Goal: Use online tool/utility: Utilize a website feature to perform a specific function

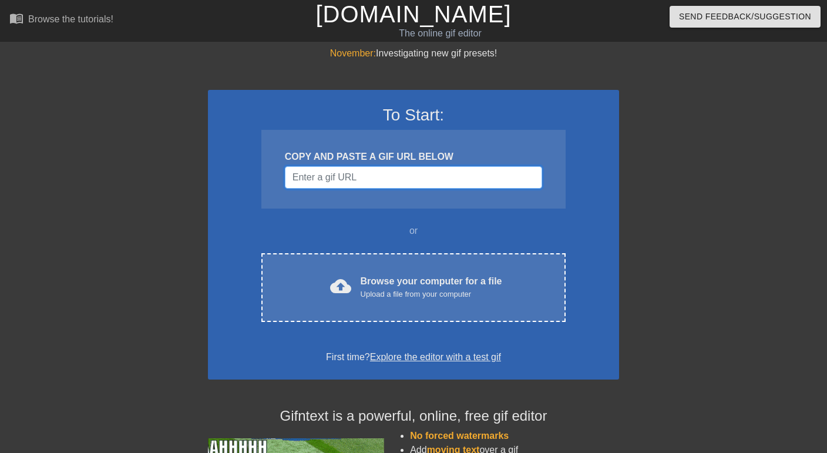
click at [357, 179] on input "Username" at bounding box center [413, 177] width 257 height 22
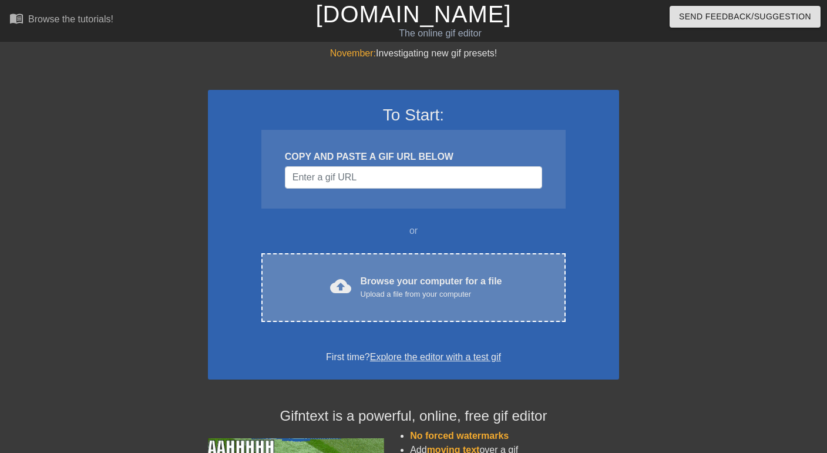
click at [439, 289] on div "Upload a file from your computer" at bounding box center [432, 294] width 142 height 12
click at [410, 287] on div "Browse your computer for a file Upload a file from your computer" at bounding box center [432, 287] width 142 height 26
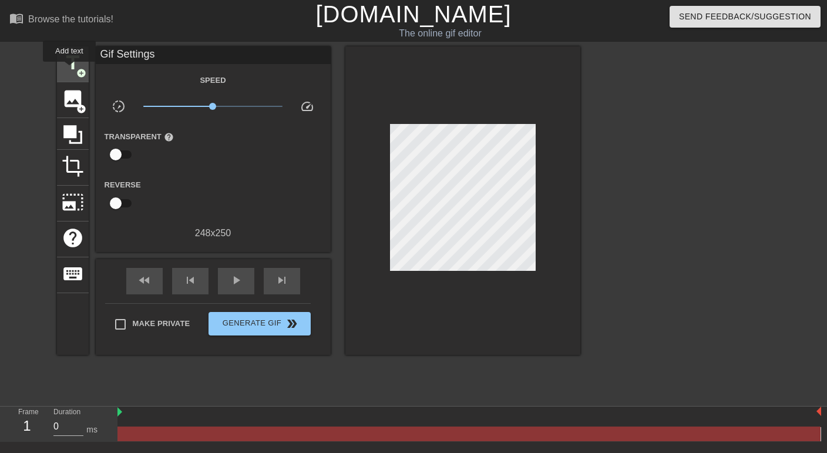
click at [70, 69] on span "title" at bounding box center [73, 63] width 22 height 22
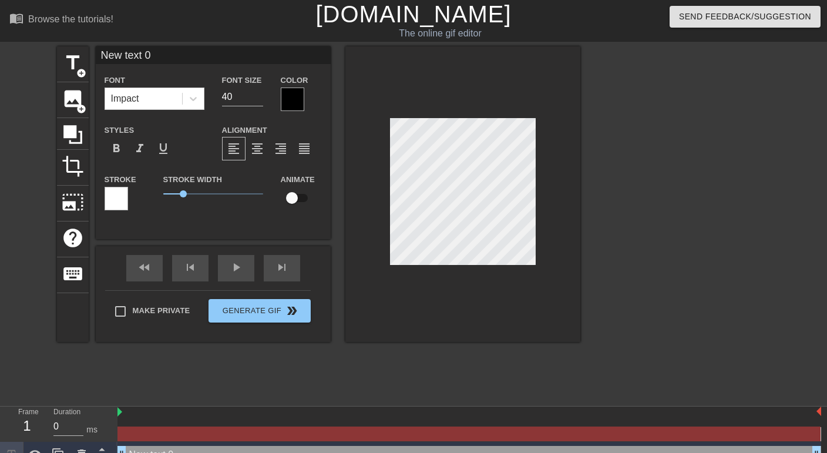
scroll to position [0, 1]
type input "H"
type textarea "H"
type input "Ha"
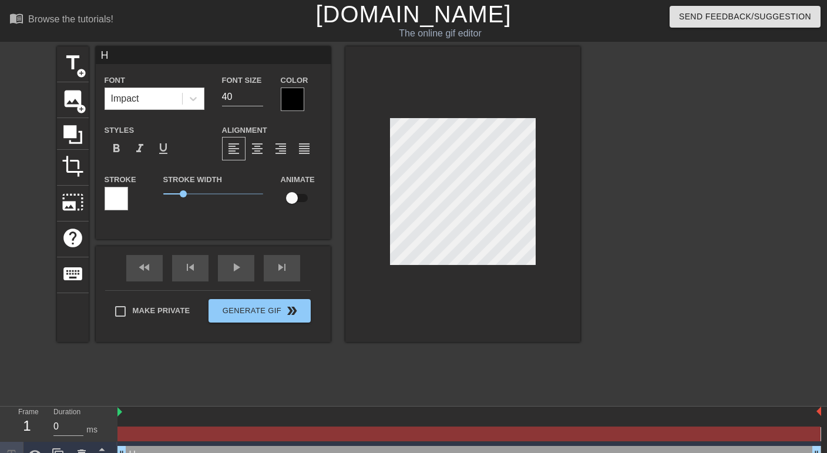
type textarea "Ha"
type input "Hap"
type textarea "Hap"
type input "Happ"
type textarea "Happ"
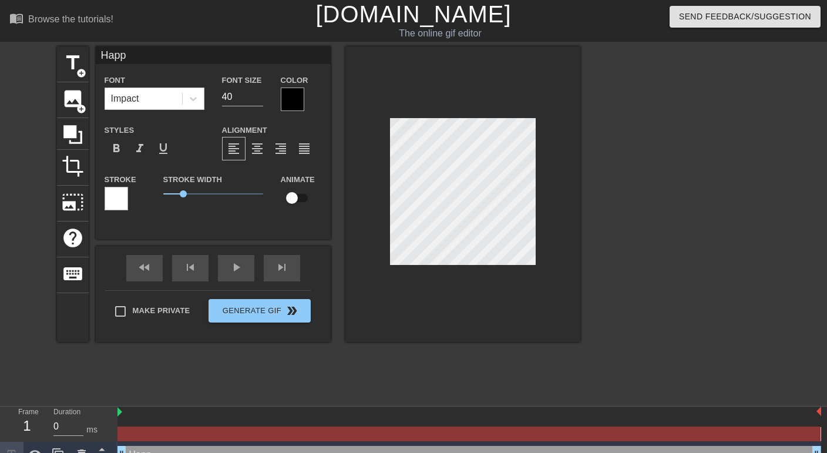
type input "Happy"
type textarea "Happy"
type input "Happy"
type textarea "Happy"
type input "Happy B"
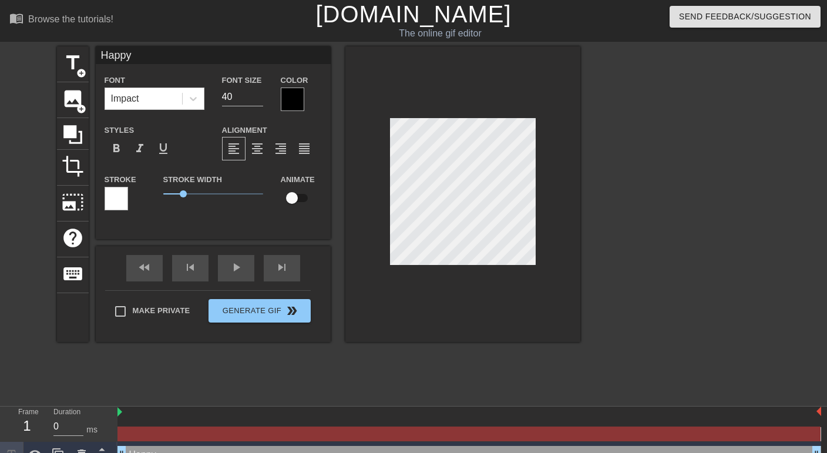
type textarea "Happy B"
type input "Happy Bi"
type textarea "Happy Bi"
type input "Happy Bir"
type textarea "Happy Bir"
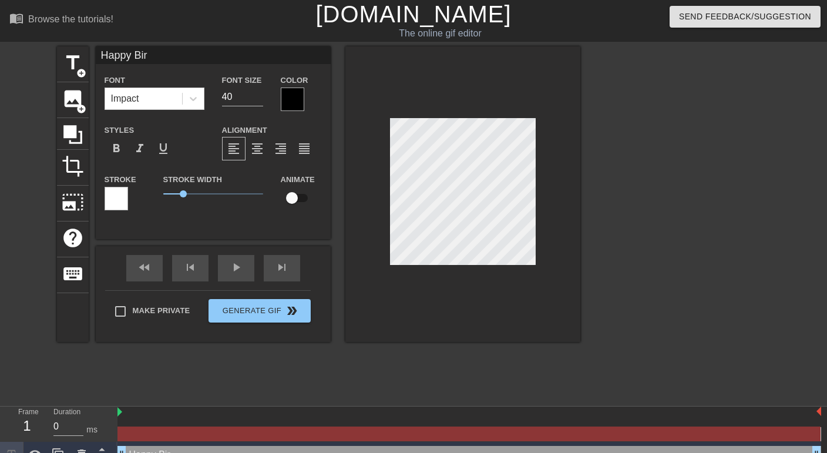
type input "Happy Birt"
type textarea "Happy Birt"
type input "Happy Birth"
type textarea "Happy Birth"
type input "Happy Birthd"
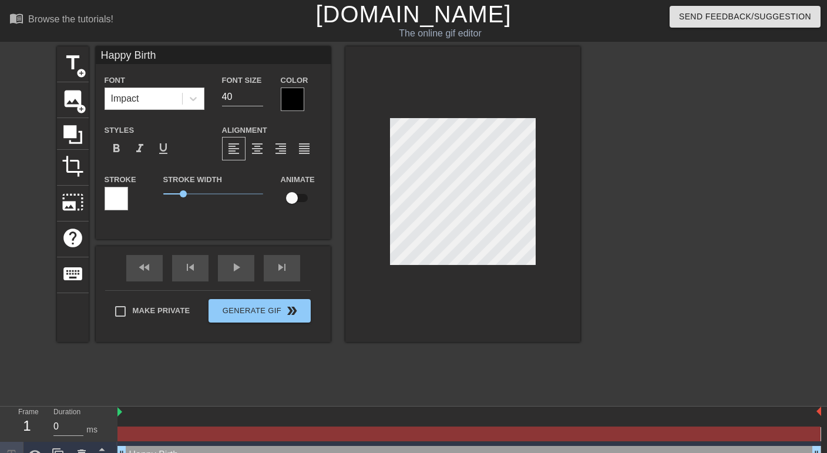
type textarea "Happy Birthd"
type input "Happy Birthda"
type textarea "Happy Birthda"
type input "Happy Birthday"
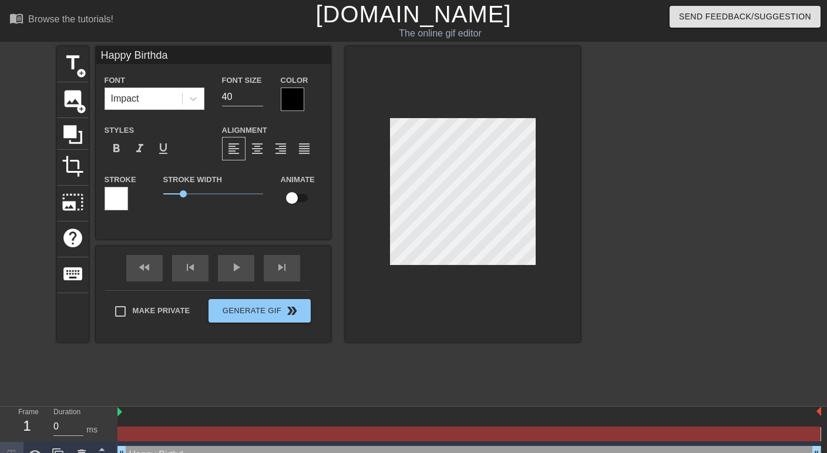
type textarea "Happy Birthday"
type input "Happy Birthday"
type textarea "Happy Birthday"
type input "Happy Birthday G"
type textarea "Happy Birthday G"
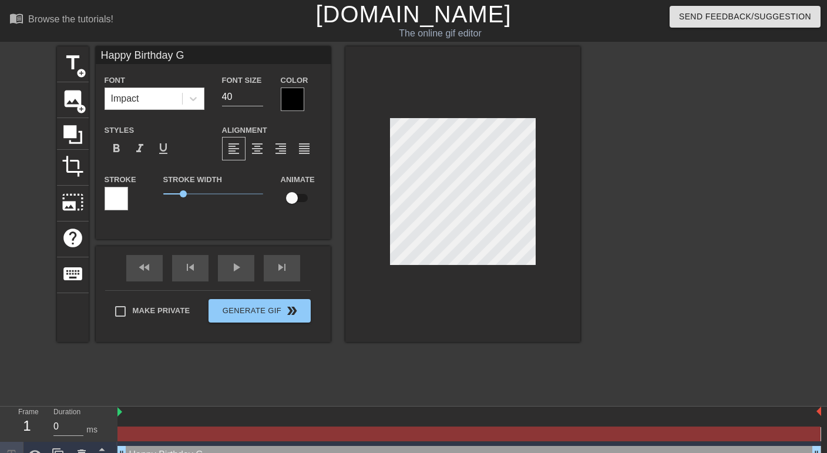
type input "Happy Birthday Gr"
type textarea "Happy Birthday Gr"
type input "Happy Birthday Gro"
type textarea "Happy Birthday Gro"
type input "Happy Birthday Grot"
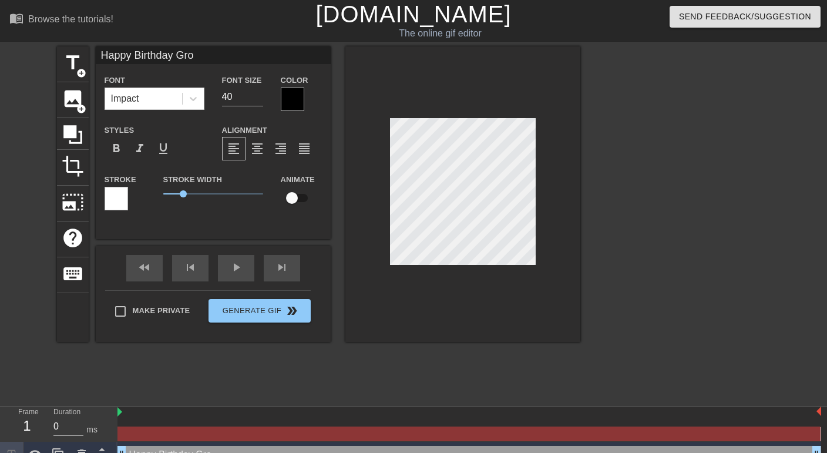
type textarea "Happy Birthday Grot"
type input "Happy Birthday Groth"
type textarea "Happy Birthday Groth"
type input "Happy Birthday Grothe"
type textarea "Happy Birthday Grothe"
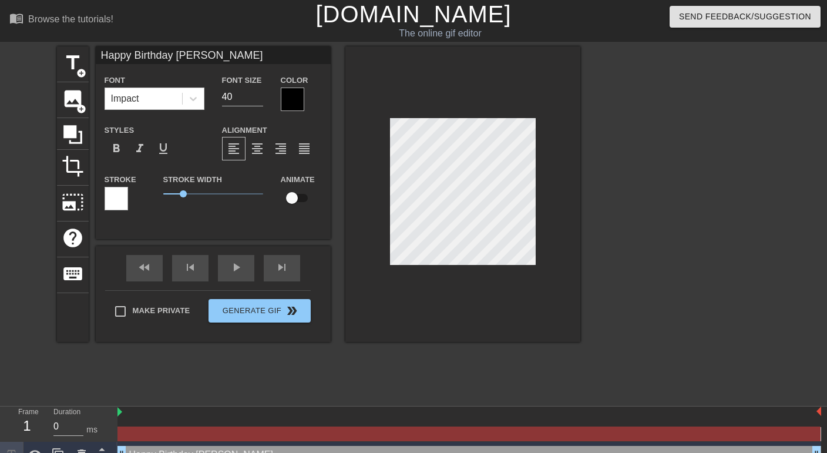
type input "Happy Birthday Grothen"
type textarea "Happy Birthday Grothen"
type input "Happy Birthday Grothe"
type textarea "Happy Birthday Grothe"
type input "Happy Birthday Groth"
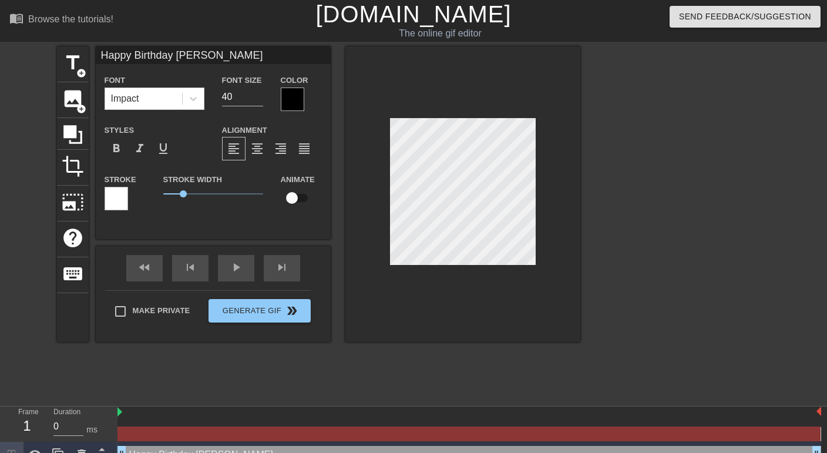
type textarea "Happy Birthday Groth"
type input "Happy Birthday Grot"
type textarea "Happy Birthday Grot"
type input "Happy Birthday Gro"
type textarea "Happy Birthday Gro"
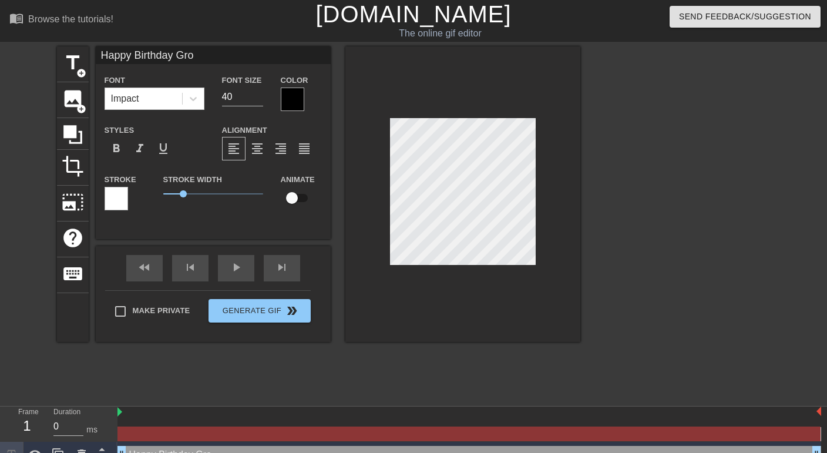
type input "Happy Birthday Gr"
type textarea "Happy Birthday Gr"
type input "Happy Birthday G"
type textarea "Happy Birthday G"
type input "Happy Birthday"
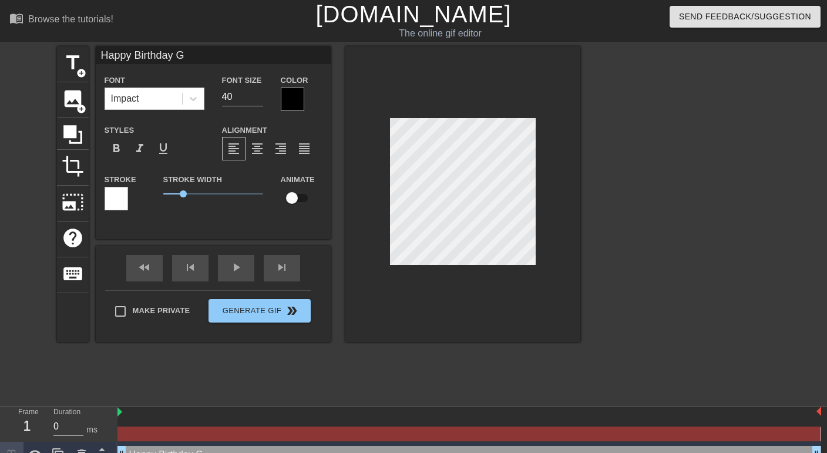
type textarea "Happy Birthday"
type input "Happy Birthday"
type textarea "Happy Birthday"
type input "Happy Birthday G"
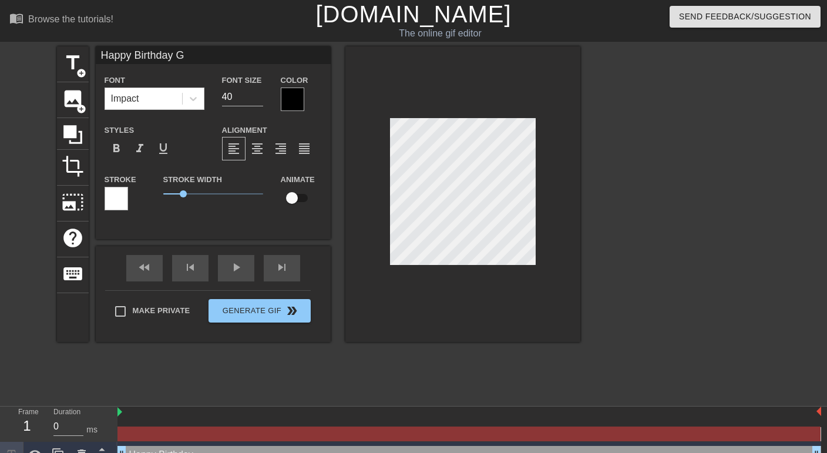
type textarea "Happy Birthday G"
type input "Happy Birthday Gr"
type textarea "Happy Birthday Gr"
type input "Happy Birthday Gro"
type textarea "Happy Birthday Gro"
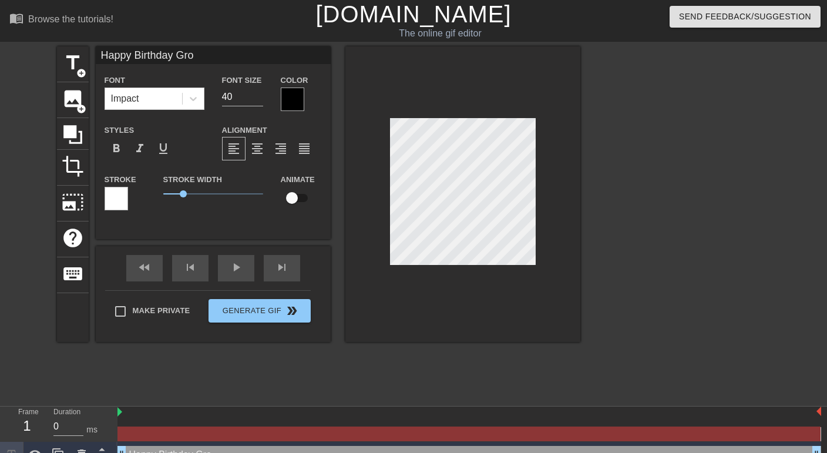
type input "Happy Birthday Grot"
type textarea "Happy Birthday Grot"
type input "Happy Birthday Groth"
type textarea "Happy Birthday Groth"
type input "Happy Birthday Grothe"
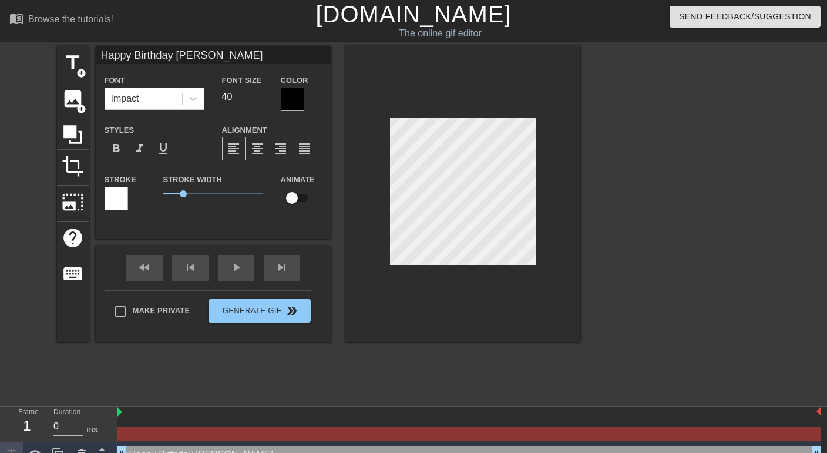
type textarea "Happy Birthday Grothe"
type input "Happy Birthday Grothen"
type textarea "Happy Birthday Grothen"
type input "Happy Birthday Grothend"
type textarea "Happy Birthday Grothend"
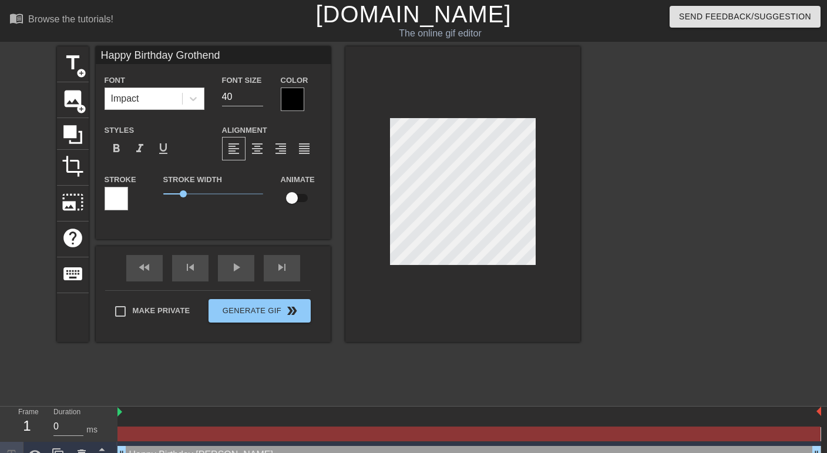
type input "Happy Birthday Grothendi"
type textarea "Happy Birthday Grothendi"
type input "Happy Birthday Grothendie"
type textarea "Happy Birthday Grothendie"
type input "Happy Birthday Grothendiec"
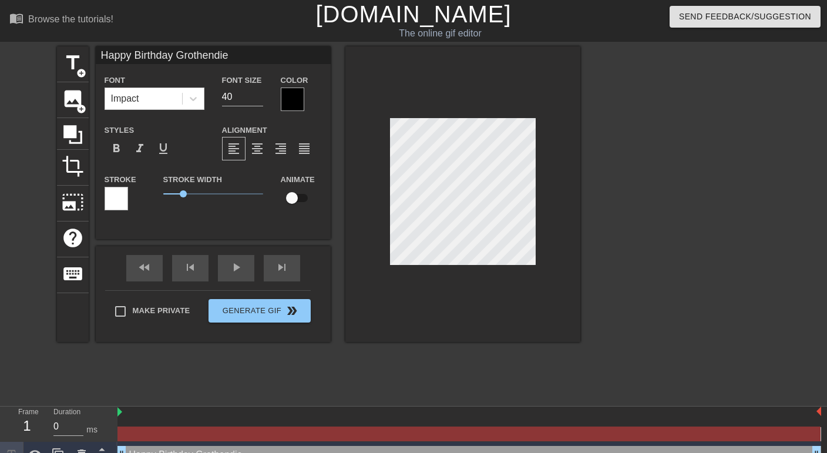
type textarea "Happy Birthday Grothendiec"
type input "Happy Birthday Grothendieck"
type textarea "Happy Birthday Grothendieck"
type input "Happy Birthday Grothendieck!"
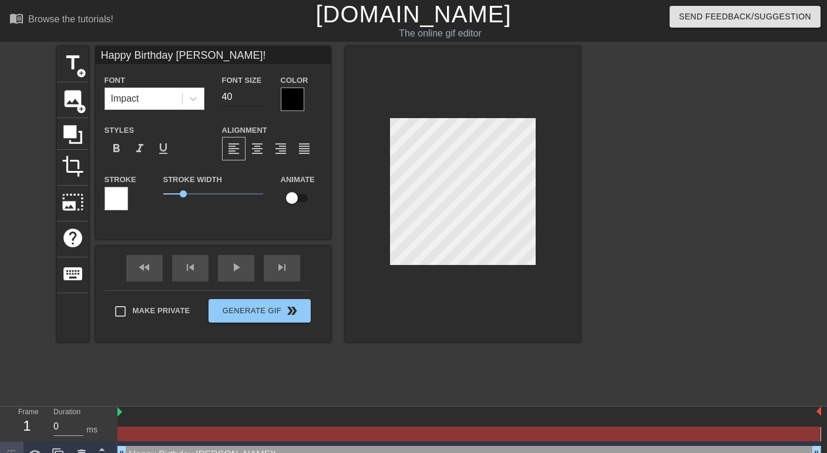
type textarea "Happy Birthday Grothendieck!"
drag, startPoint x: 236, startPoint y: 93, endPoint x: 201, endPoint y: 93, distance: 34.6
click at [201, 93] on div "Font Impact Font Size 40 Color" at bounding box center [213, 92] width 235 height 38
type input "Happy Birthday Grothendieck!"
type input "3"
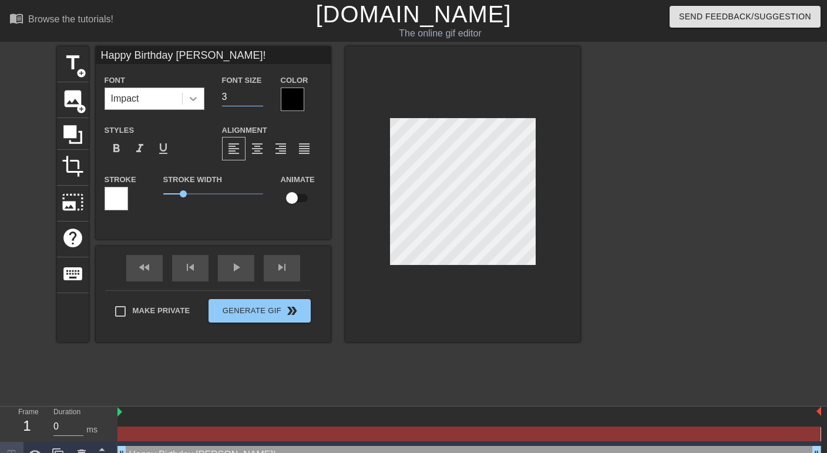
type input "Happy Birthday Grothendieck!"
type input "30"
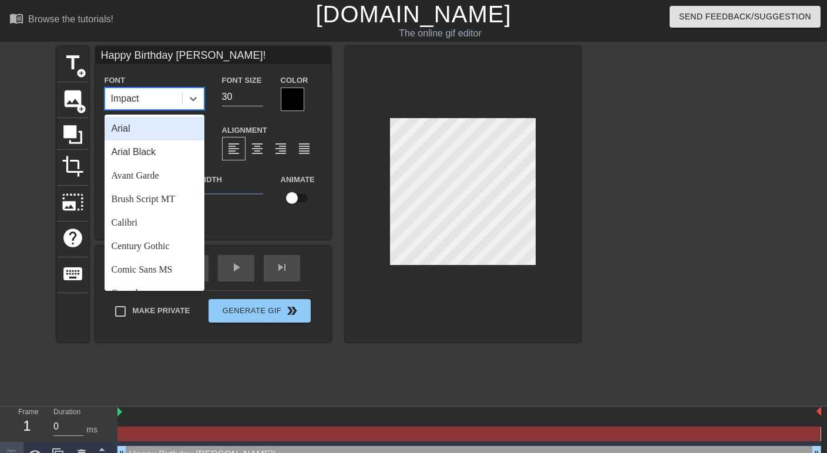
click at [152, 94] on div "Impact" at bounding box center [143, 98] width 77 height 21
click at [139, 152] on div "Arial Black" at bounding box center [155, 151] width 100 height 23
click at [139, 103] on div "Arial Black" at bounding box center [133, 99] width 45 height 14
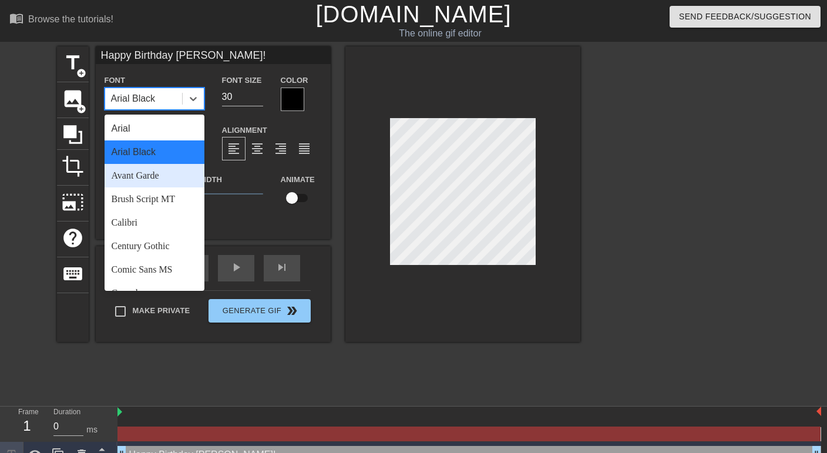
click at [148, 174] on div "Avant Garde" at bounding box center [155, 175] width 100 height 23
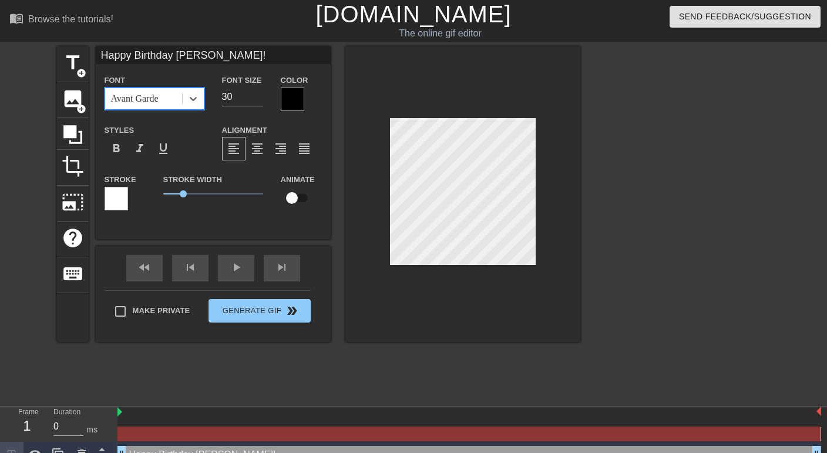
click at [291, 93] on div at bounding box center [292, 98] width 23 height 23
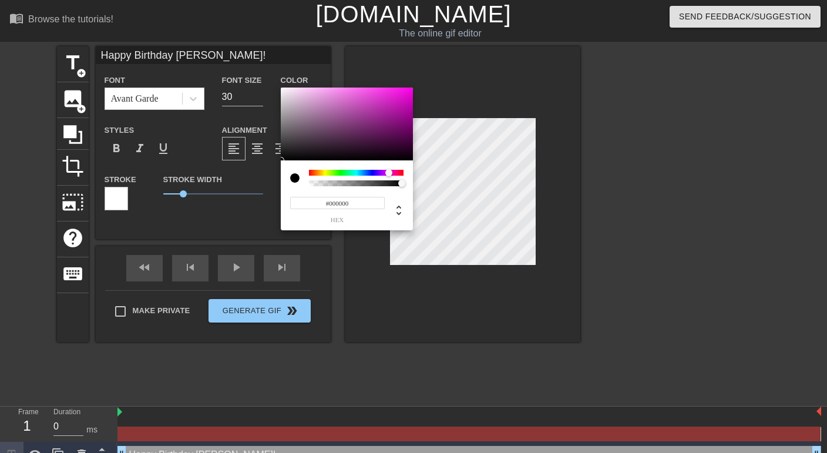
drag, startPoint x: 307, startPoint y: 173, endPoint x: 389, endPoint y: 172, distance: 81.6
click at [389, 172] on div at bounding box center [388, 172] width 7 height 7
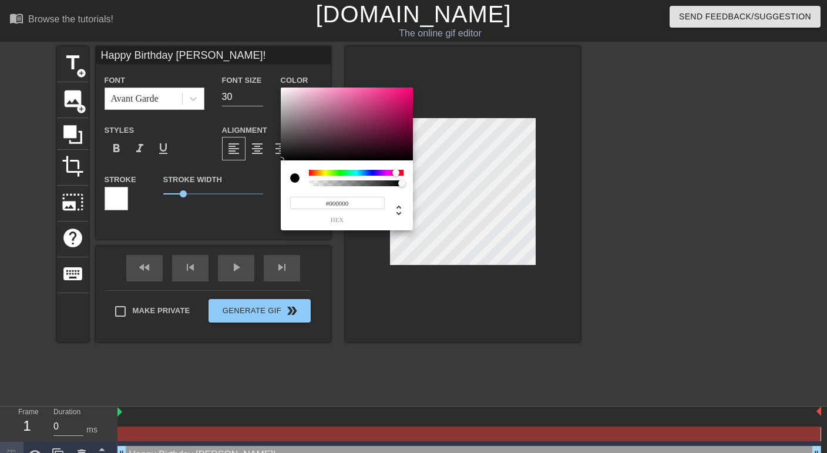
click at [396, 171] on div at bounding box center [356, 173] width 95 height 6
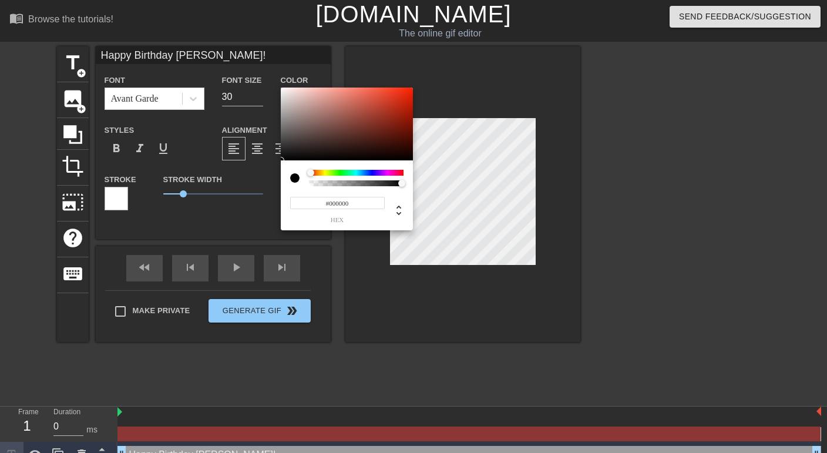
drag, startPoint x: 396, startPoint y: 171, endPoint x: 301, endPoint y: 172, distance: 94.5
click at [301, 172] on div at bounding box center [346, 178] width 113 height 16
click at [293, 178] on div at bounding box center [294, 177] width 9 height 9
type input "Happy Birthday Grothendieck!"
type input "0"
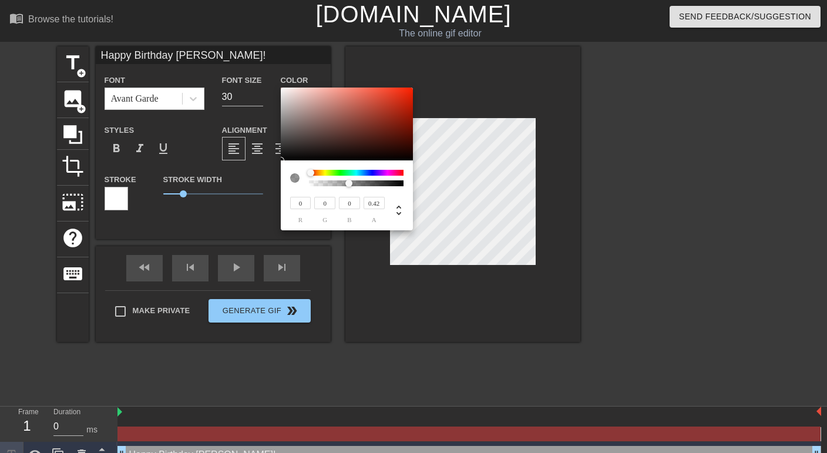
type input "Happy Birthday Grothendieck!"
type input "0.41"
type input "Happy Birthday Grothendieck!"
type input "0.4"
type input "Happy Birthday Grothendieck!"
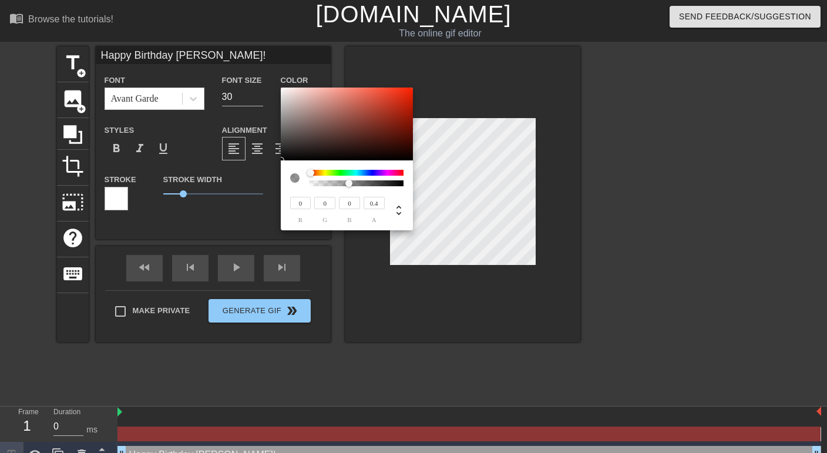
type input "0.39"
type input "Happy Birthday Grothendieck!"
type input "0.38"
type input "Happy Birthday Grothendieck!"
type input "0.37"
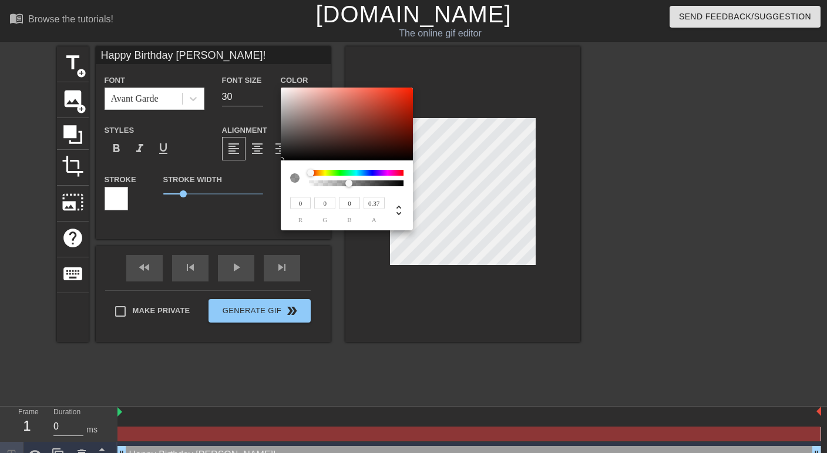
type input "Happy Birthday Grothendieck!"
type input "0.36"
type input "Happy Birthday Grothendieck!"
type input "0.35"
type input "Happy Birthday Grothendieck!"
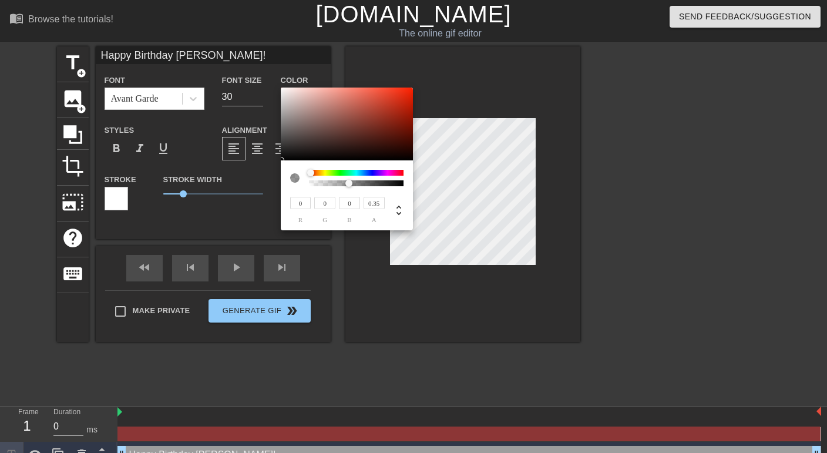
type input "0.34"
type input "Happy Birthday Grothendieck!"
type input "0.33"
type input "Happy Birthday Grothendieck!"
type input "0.32"
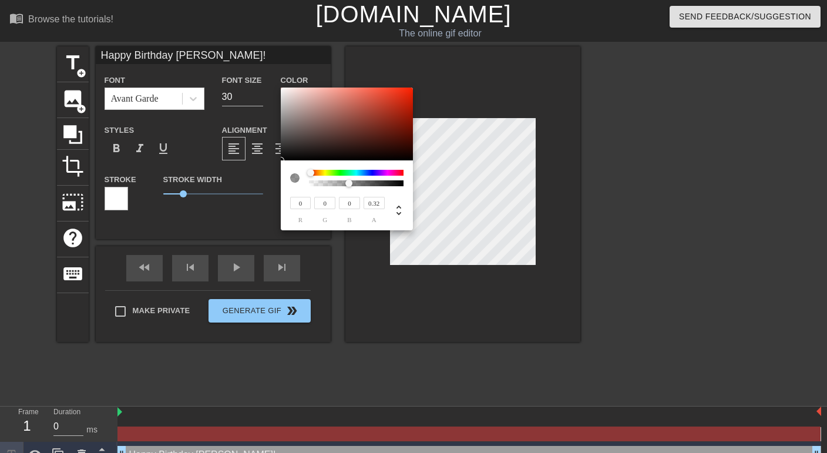
type input "Happy Birthday Grothendieck!"
type input "0.31"
type input "Happy Birthday Grothendieck!"
type input "0.29"
type input "Happy Birthday Grothendieck!"
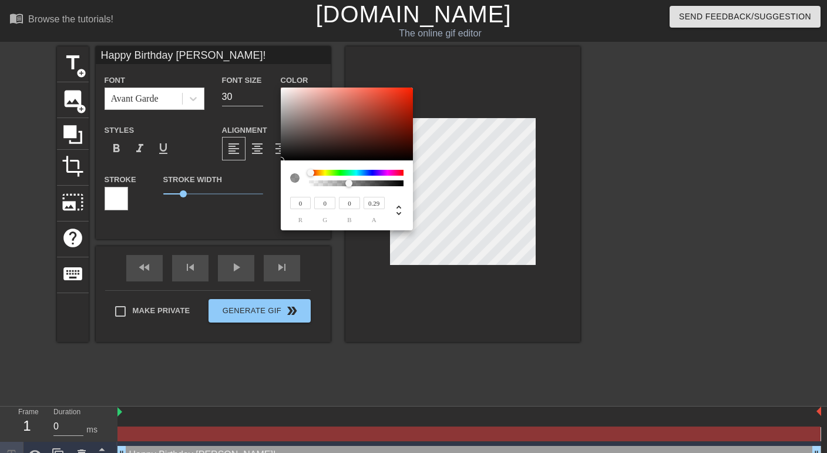
type input "0.26"
type input "Happy Birthday Grothendieck!"
type input "0.25"
type input "Happy Birthday Grothendieck!"
type input "0.24"
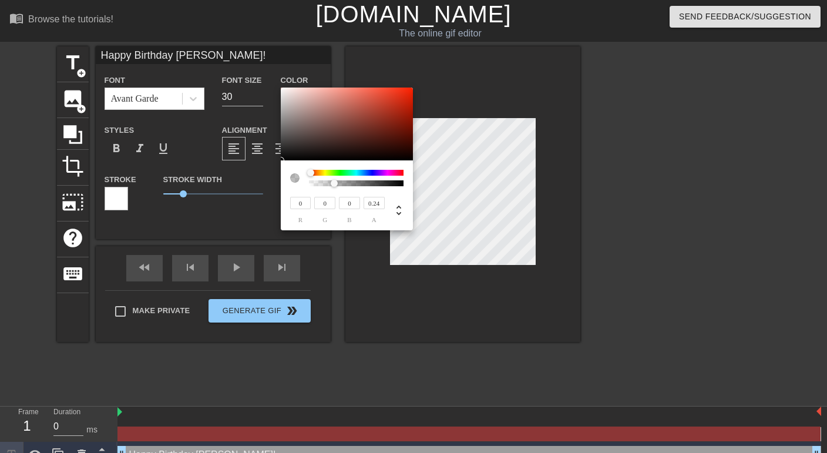
type input "Happy Birthday Grothendieck!"
type input "0.22"
type input "Happy Birthday Grothendieck!"
type input "0.2"
type input "Happy Birthday Grothendieck!"
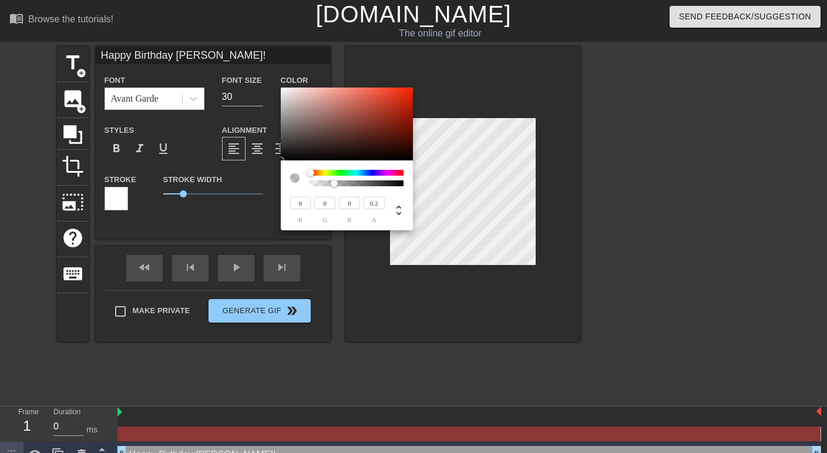
type input "0.19"
type input "Happy Birthday Grothendieck!"
type input "0.18"
type input "Happy Birthday Grothendieck!"
type input "0.17"
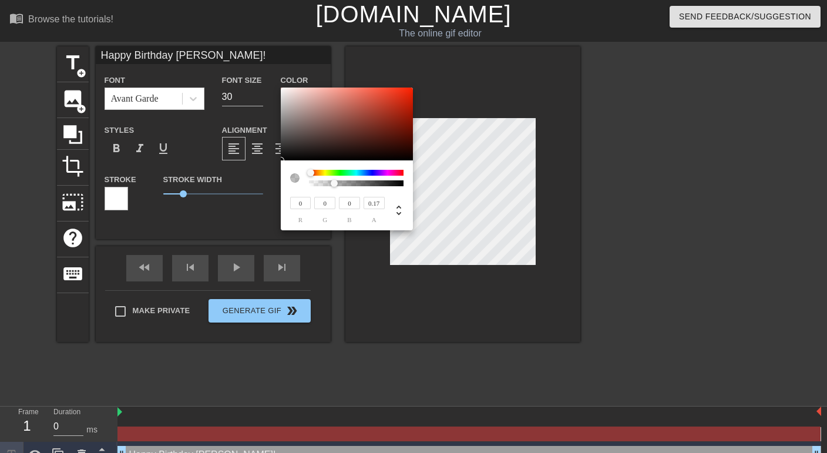
type input "Happy Birthday Grothendieck!"
type input "0.16"
type input "Happy Birthday Grothendieck!"
type input "0.17"
type input "Happy Birthday Grothendieck!"
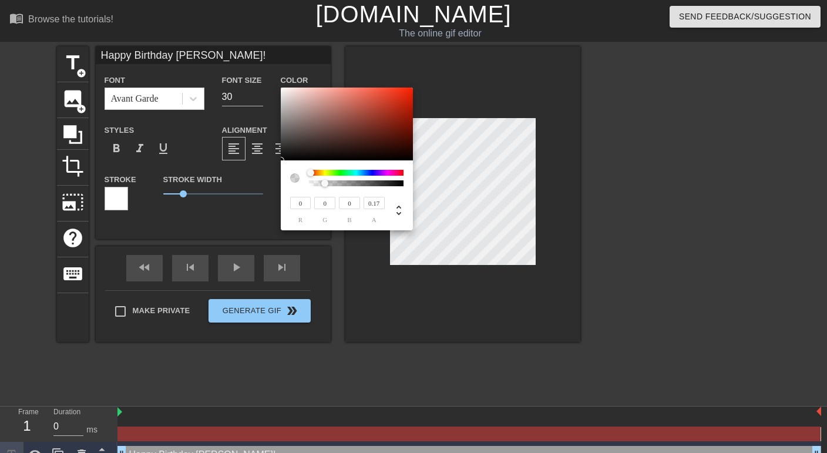
type input "0.18"
type input "Happy Birthday Grothendieck!"
type input "0.19"
type input "Happy Birthday Grothendieck!"
type input "0.2"
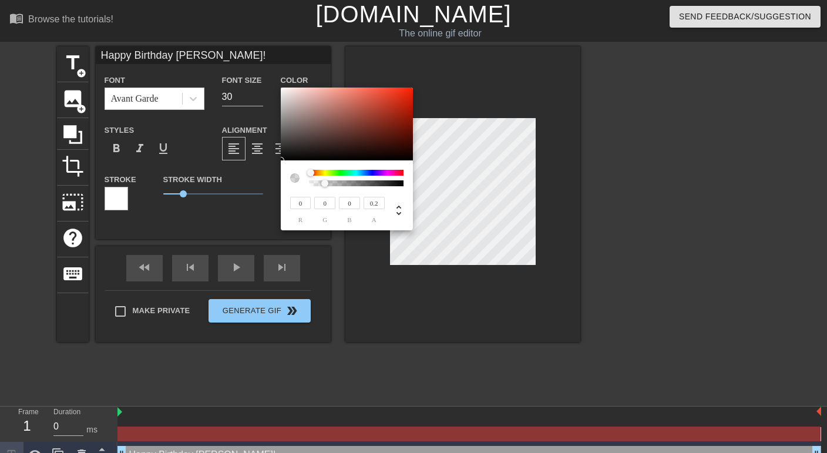
type input "Happy Birthday Grothendieck!"
type input "0.21"
type input "Happy Birthday Grothendieck!"
type input "0.22"
type input "Happy Birthday Grothendieck!"
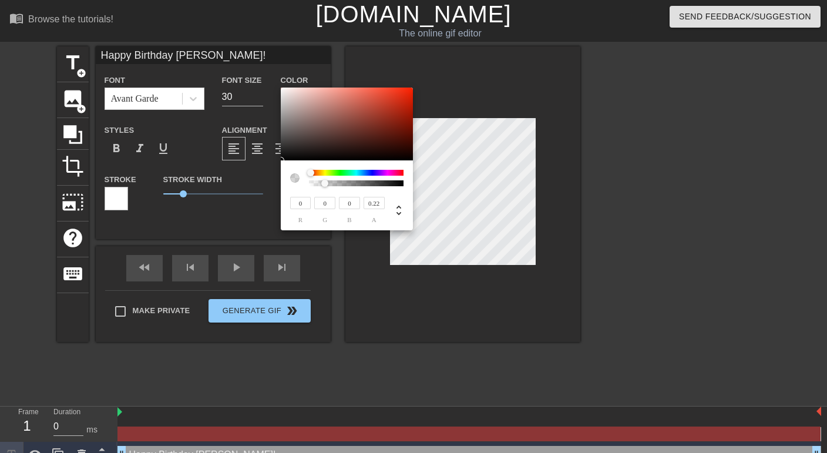
type input "0.23"
type input "Happy Birthday Grothendieck!"
type input "0.24"
type input "Happy Birthday Grothendieck!"
type input "0.25"
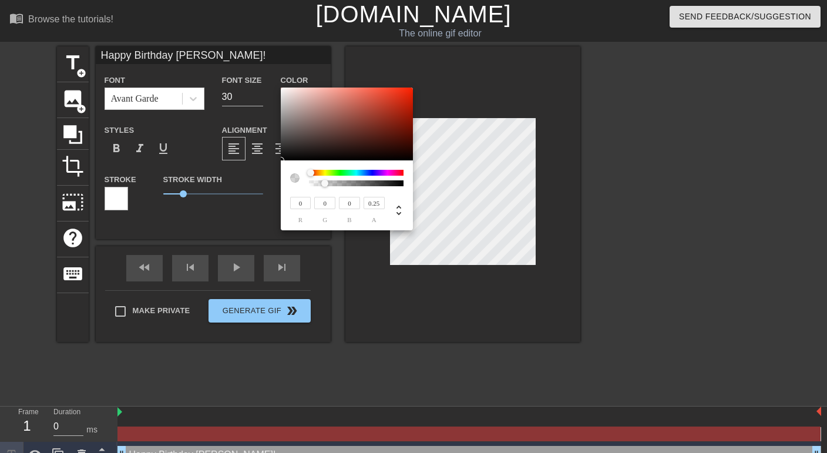
type input "Happy Birthday Grothendieck!"
type input "0.27"
type input "Happy Birthday Grothendieck!"
type input "0.28"
type input "Happy Birthday Grothendieck!"
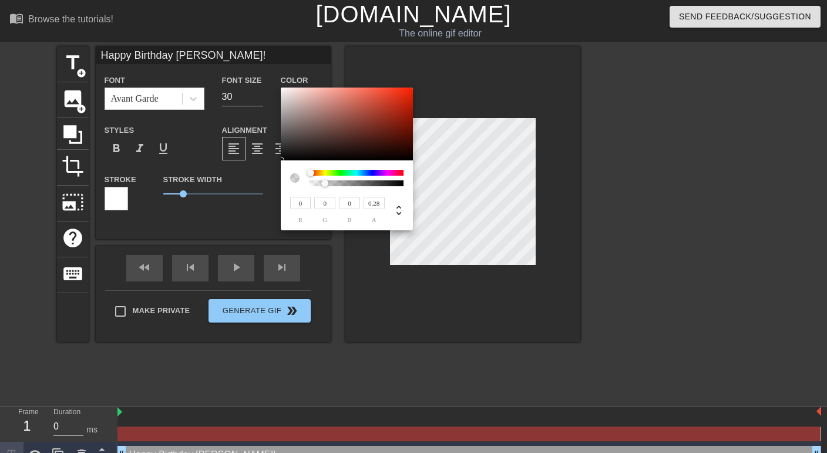
type input "0.31"
type input "Happy Birthday Grothendieck!"
type input "0.33"
type input "Happy Birthday Grothendieck!"
type input "0.34"
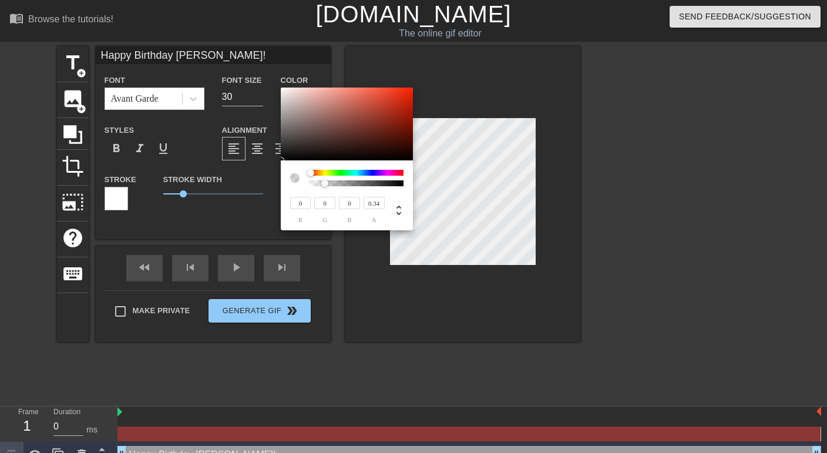
type input "Happy Birthday Grothendieck!"
type input "0.35"
type input "Happy Birthday Grothendieck!"
type input "0.36"
type input "Happy Birthday Grothendieck!"
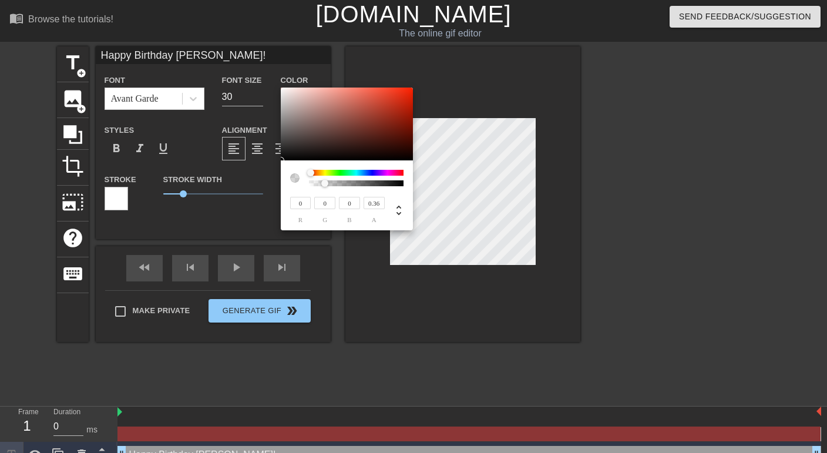
type input "0.37"
type input "Happy Birthday Grothendieck!"
type input "0.38"
type input "Happy Birthday Grothendieck!"
type input "0.39"
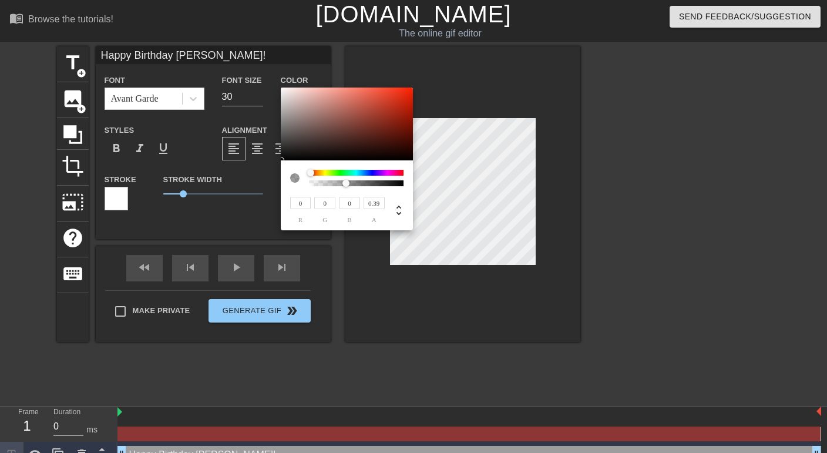
type input "Happy Birthday Grothendieck!"
type input "0.4"
type input "Happy Birthday Grothendieck!"
type input "0.41"
type input "Happy Birthday Grothendieck!"
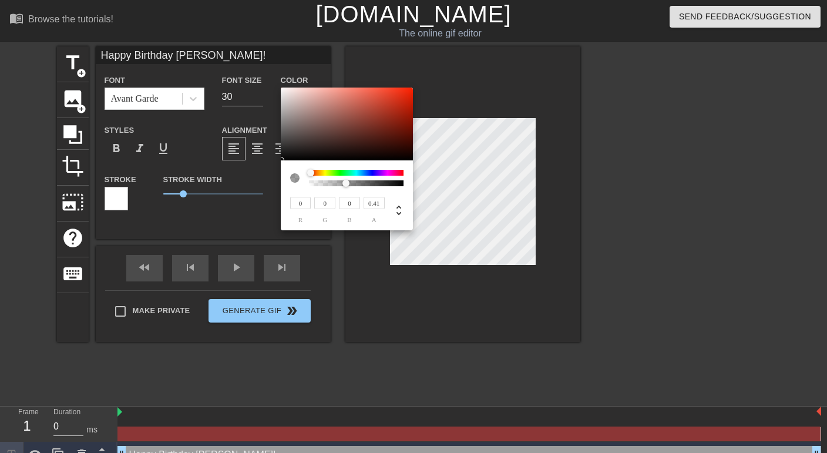
type input "0.42"
type input "Happy Birthday Grothendieck!"
type input "0.43"
type input "Happy Birthday Grothendieck!"
type input "0.44"
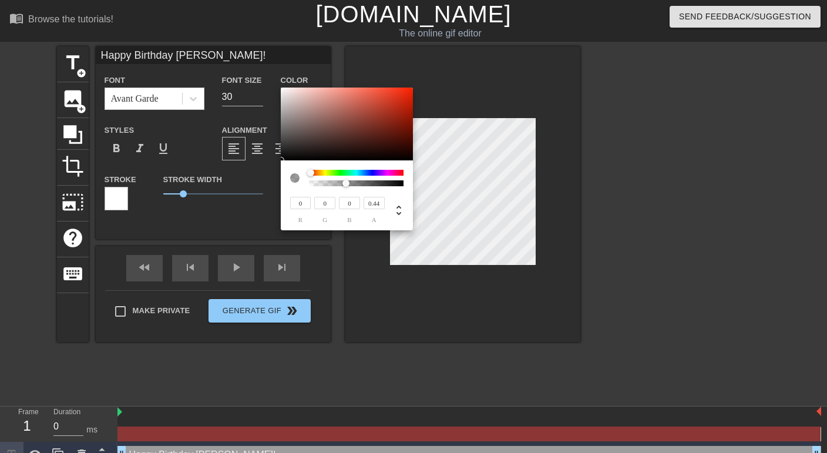
type input "Happy Birthday Grothendieck!"
type input "0.45"
type input "Happy Birthday Grothendieck!"
type input "0.46"
type input "Happy Birthday Grothendieck!"
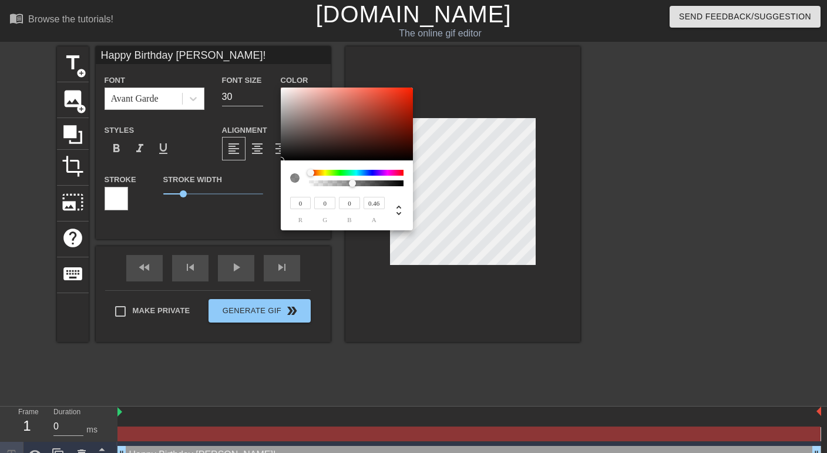
type input "0.47"
type input "Happy Birthday Grothendieck!"
type input "0.46"
drag, startPoint x: 402, startPoint y: 183, endPoint x: 352, endPoint y: 183, distance: 49.9
click at [352, 183] on div at bounding box center [352, 183] width 7 height 7
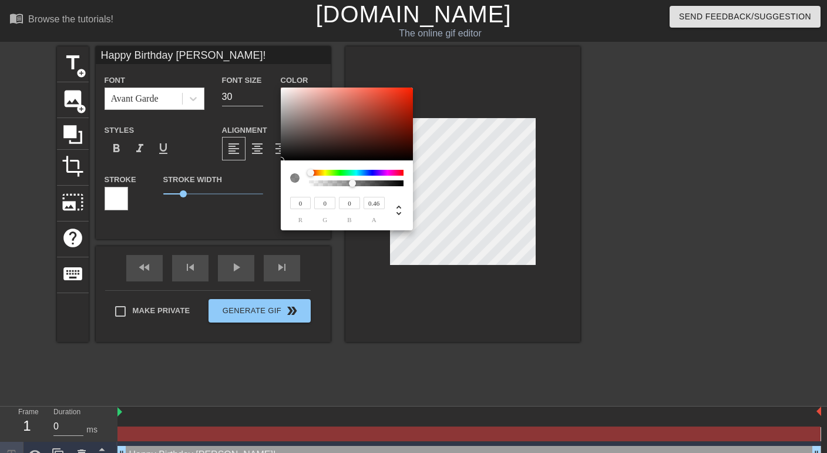
type input "Happy Birthday Grothendieck!"
type input "0.47"
type input "Happy Birthday Grothendieck!"
type input "0.49"
type input "Happy Birthday Grothendieck!"
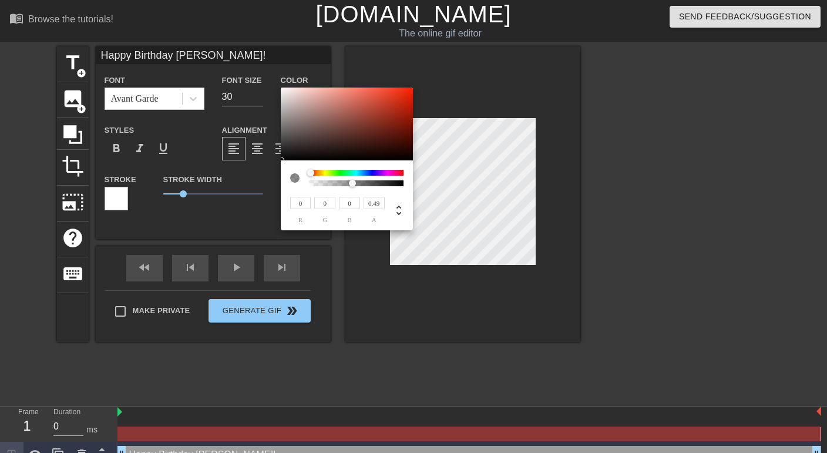
type input "0.51"
type input "Happy Birthday Grothendieck!"
type input "0.53"
type input "Happy Birthday Grothendieck!"
type input "0.58"
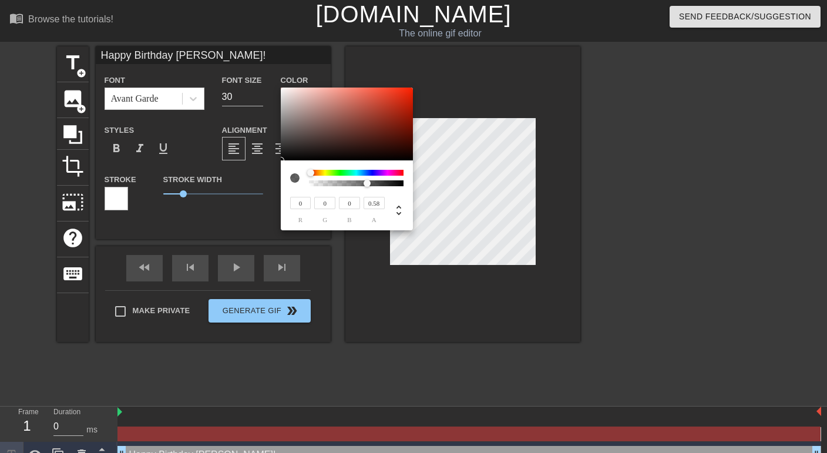
drag, startPoint x: 352, startPoint y: 183, endPoint x: 363, endPoint y: 184, distance: 10.6
click at [363, 184] on div at bounding box center [366, 183] width 7 height 7
drag, startPoint x: 311, startPoint y: 171, endPoint x: 432, endPoint y: 183, distance: 122.1
click at [432, 183] on div "0 r 0 g 0 b 0.58 a" at bounding box center [413, 226] width 827 height 453
drag, startPoint x: 361, startPoint y: 183, endPoint x: 260, endPoint y: 183, distance: 101.0
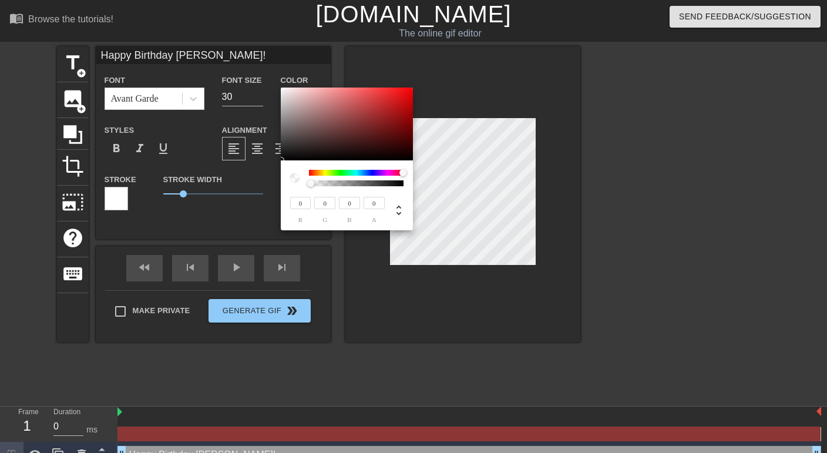
click at [260, 183] on div "0 r 0 g 0 b 0 a" at bounding box center [413, 226] width 827 height 453
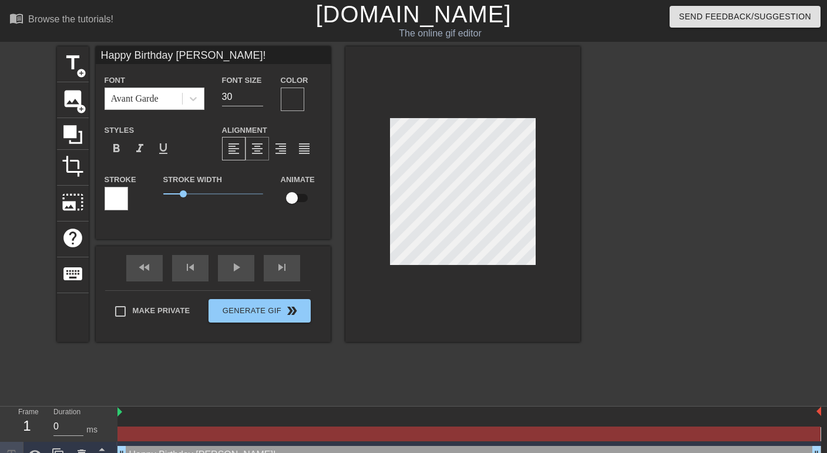
click at [260, 149] on span "format_align_center" at bounding box center [257, 149] width 14 height 14
drag, startPoint x: 238, startPoint y: 96, endPoint x: 198, endPoint y: 95, distance: 40.0
click at [198, 95] on div "Font Avant Garde Font Size 30 Color" at bounding box center [213, 92] width 235 height 38
click at [119, 199] on div at bounding box center [116, 198] width 23 height 23
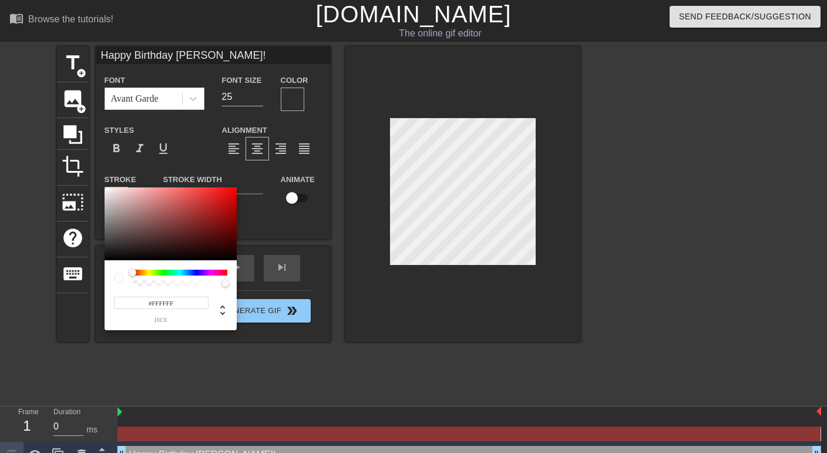
click at [224, 272] on div at bounding box center [180, 273] width 95 height 6
click at [218, 272] on div at bounding box center [180, 273] width 95 height 6
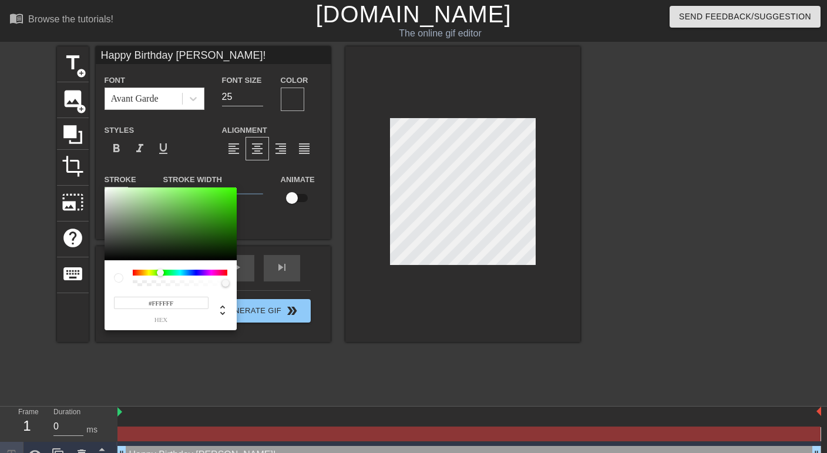
drag, startPoint x: 133, startPoint y: 271, endPoint x: 255, endPoint y: 277, distance: 122.3
click at [255, 277] on div "#FFFFFF hex" at bounding box center [413, 226] width 827 height 453
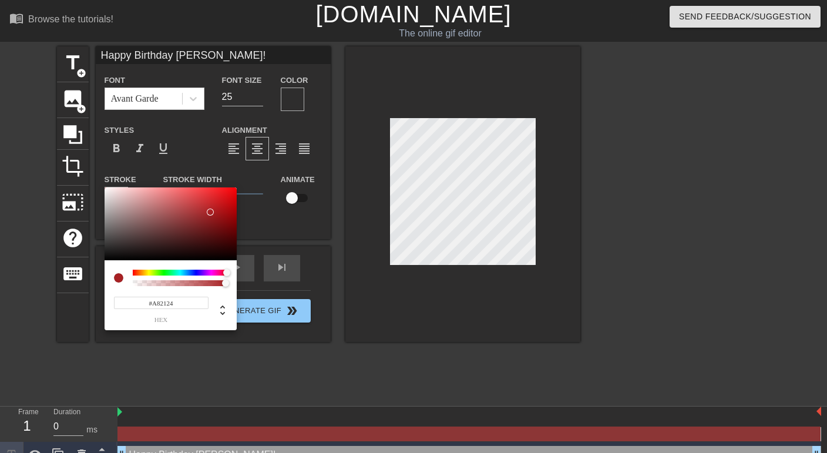
click at [210, 212] on div at bounding box center [171, 223] width 132 height 73
drag, startPoint x: 211, startPoint y: 210, endPoint x: 118, endPoint y: 250, distance: 101.5
click at [121, 243] on div at bounding box center [124, 239] width 7 height 7
drag, startPoint x: 228, startPoint y: 193, endPoint x: 201, endPoint y: 207, distance: 30.7
click at [201, 207] on div at bounding box center [203, 203] width 7 height 7
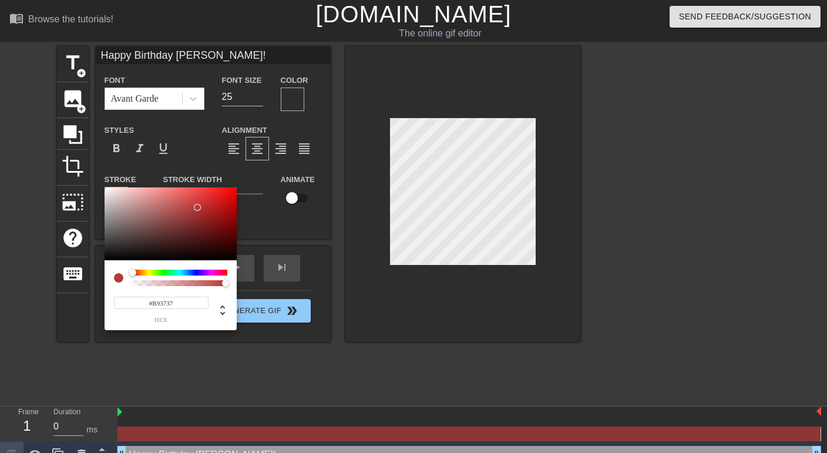
click at [110, 192] on div at bounding box center [171, 223] width 132 height 73
drag, startPoint x: 110, startPoint y: 192, endPoint x: 101, endPoint y: 192, distance: 9.4
click at [101, 192] on div "#EFEFEF hex" at bounding box center [413, 226] width 827 height 453
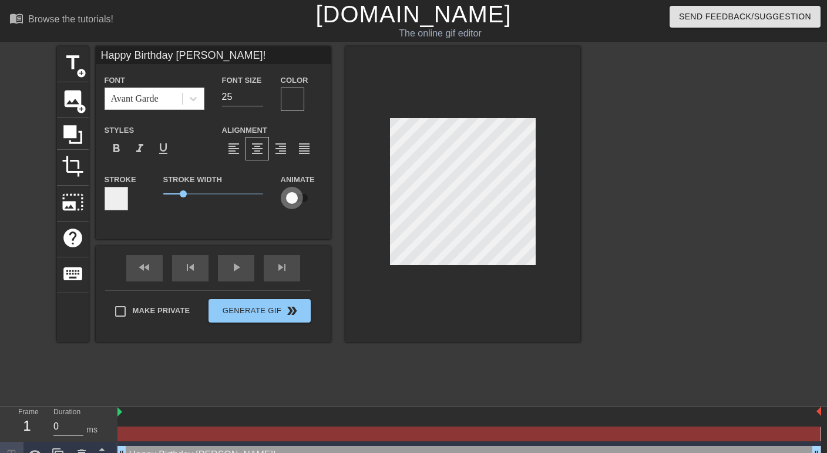
click at [294, 198] on input "checkbox" at bounding box center [291, 198] width 67 height 22
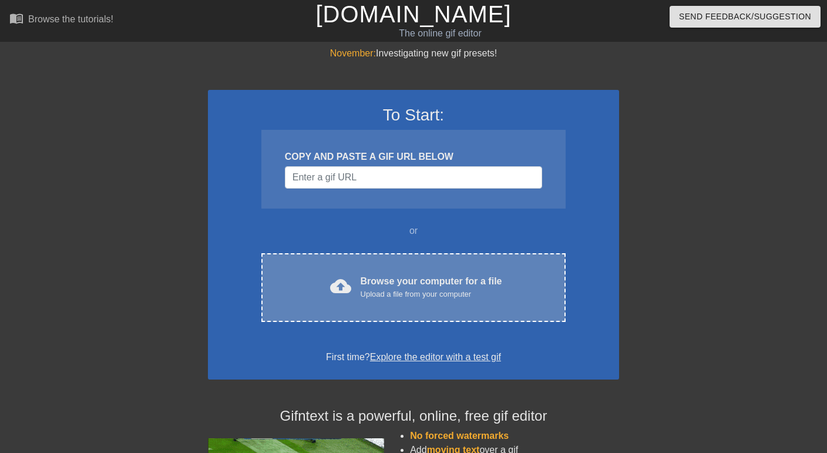
click at [437, 281] on div "Browse your computer for a file Upload a file from your computer" at bounding box center [432, 287] width 142 height 26
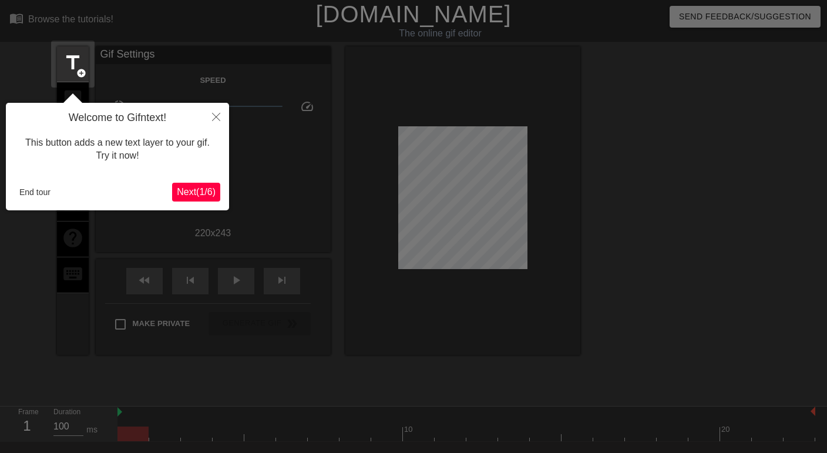
scroll to position [29, 0]
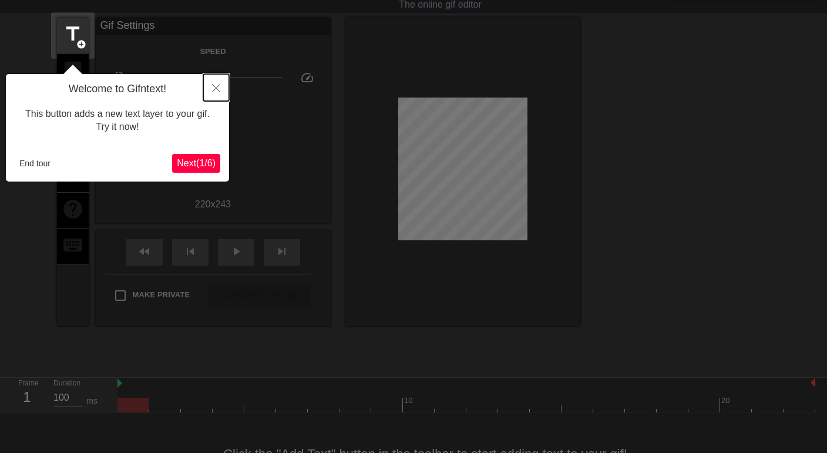
click at [218, 82] on button "Close" at bounding box center [216, 87] width 26 height 27
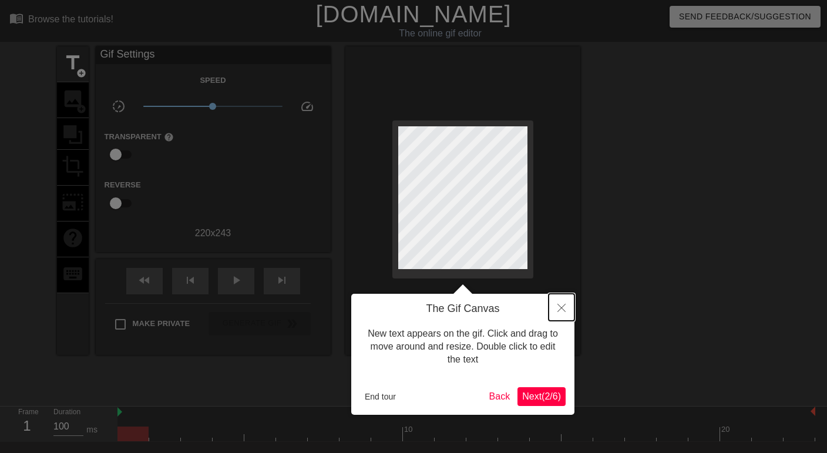
click at [561, 306] on icon "Close" at bounding box center [561, 308] width 8 height 8
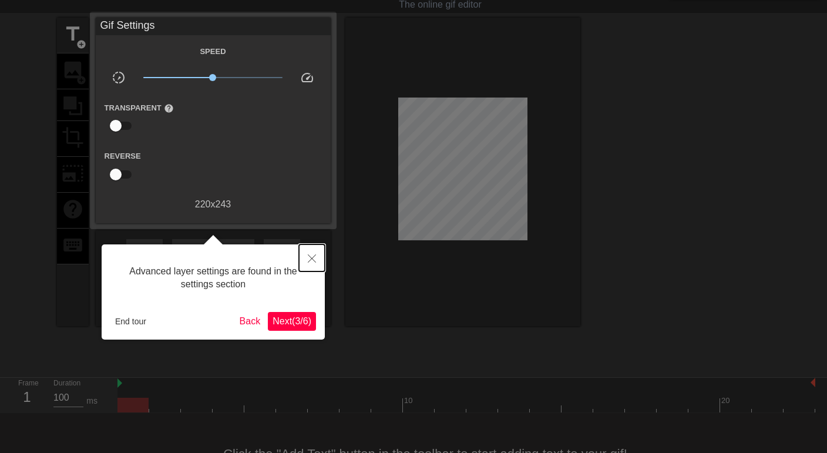
click at [314, 257] on icon "Close" at bounding box center [312, 258] width 8 height 8
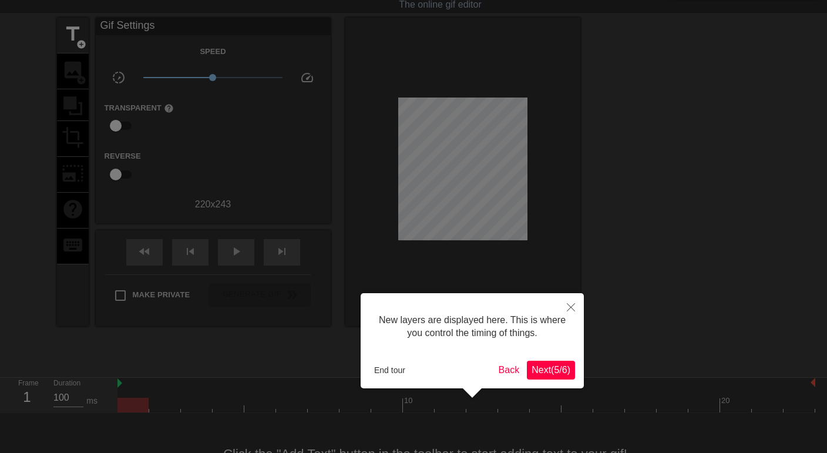
scroll to position [10, 0]
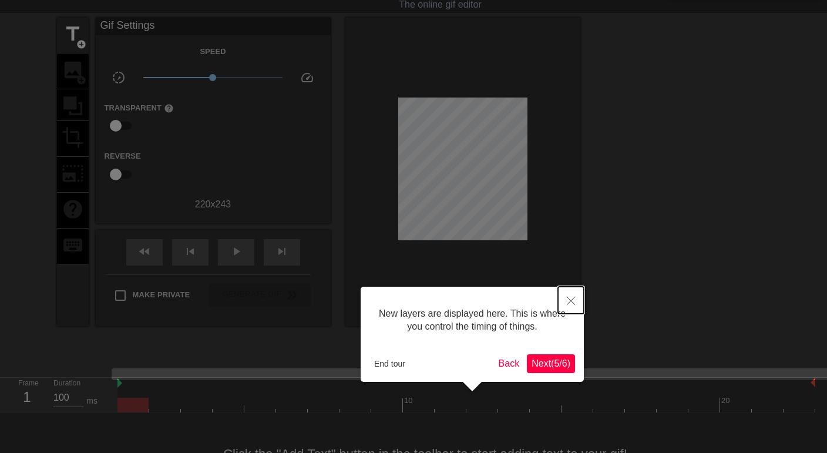
click at [573, 297] on icon "Close" at bounding box center [571, 301] width 8 height 8
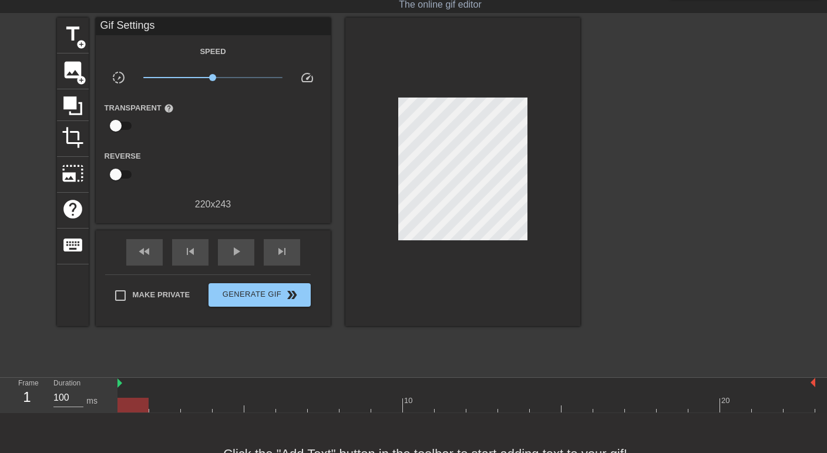
scroll to position [0, 0]
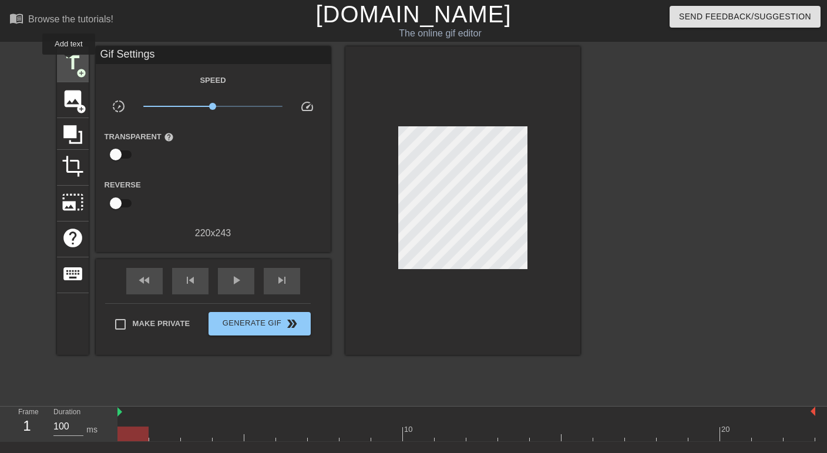
click at [69, 63] on span "title" at bounding box center [73, 63] width 22 height 22
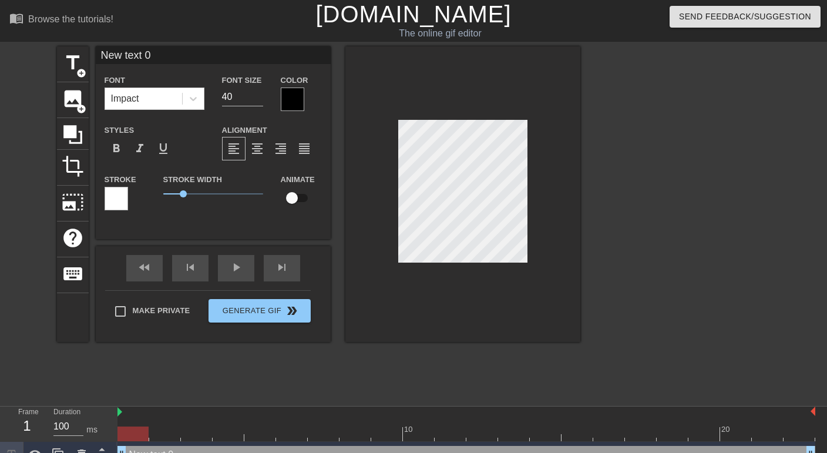
scroll to position [0, 2]
type input "New Q 0"
type textarea "New Q 0"
type input "G"
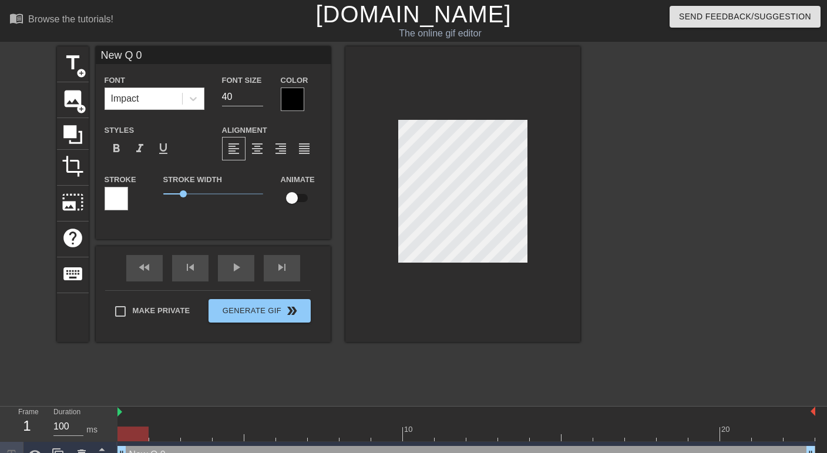
type textarea "G"
type input "GR"
type textarea "GR"
type input "GRO"
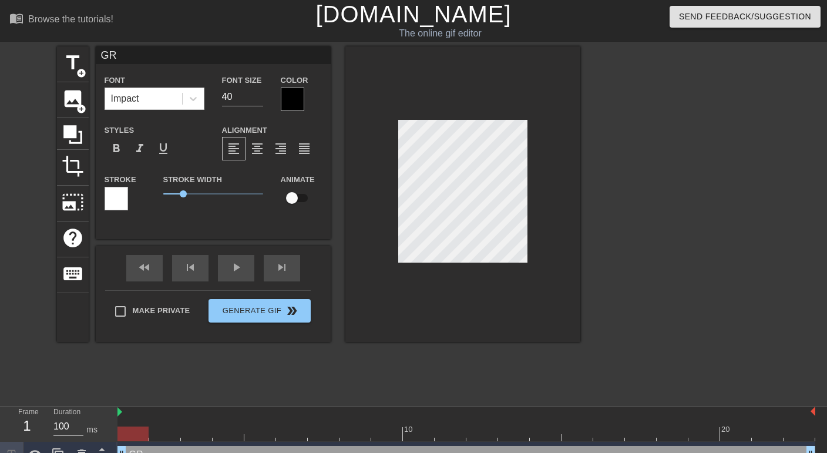
type textarea "GRO"
type input "GROT"
type textarea "GROT"
type input "GROTY"
type textarea "GROTY"
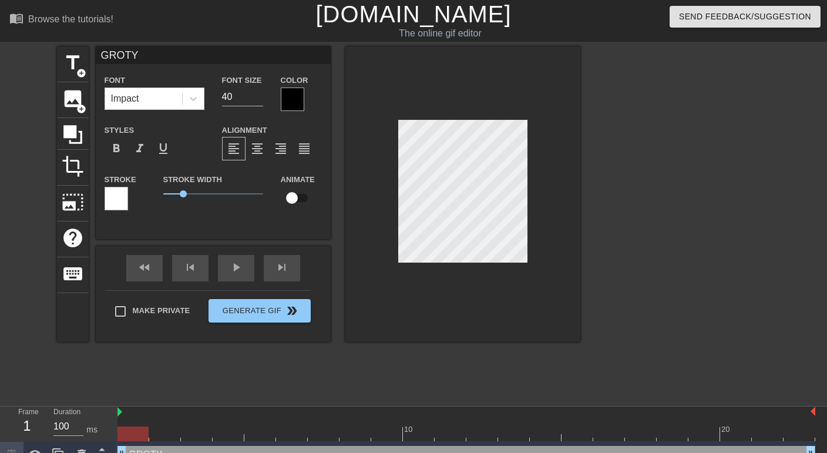
type input "GROTYH"
type textarea "GROTYH"
type input "GROTYHE"
type textarea "GROTYHE"
type input "GROTYH"
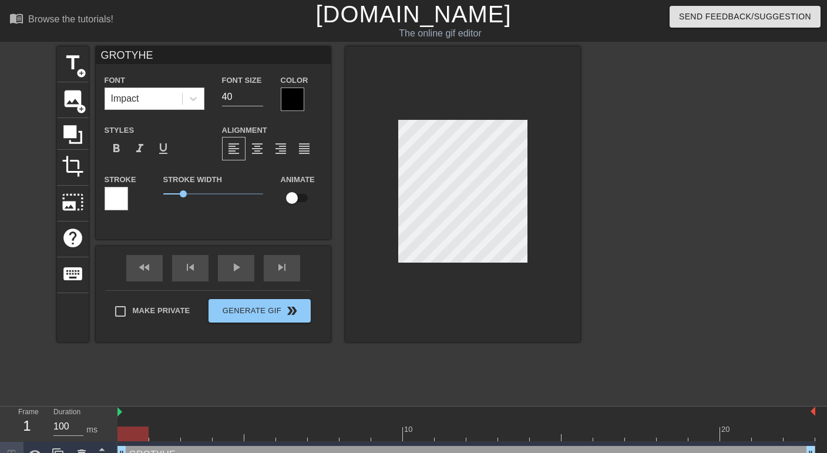
type textarea "GROTYH"
type input "GROTY"
type textarea "GROTY"
type input "GROT"
type textarea "GROT"
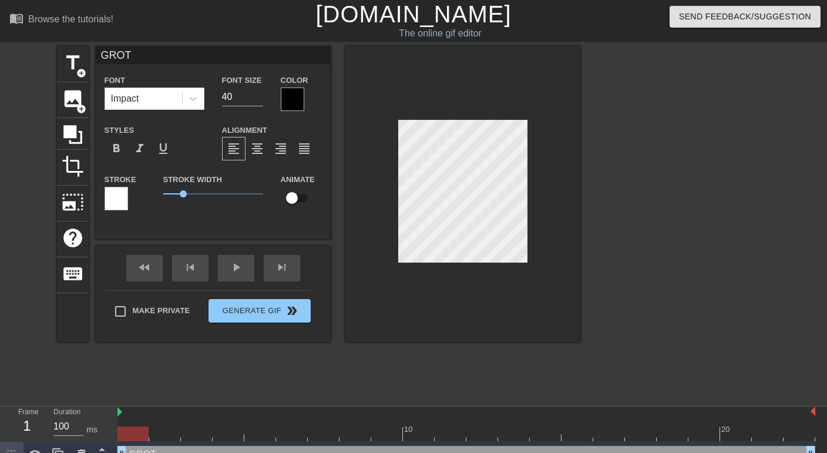
type input "GROTH"
type textarea "GROTH"
type input "GROTHE"
type textarea "GROTHE"
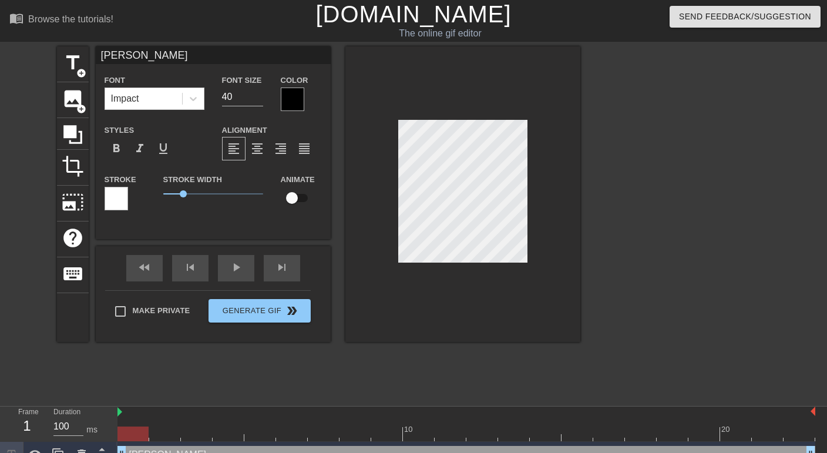
type input "GROTHEN"
type textarea "GROTHEN"
type input "GROTHEND"
type textarea "GROTHEND"
type input "GROTHENDI"
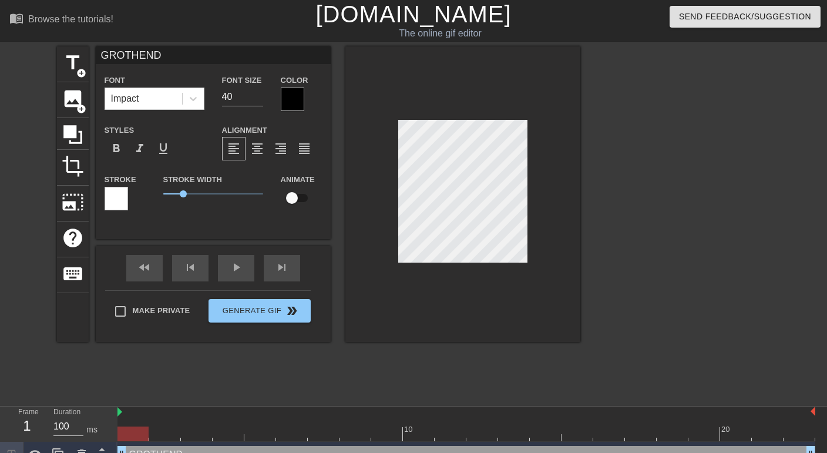
type textarea "GROTHENDI"
type input "GROTHENDIE"
type textarea "GROTHENDIE"
type input "GROTHENDIEC"
type textarea "GROTHENDIEC"
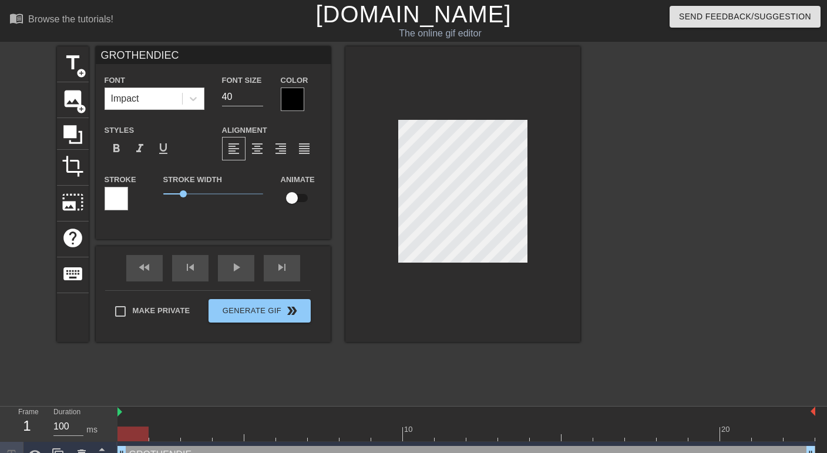
type input "GROTHENDIECK"
type textarea "GROTHENDIECK"
type input "GROTHENDIECK!"
type textarea "GROTHENDIECK!"
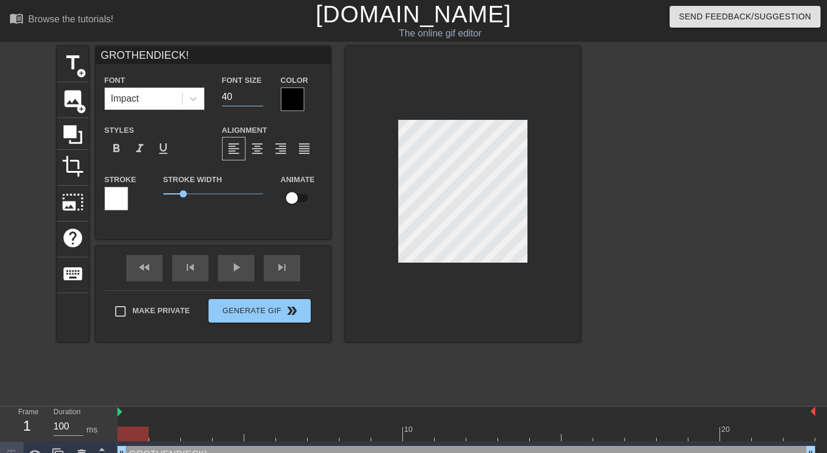
click at [233, 96] on input "40" at bounding box center [242, 96] width 41 height 19
type input "4"
type input "25"
click at [191, 56] on input "GROTHENDIECK!" at bounding box center [213, 55] width 235 height 18
type input "GROTHENDIECK"
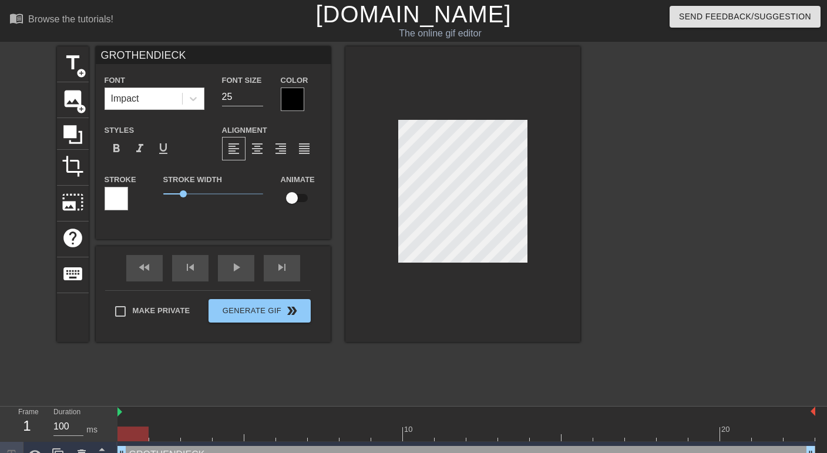
click at [285, 97] on div at bounding box center [292, 98] width 23 height 23
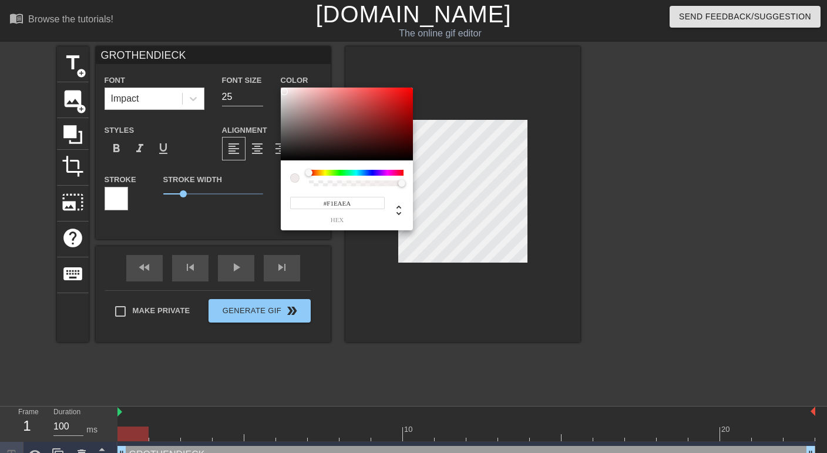
click at [284, 92] on div at bounding box center [347, 123] width 132 height 73
type input "#FBF7F7"
click at [282, 89] on div at bounding box center [282, 88] width 7 height 7
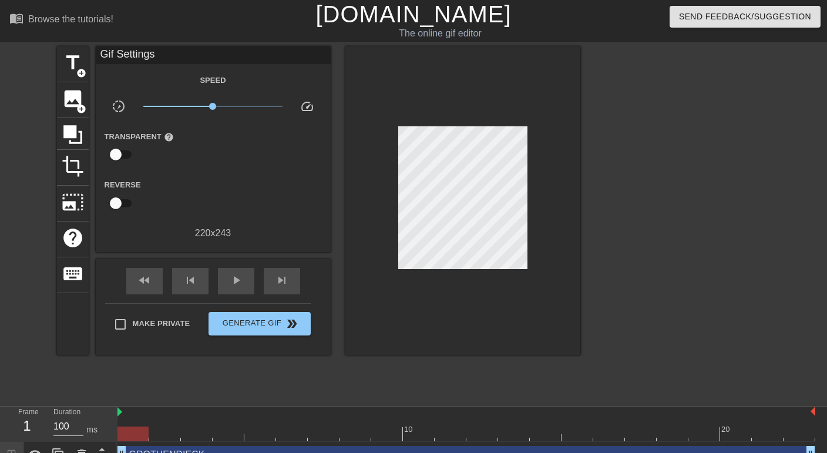
click at [153, 59] on div "Gif Settings" at bounding box center [213, 55] width 235 height 18
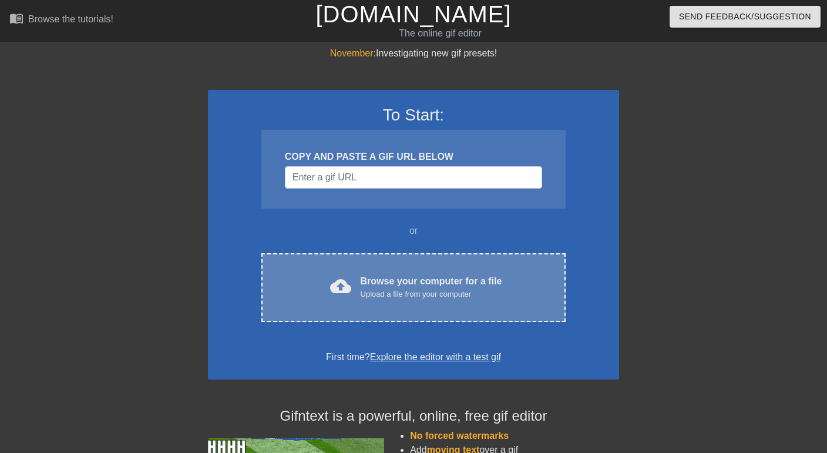
click at [384, 280] on div "Browse your computer for a file Upload a file from your computer" at bounding box center [432, 287] width 142 height 26
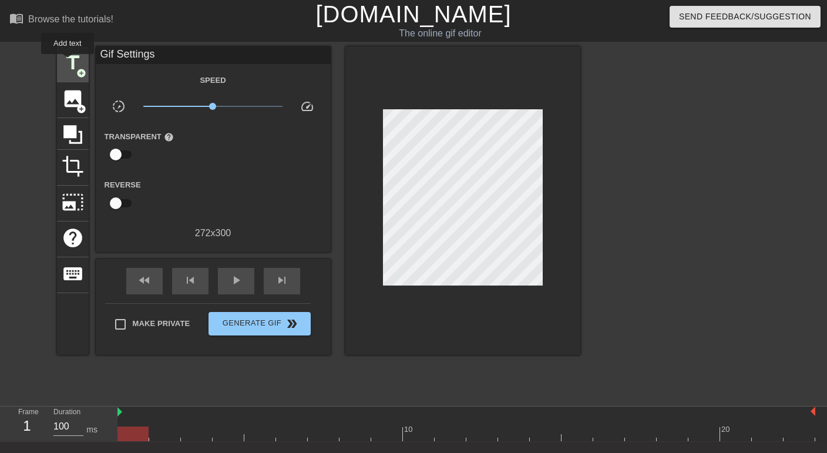
click at [68, 62] on span "title" at bounding box center [73, 63] width 22 height 22
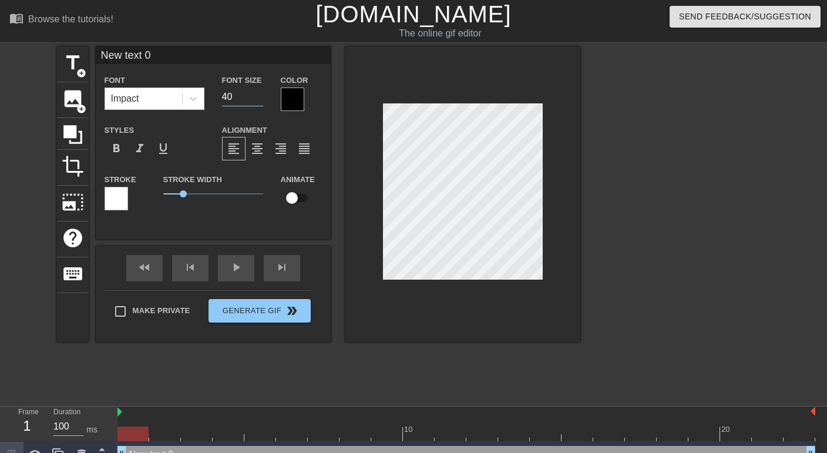
drag, startPoint x: 233, startPoint y: 97, endPoint x: 204, endPoint y: 93, distance: 28.4
click at [204, 93] on div "Font Impact Font Size 40 Color" at bounding box center [213, 92] width 235 height 38
type input "25"
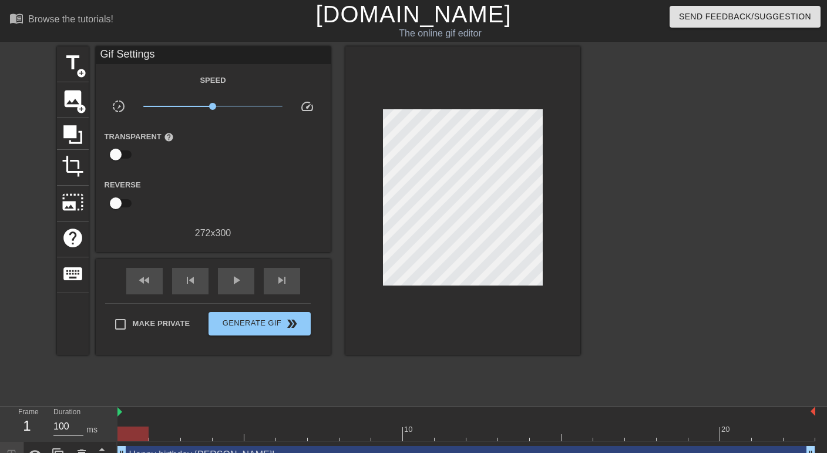
scroll to position [0, 1]
type textarea "Happy birthday Grothendieck!"
click at [115, 152] on input "checkbox" at bounding box center [115, 154] width 67 height 22
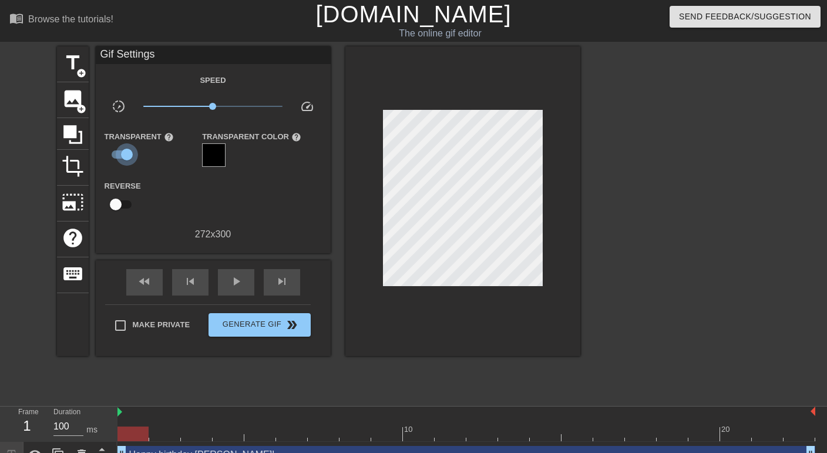
click at [115, 152] on input "checkbox" at bounding box center [126, 154] width 67 height 22
checkbox input "false"
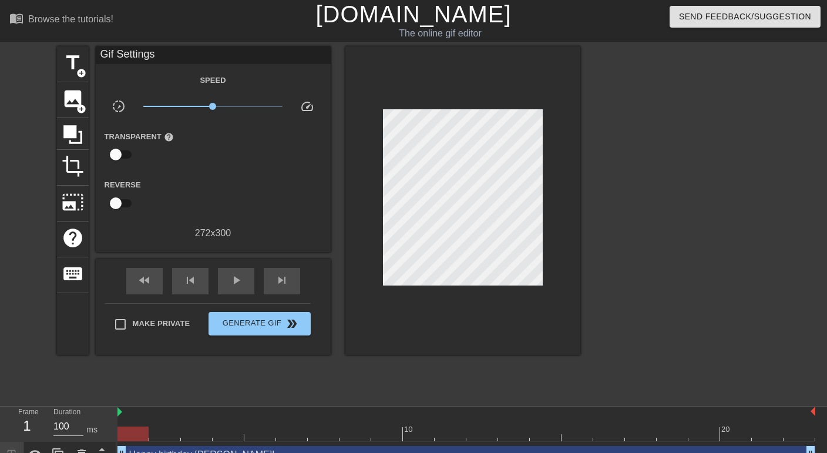
scroll to position [0, 3]
click at [669, 243] on div at bounding box center [682, 222] width 176 height 352
click at [406, 100] on div at bounding box center [462, 200] width 235 height 308
click at [186, 149] on div "Transparent help" at bounding box center [145, 147] width 98 height 37
click at [70, 63] on span "title" at bounding box center [73, 63] width 22 height 22
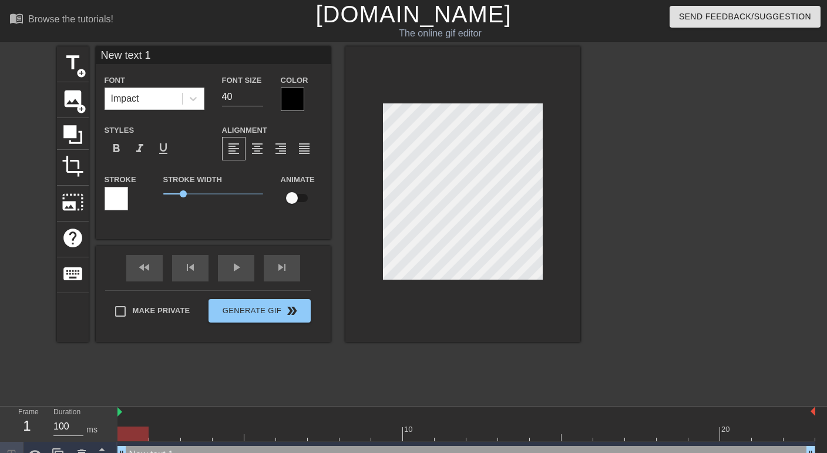
type input "New text"
type textarea "New text"
type input "New text 1"
type textarea "New text 1"
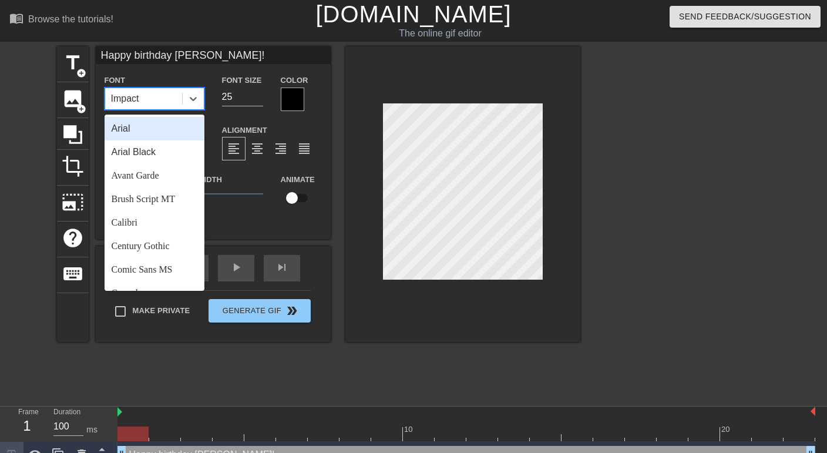
click at [155, 96] on div "Impact" at bounding box center [143, 98] width 77 height 21
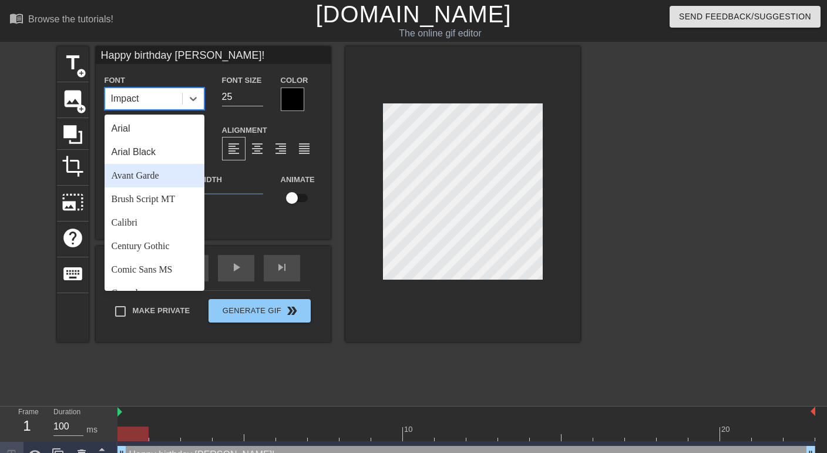
click at [129, 176] on div "Avant Garde" at bounding box center [155, 175] width 100 height 23
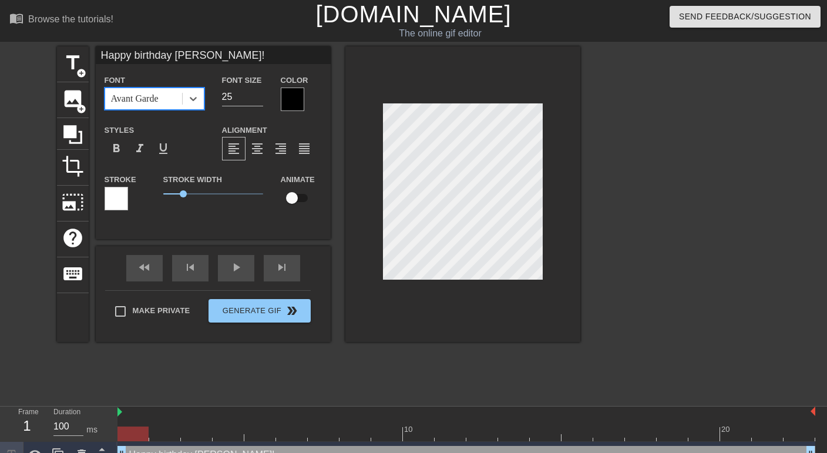
click at [134, 97] on div "Avant Garde" at bounding box center [135, 99] width 48 height 14
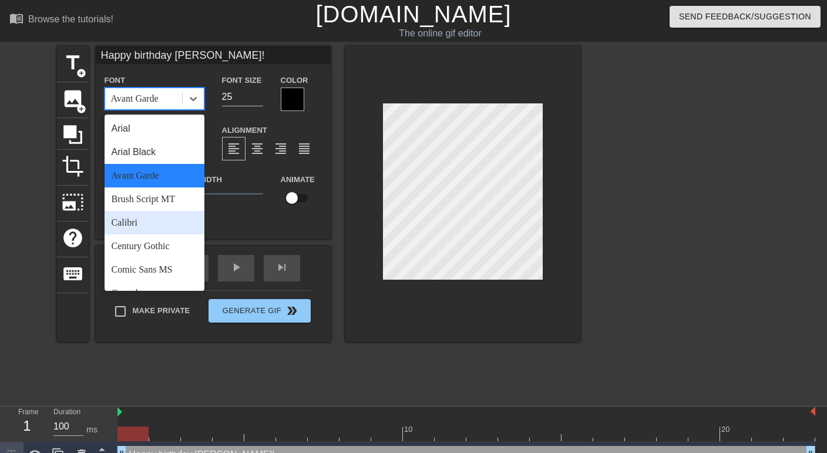
click at [144, 217] on div "Calibri" at bounding box center [155, 222] width 100 height 23
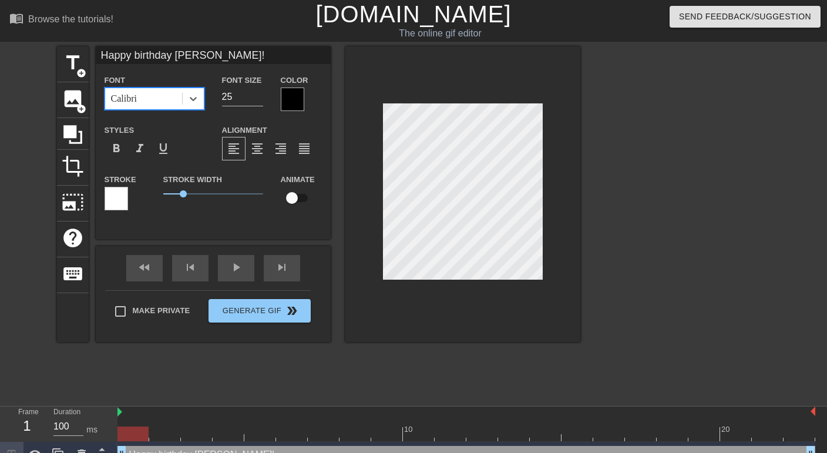
click at [160, 102] on div "Calibri" at bounding box center [143, 98] width 77 height 21
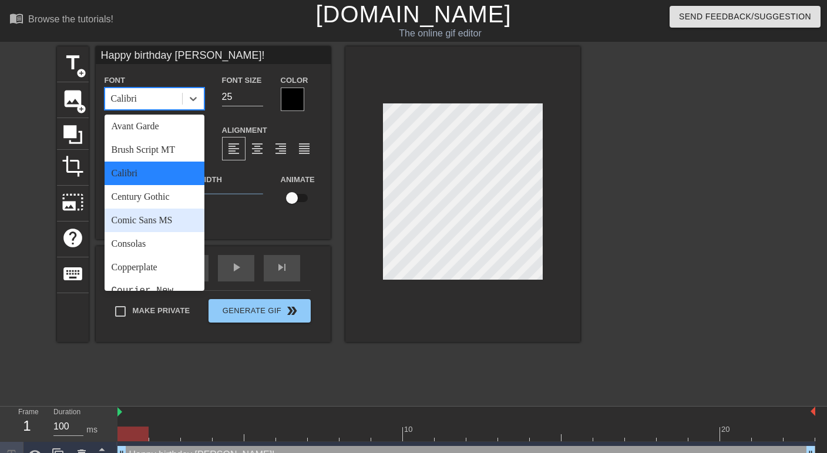
scroll to position [58, 0]
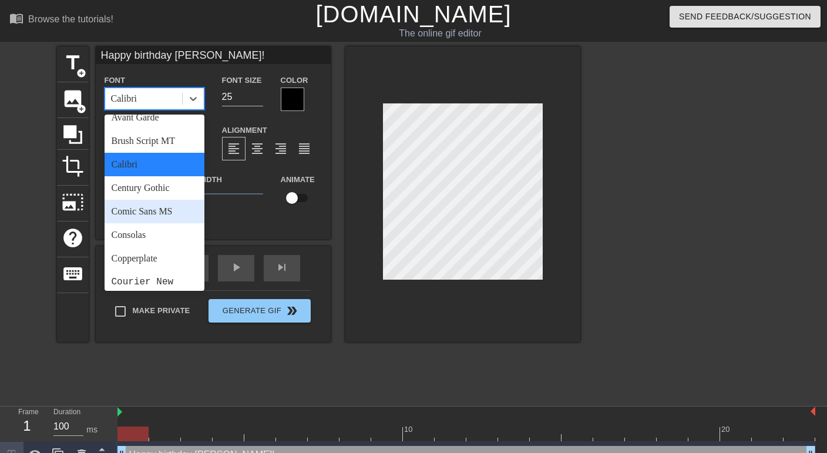
click at [159, 204] on div "Comic Sans MS" at bounding box center [155, 211] width 100 height 23
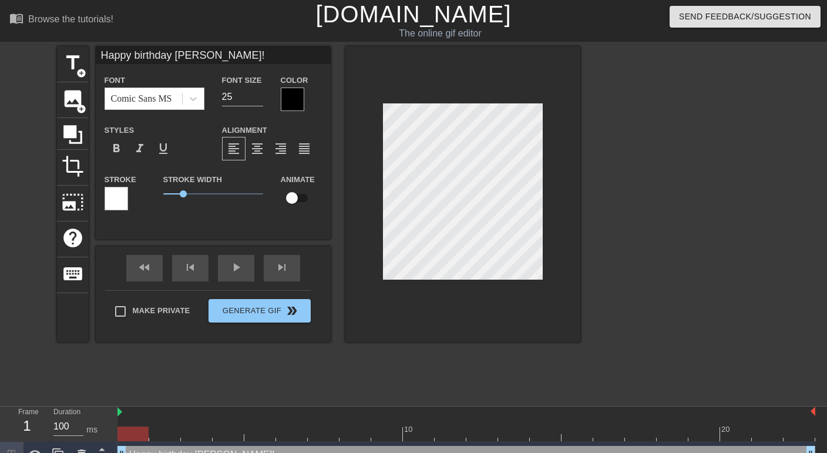
click at [294, 93] on div at bounding box center [292, 98] width 23 height 23
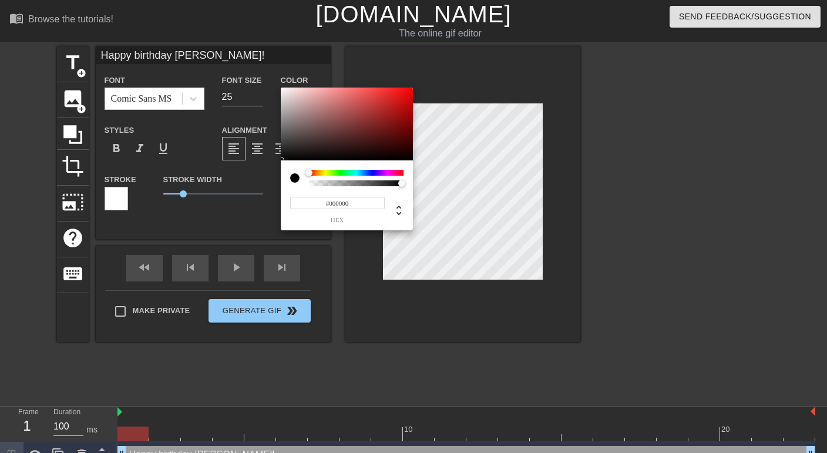
type input "Happy birthday Grothendieck!"
type input "#ECE9E9"
click at [282, 93] on div at bounding box center [347, 123] width 132 height 73
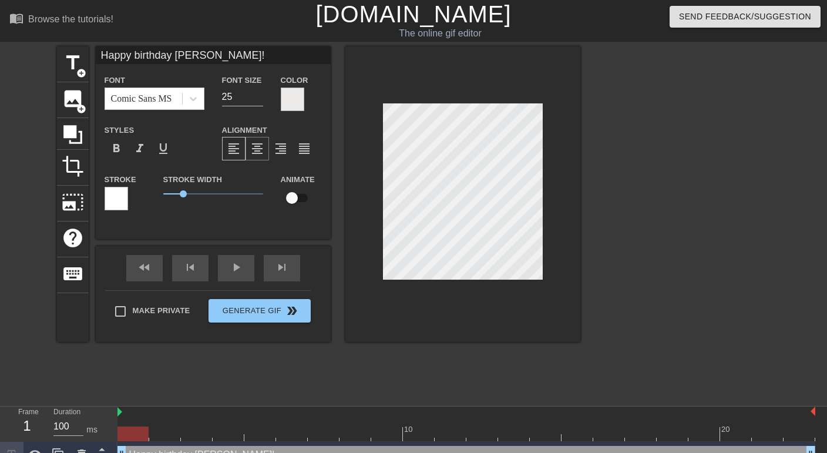
click at [254, 147] on span "format_align_center" at bounding box center [257, 149] width 14 height 14
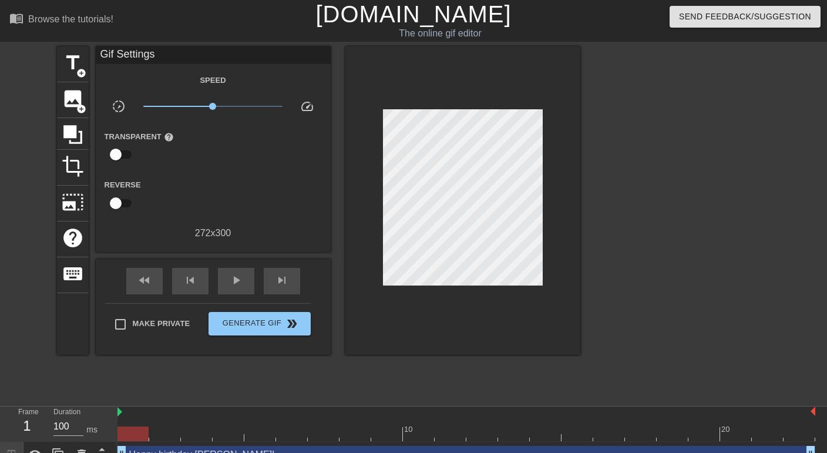
click at [639, 246] on div at bounding box center [682, 222] width 176 height 352
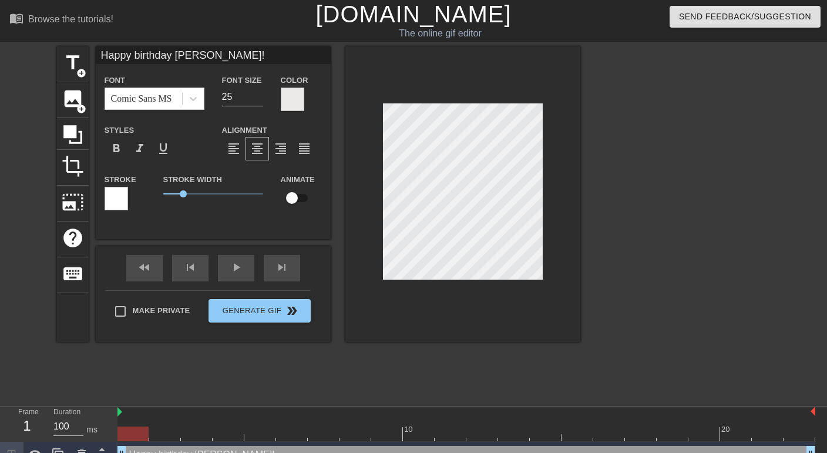
click at [289, 103] on div at bounding box center [292, 98] width 23 height 23
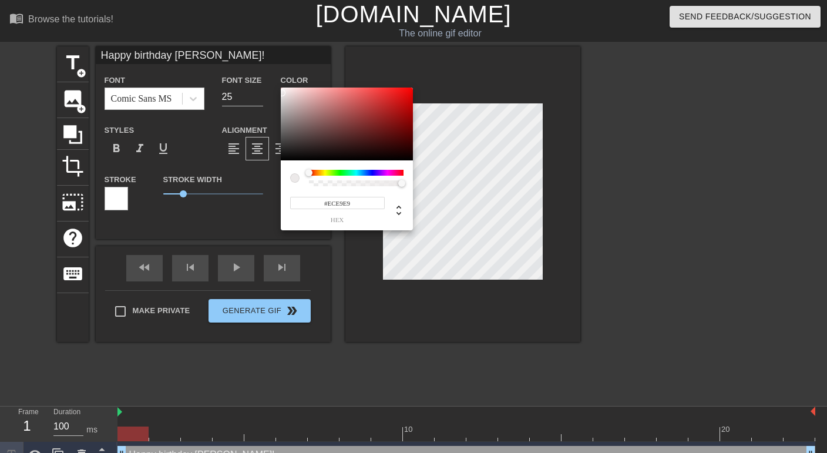
type input "Happy birthday Grothendieck!"
type input "#EF0C0C"
click at [406, 92] on div at bounding box center [347, 123] width 132 height 73
type input "Happy birthday Grothendieck!"
type input "#EFEAEA"
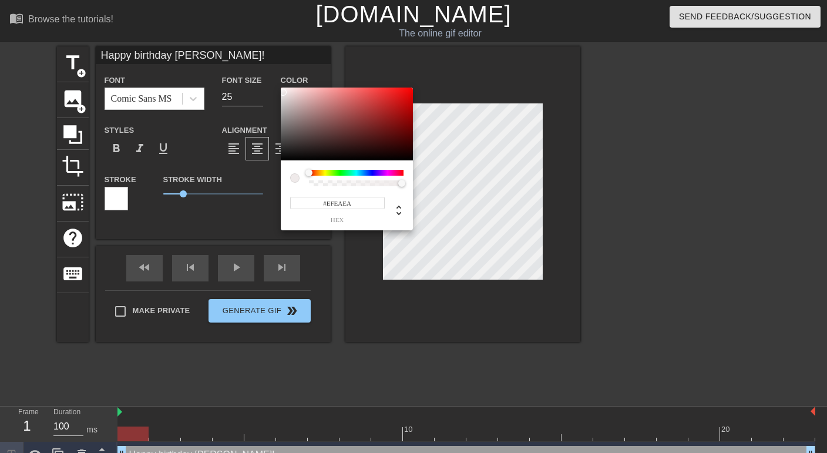
click at [283, 92] on div at bounding box center [347, 123] width 132 height 73
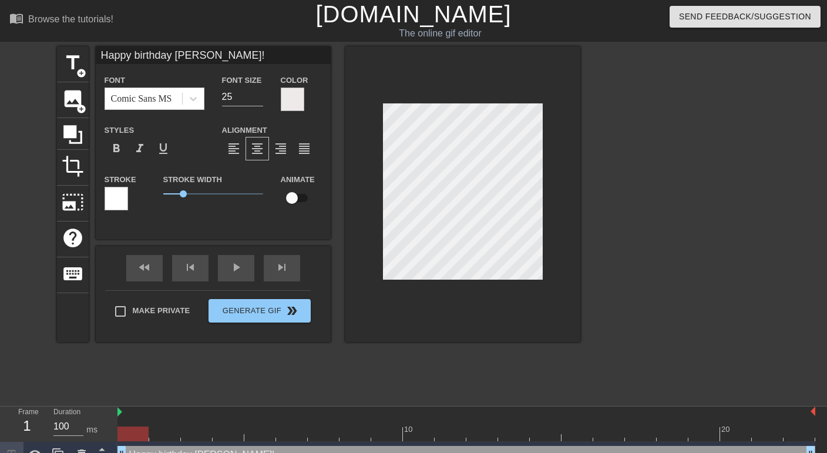
click at [118, 199] on div at bounding box center [116, 198] width 23 height 23
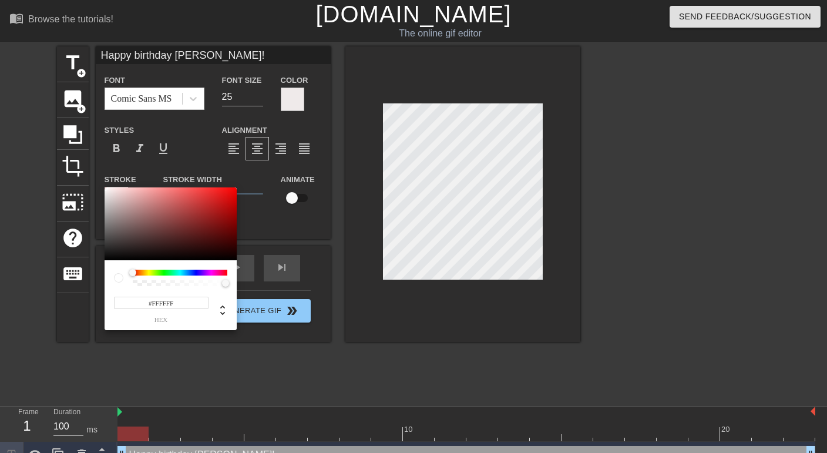
type input "Happy birthday Grothendieck!"
type input "#F70808"
type input "Happy birthday Grothendieck!"
type input "#F50808"
click at [232, 190] on div at bounding box center [171, 223] width 132 height 73
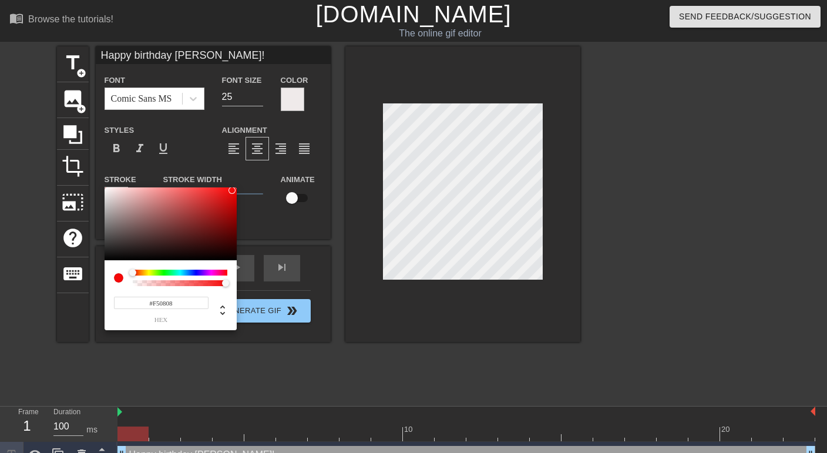
type input "Happy birthday Grothendieck!"
type input "#9E2F2F"
click at [197, 215] on div at bounding box center [171, 223] width 132 height 73
type input "Happy birthday Grothendieck!"
type input "#B56161"
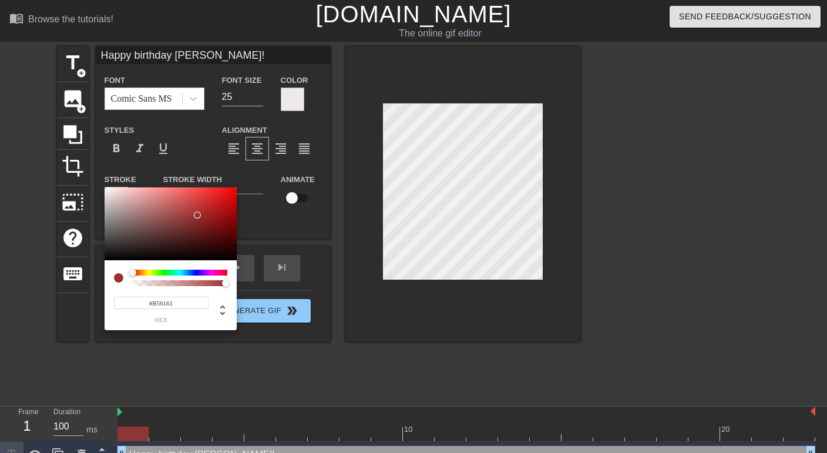
click at [166, 208] on div at bounding box center [171, 223] width 132 height 73
type input "Happy birthday Grothendieck!"
type input "#560606"
click at [227, 235] on div at bounding box center [171, 223] width 132 height 73
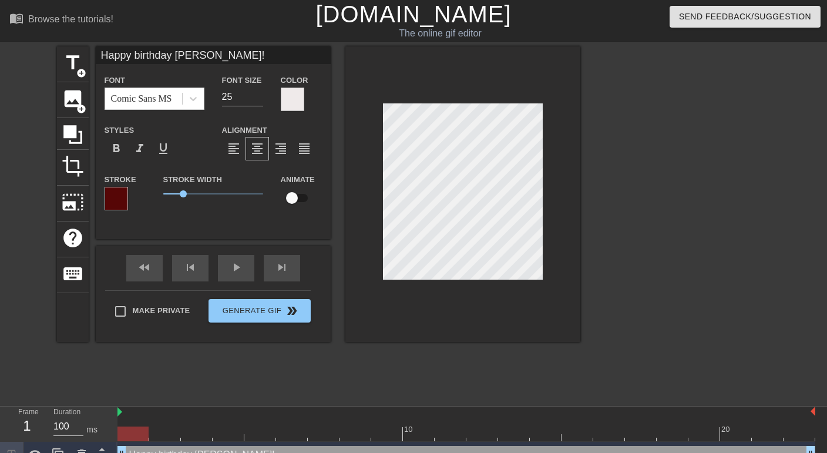
click at [298, 100] on div at bounding box center [292, 98] width 23 height 23
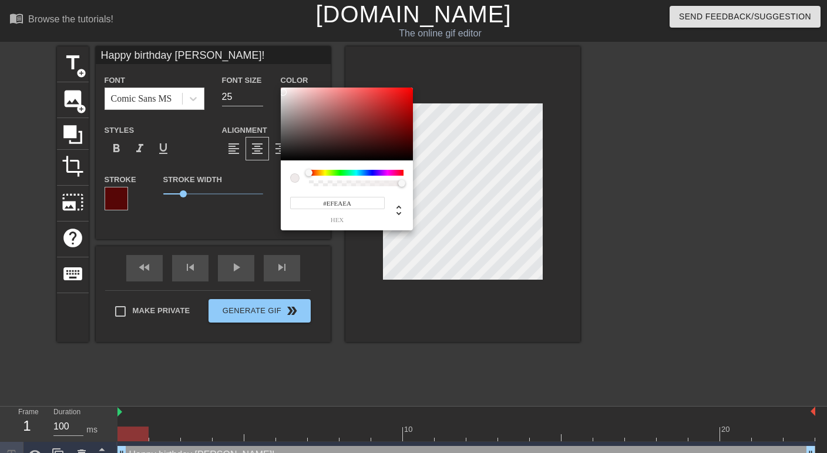
type input "Happy birthday Grothendieck!"
type input "#E6E0E0"
type input "Happy birthday Grothendieck!"
type input "#E4C9C9"
type input "Happy birthday Grothendieck!"
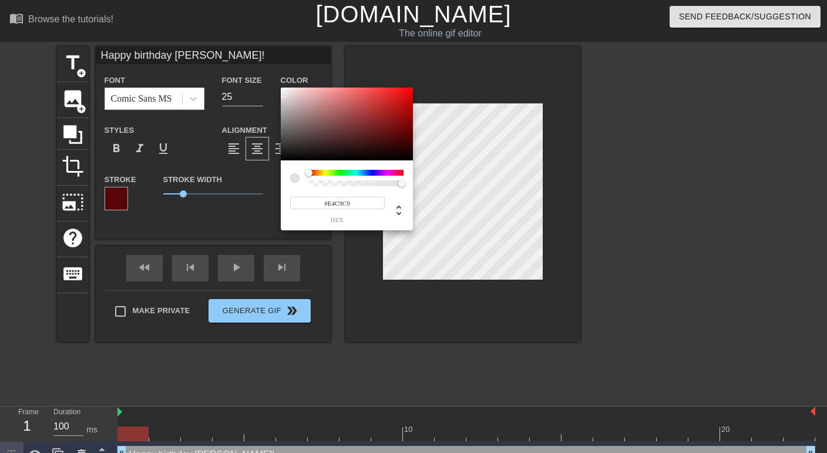
type input "#C97D7D"
type input "Happy birthday Grothendieck!"
type input "#BB4949"
type input "Happy birthday Grothendieck!"
type input "#B73838"
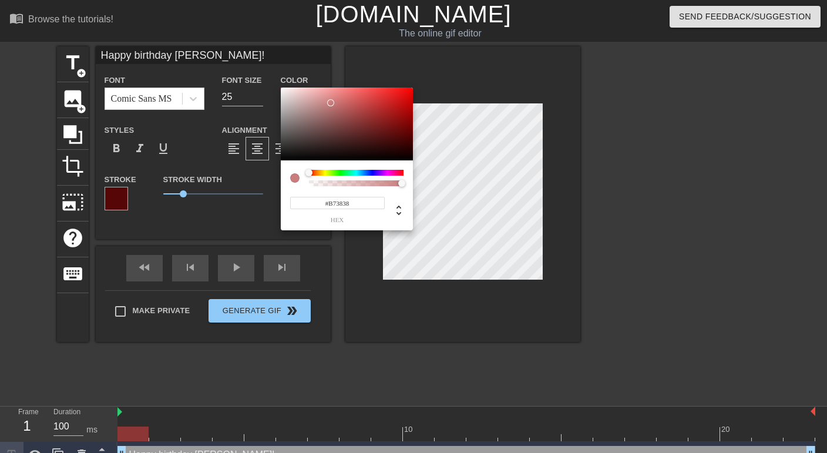
type input "Happy birthday Grothendieck!"
type input "#B73333"
type input "Happy birthday Grothendieck!"
type input "#B92B2B"
type input "Happy birthday Grothendieck!"
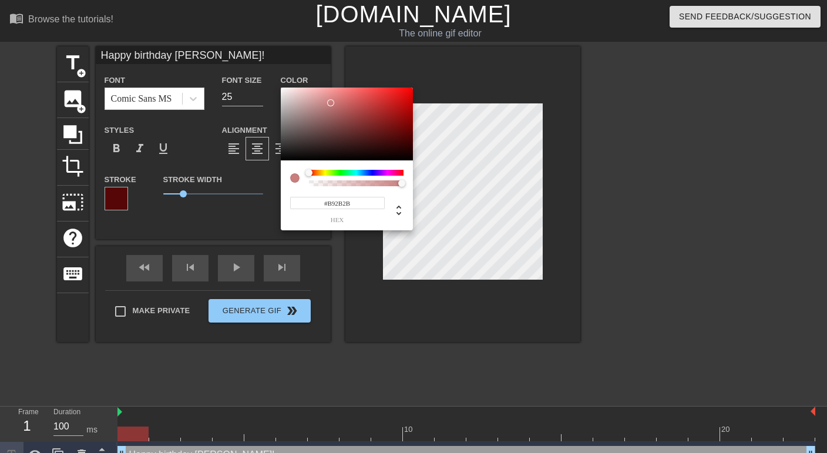
type input "#BF2222"
type input "Happy birthday Grothendieck!"
type input "#C31C1C"
type input "Happy birthday Grothendieck!"
type input "#C51616"
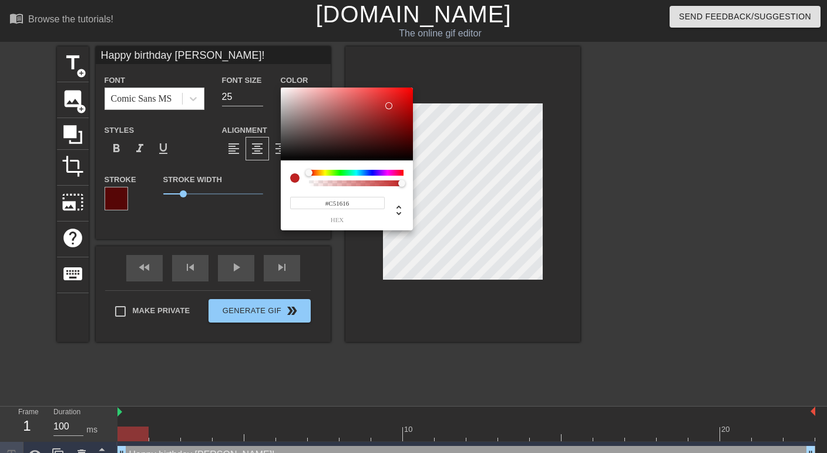
type input "Happy birthday Grothendieck!"
type input "#C71313"
type input "Happy birthday Grothendieck!"
type input "#CB1313"
type input "Happy birthday Grothendieck!"
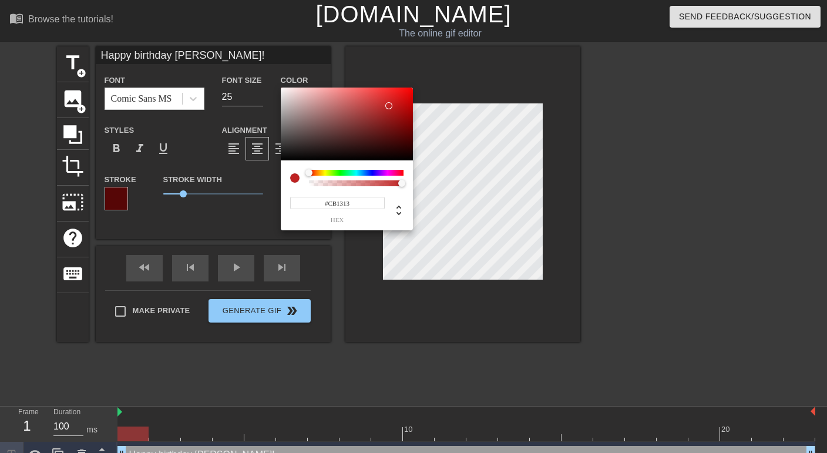
type input "#D01313"
type input "Happy birthday Grothendieck!"
type input "#D21313"
type input "Happy birthday Grothendieck!"
type input "#D41313"
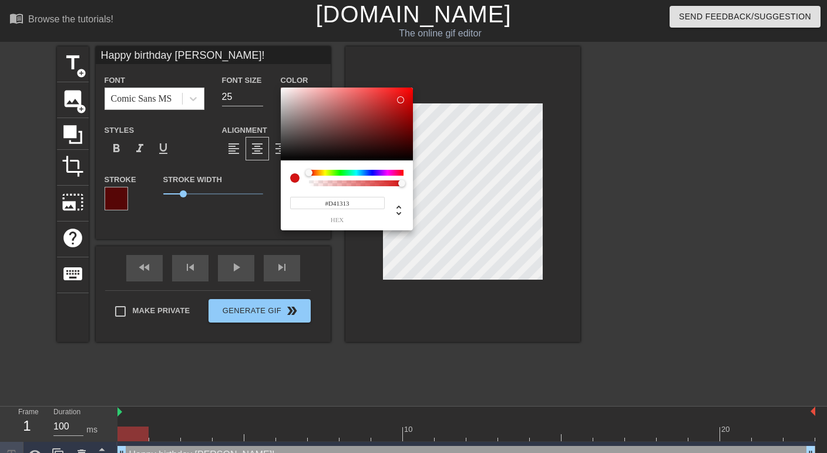
type input "Happy birthday Grothendieck!"
type input "#D81414"
type input "Happy birthday Grothendieck!"
type input "#DC1414"
type input "Happy birthday Grothendieck!"
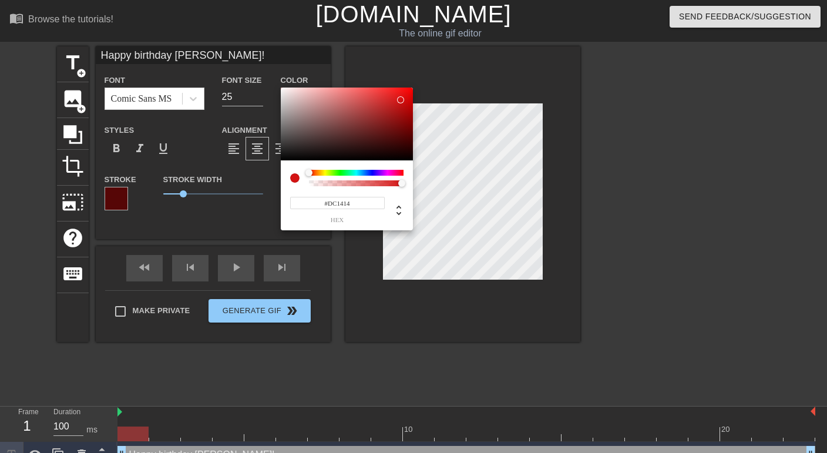
type input "#DE1414"
type input "Happy birthday Grothendieck!"
type input "#DC1414"
type input "Happy birthday Grothendieck!"
type input "#DA1414"
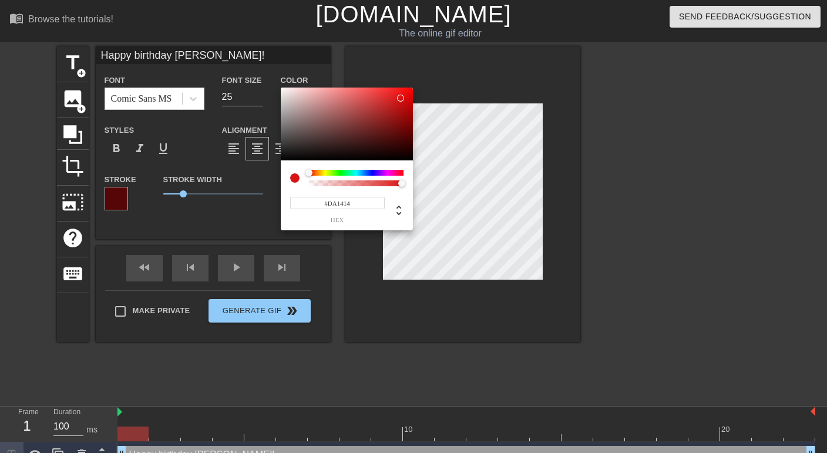
type input "Happy birthday Grothendieck!"
type input "#DC1313"
type input "Happy birthday Grothendieck!"
type input "#DE1010"
type input "Happy birthday Grothendieck!"
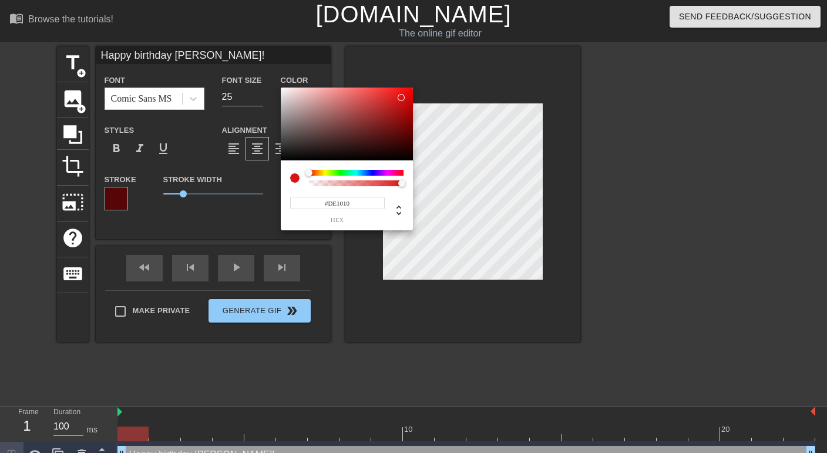
type input "#E00D0D"
type input "Happy birthday Grothendieck!"
type input "#E00A0A"
type input "Happy birthday Grothendieck!"
type input "#E20B0B"
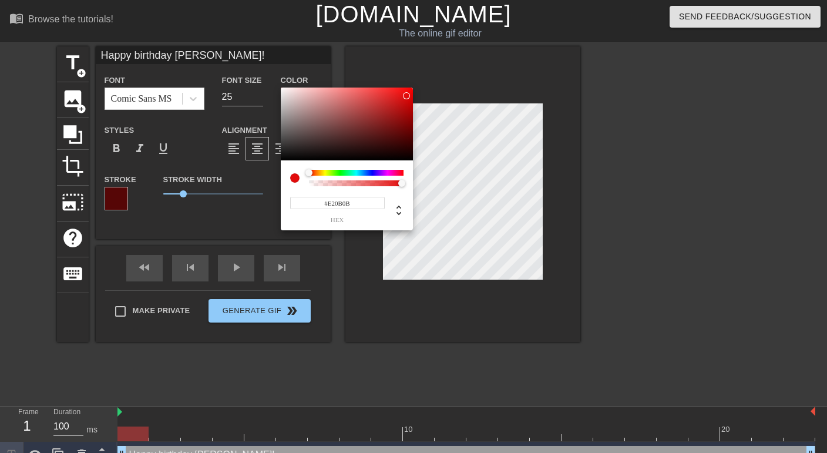
type input "Happy birthday Grothendieck!"
type input "#E40A0A"
type input "Happy birthday Grothendieck!"
type input "#E60A0A"
type input "Happy birthday Grothendieck!"
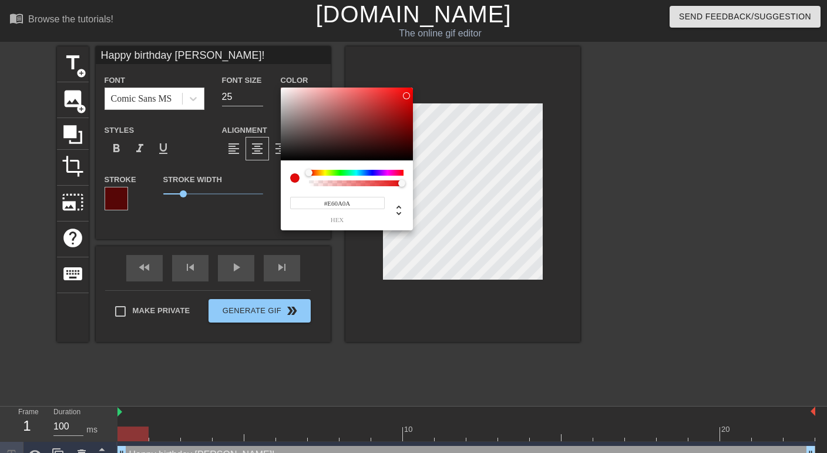
type input "#E80909"
type input "Happy birthday Grothendieck!"
type input "#E80808"
drag, startPoint x: 284, startPoint y: 95, endPoint x: 408, endPoint y: 94, distance: 123.9
click at [408, 94] on div at bounding box center [408, 93] width 7 height 7
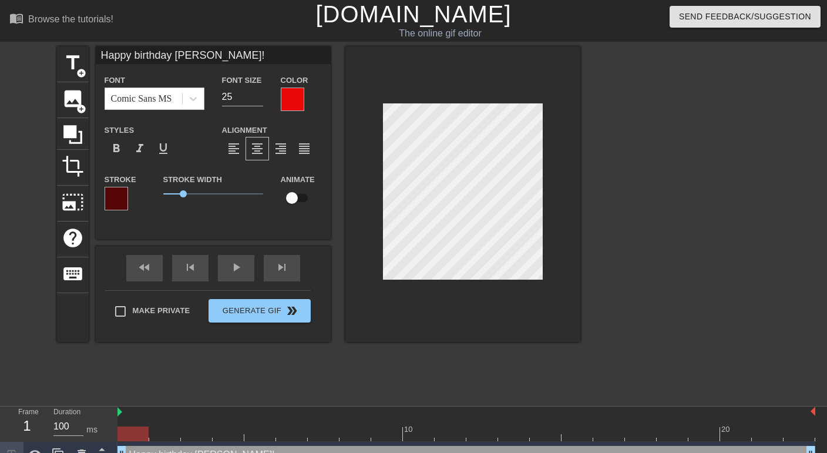
click at [123, 199] on div at bounding box center [116, 198] width 23 height 23
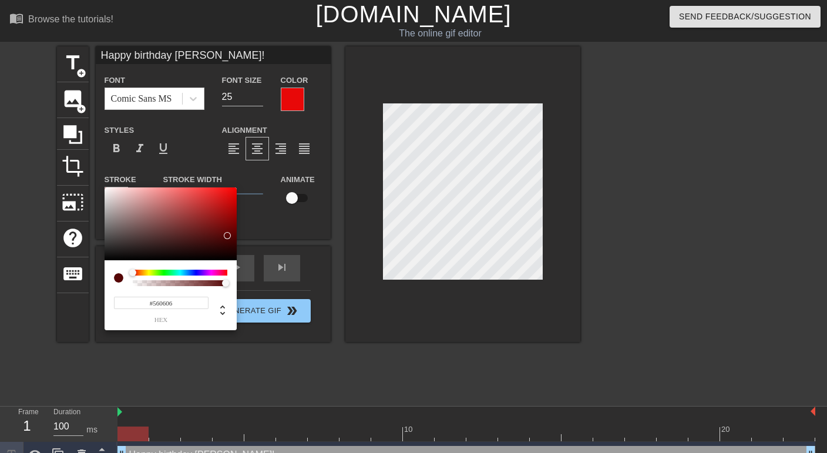
type input "Happy birthday Grothendieck!"
type input "#F5EDED"
click at [109, 190] on div at bounding box center [171, 223] width 132 height 73
type input "Happy birthday Grothendieck!"
type input "#E60606"
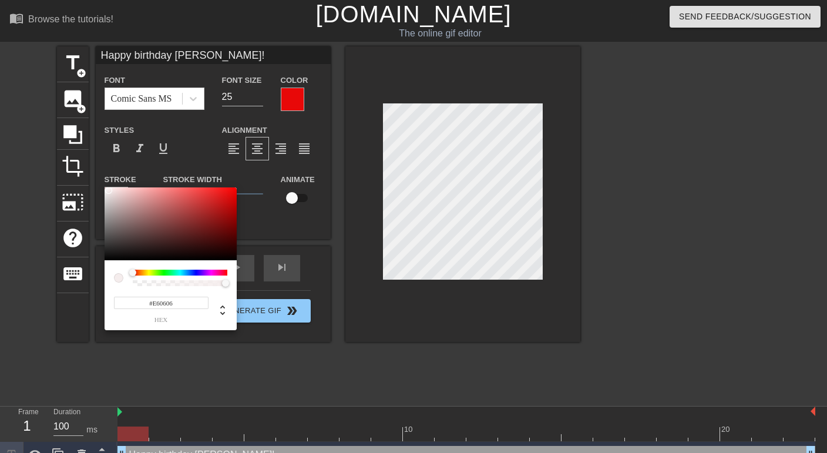
click at [233, 194] on div at bounding box center [171, 223] width 132 height 73
type input "Happy birthday Grothendieck!"
type input "#F5F1F1"
click at [106, 190] on div at bounding box center [171, 223] width 132 height 73
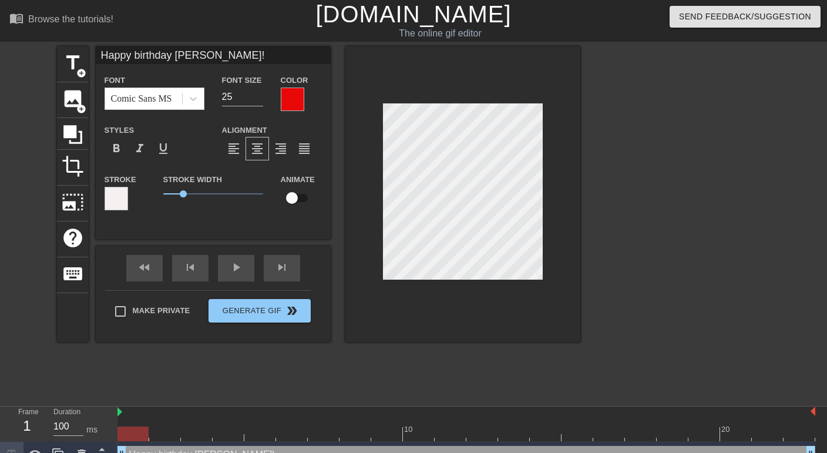
click at [284, 97] on div at bounding box center [292, 98] width 23 height 23
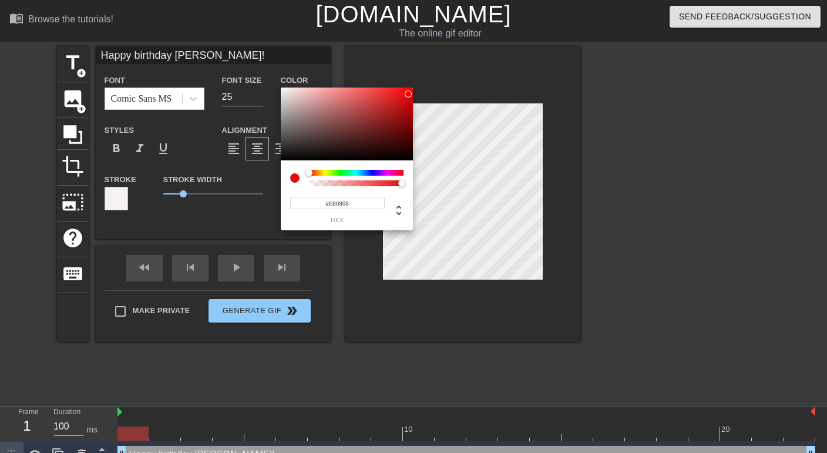
type input "Happy birthday Grothendieck!"
type input "#F1ECEC"
click at [283, 92] on div at bounding box center [347, 123] width 132 height 73
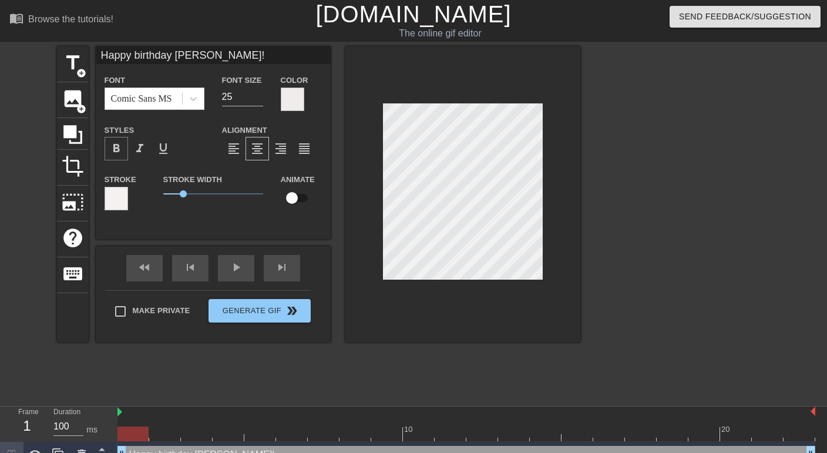
click at [115, 149] on span "format_bold" at bounding box center [116, 149] width 14 height 14
click at [115, 196] on div at bounding box center [116, 198] width 23 height 23
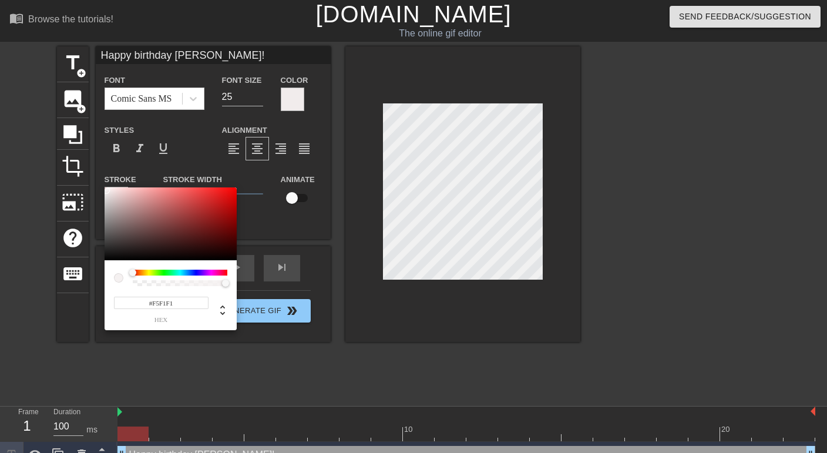
type input "Happy birthday Grothendieck!"
type input "#E8D0D0"
click at [118, 194] on div at bounding box center [171, 223] width 132 height 73
type input "Happy birthday Grothendieck!"
type input "#EAAEAE"
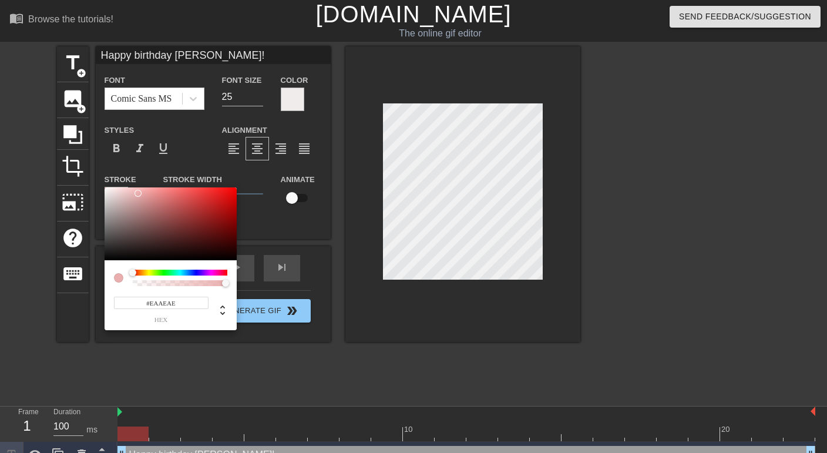
click at [138, 193] on div at bounding box center [171, 223] width 132 height 73
type input "Happy birthday Grothendieck!"
type input "#F70404"
click at [234, 190] on div at bounding box center [171, 223] width 132 height 73
type input "Happy birthday Grothendieck!"
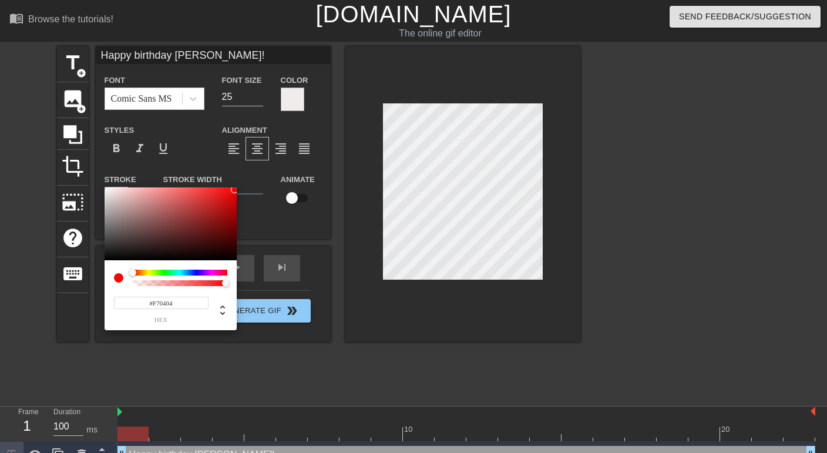
type input "#D21313"
click at [224, 200] on div at bounding box center [171, 223] width 132 height 73
type input "Happy birthday Grothendieck!"
type input "#ECDFDF"
click at [112, 193] on div at bounding box center [171, 223] width 132 height 73
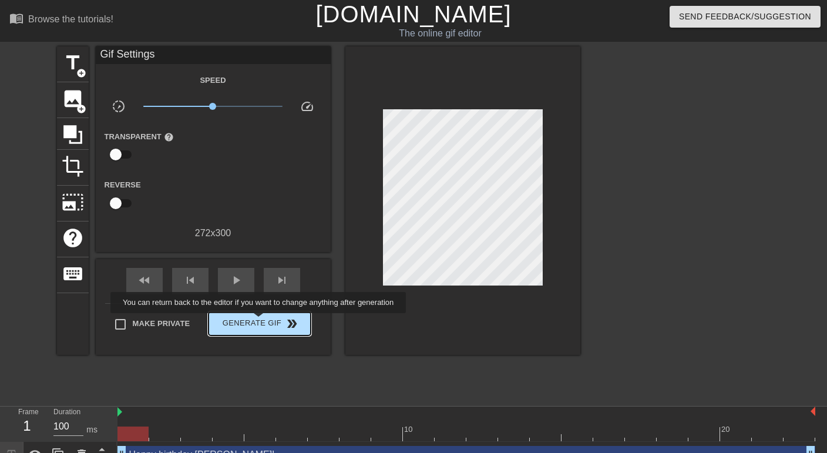
click at [265, 321] on span "Generate Gif double_arrow" at bounding box center [259, 324] width 92 height 14
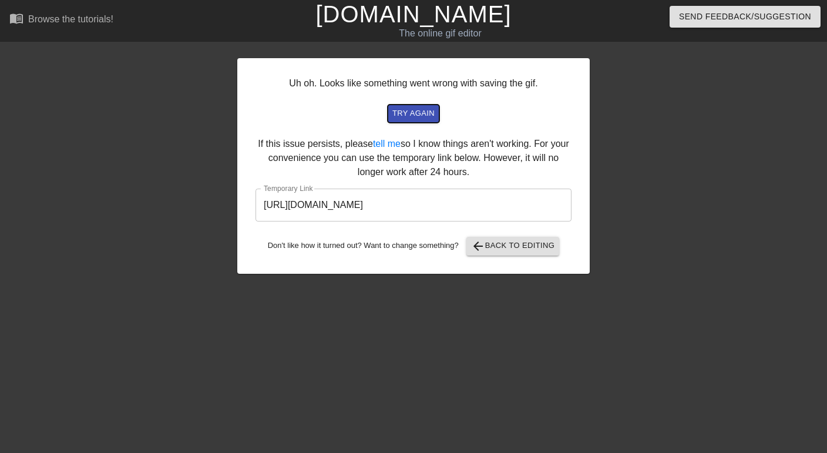
click at [415, 112] on span "try again" at bounding box center [413, 114] width 42 height 14
click at [504, 200] on input "https://www.gifntext.com/temp_generations/iOv97QvW.gif" at bounding box center [413, 204] width 316 height 33
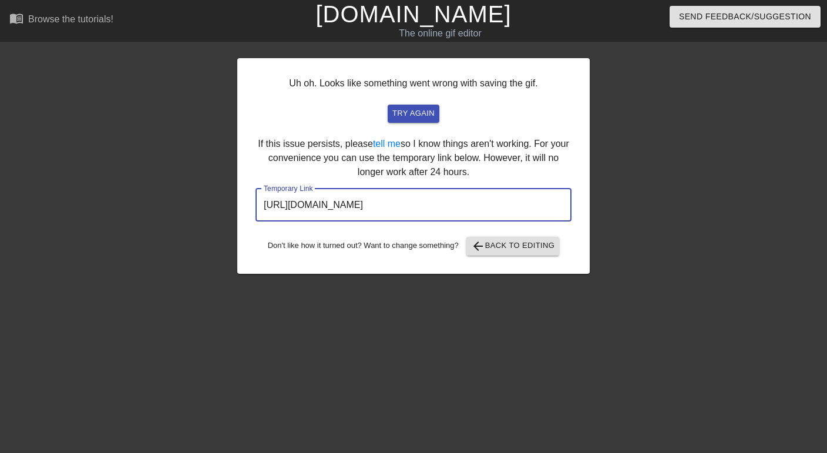
click at [353, 202] on input "https://www.gifntext.com/temp_generations/iOv97QvW.gif" at bounding box center [413, 204] width 316 height 33
click at [443, 206] on input "https://www.gifntext.com/temp_generations/iOv97QvW.gif" at bounding box center [413, 204] width 316 height 33
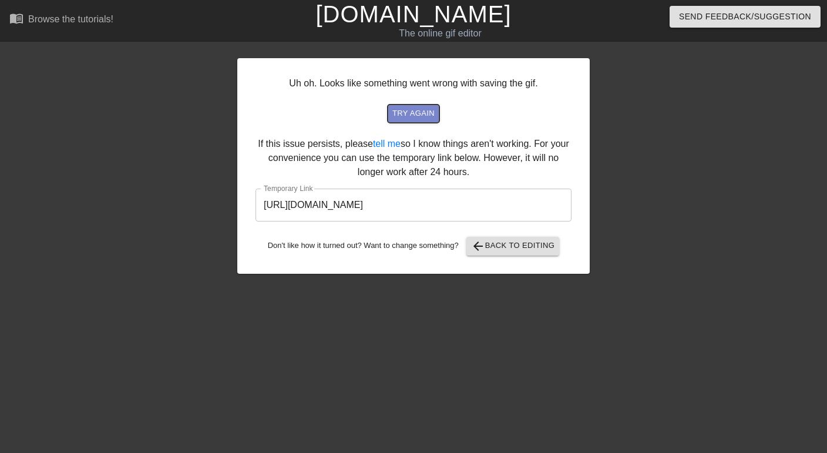
click at [402, 114] on span "try again" at bounding box center [413, 114] width 42 height 14
click at [418, 113] on span "try again" at bounding box center [413, 114] width 42 height 14
click at [518, 245] on span "arrow_back Back to Editing" at bounding box center [513, 246] width 84 height 14
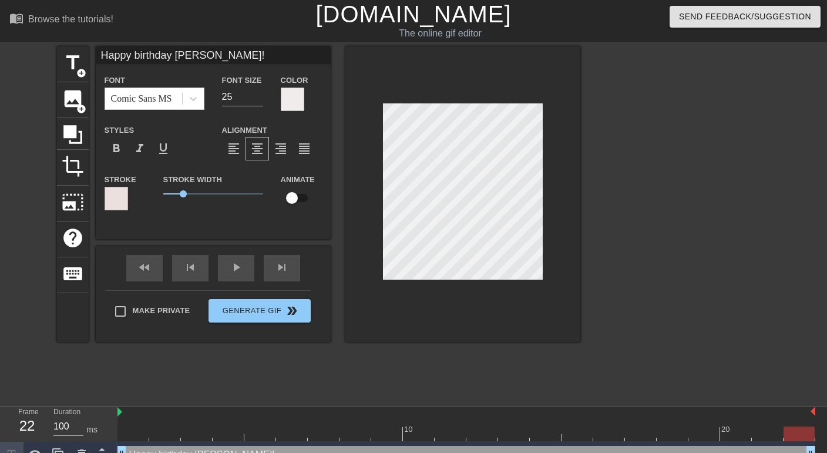
scroll to position [0, 4]
type input "Happy birthday Grothendieck"
type textarea "Happy birthday Grothendieck"
click at [134, 146] on span "format_italic" at bounding box center [140, 149] width 14 height 14
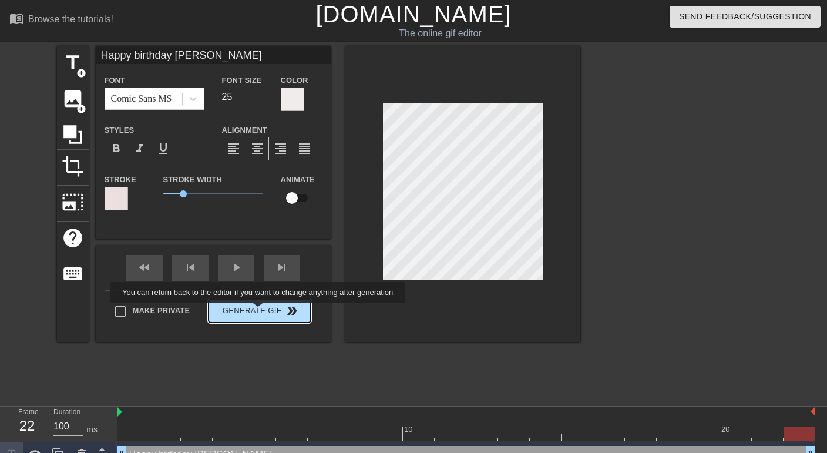
click at [265, 311] on button "Generate Gif double_arrow" at bounding box center [259, 310] width 102 height 23
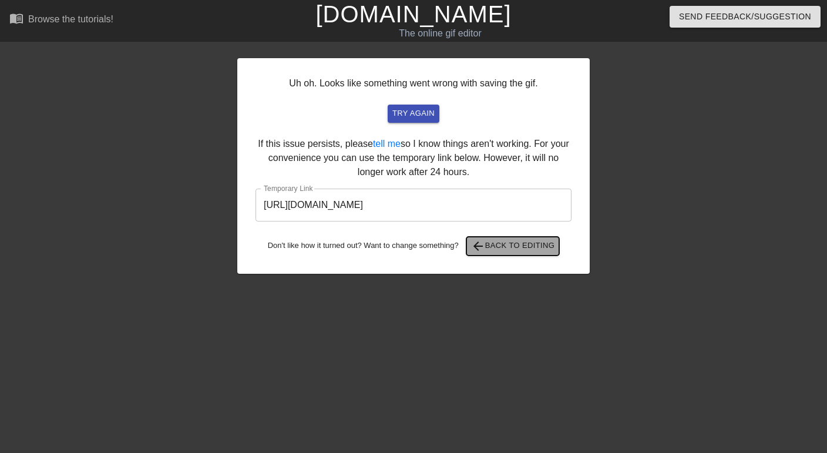
click at [520, 240] on span "arrow_back Back to Editing" at bounding box center [513, 246] width 84 height 14
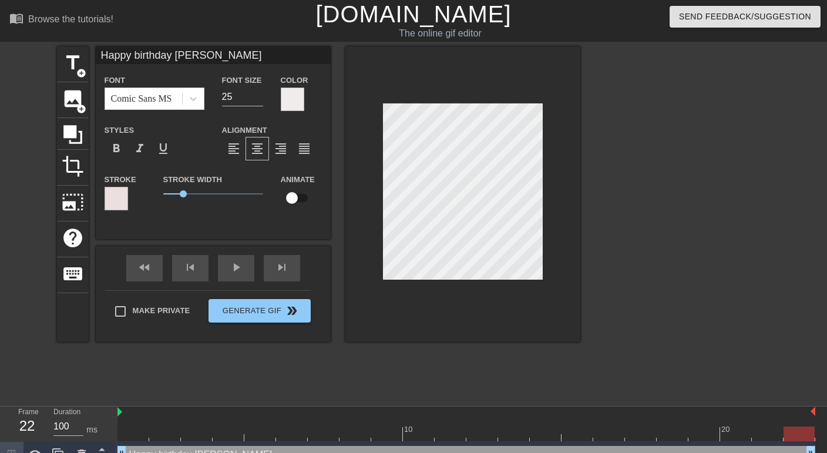
scroll to position [0, 2]
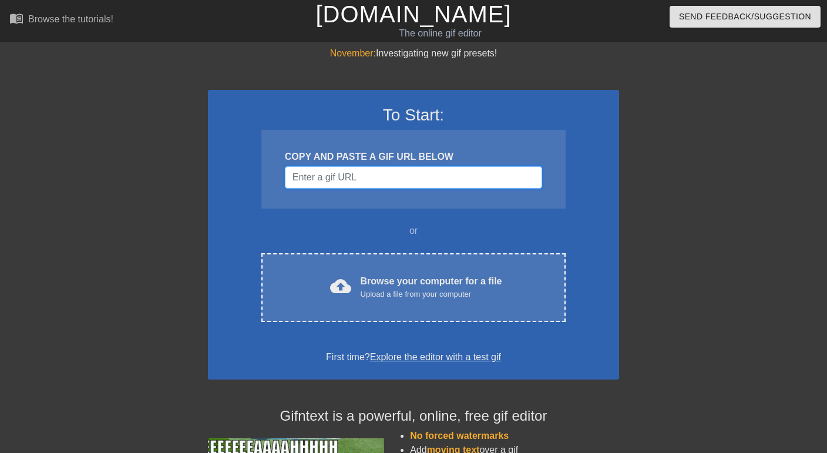
click at [315, 177] on input "Username" at bounding box center [413, 177] width 257 height 22
paste input "[URL][DOMAIN_NAME]"
type input "[URL][DOMAIN_NAME]"
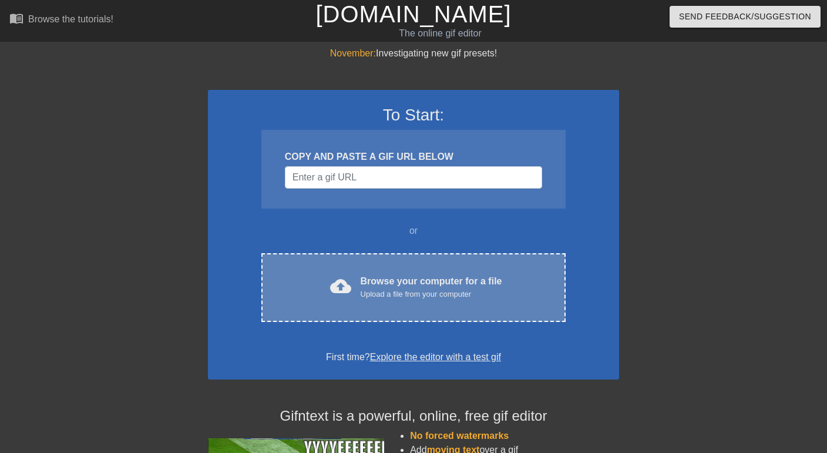
click at [408, 277] on div "Browse your computer for a file Upload a file from your computer" at bounding box center [432, 287] width 142 height 26
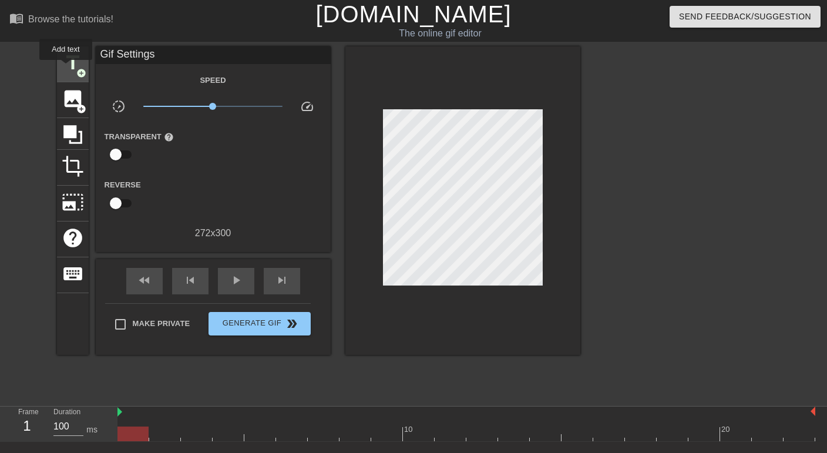
click at [68, 68] on span "title" at bounding box center [73, 63] width 22 height 22
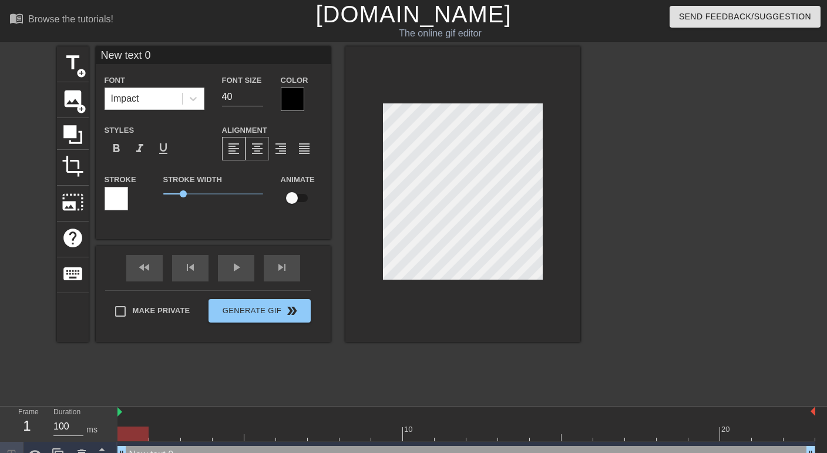
click at [261, 151] on span "format_align_center" at bounding box center [257, 149] width 14 height 14
click at [238, 98] on input "40" at bounding box center [242, 96] width 41 height 19
type input "4"
type input "20"
click at [151, 96] on div "Impact" at bounding box center [143, 98] width 77 height 21
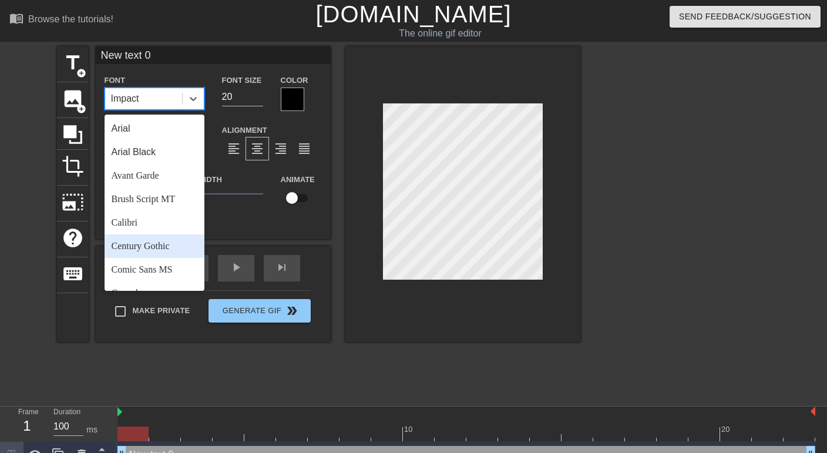
scroll to position [20, 0]
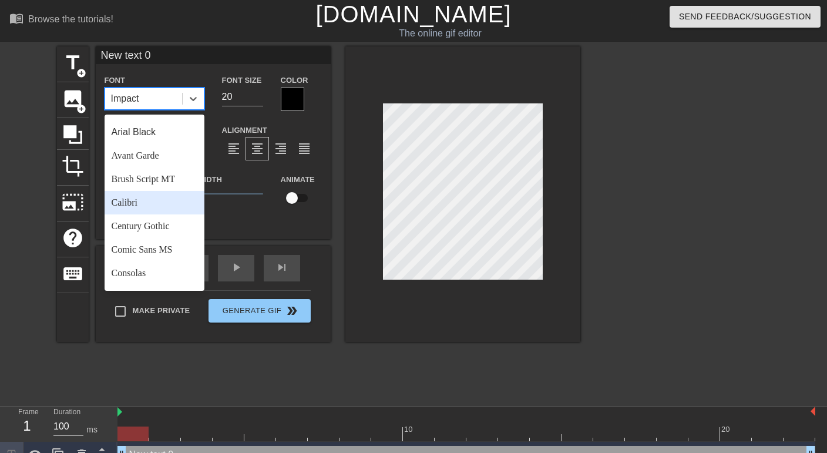
click at [146, 207] on div "Calibri" at bounding box center [155, 202] width 100 height 23
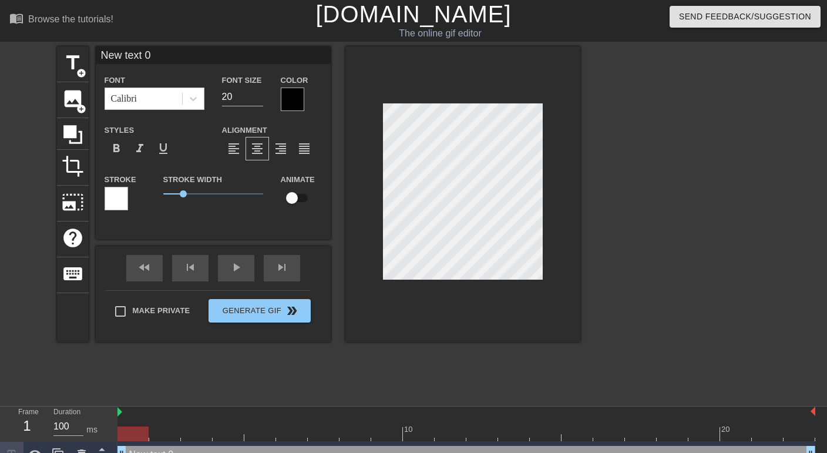
paste textarea "[URL][DOMAIN_NAME]"
type input "[URL][DOMAIN_NAME]"
type textarea "[URL][DOMAIN_NAME]"
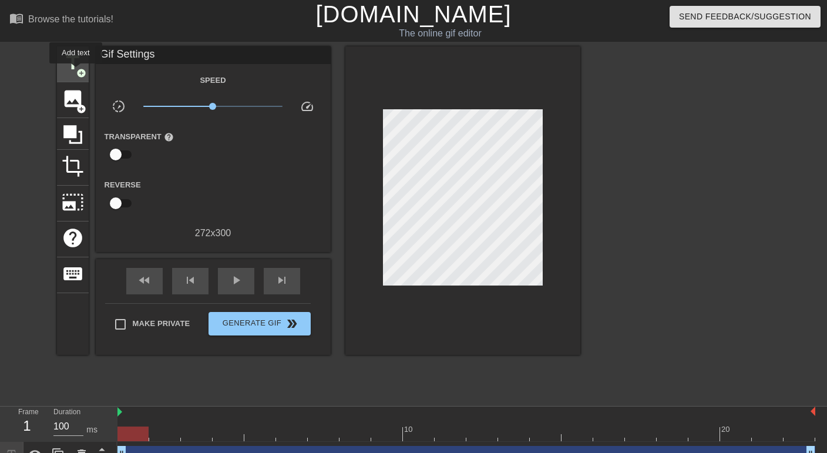
click at [76, 71] on span "add_circle" at bounding box center [81, 73] width 10 height 10
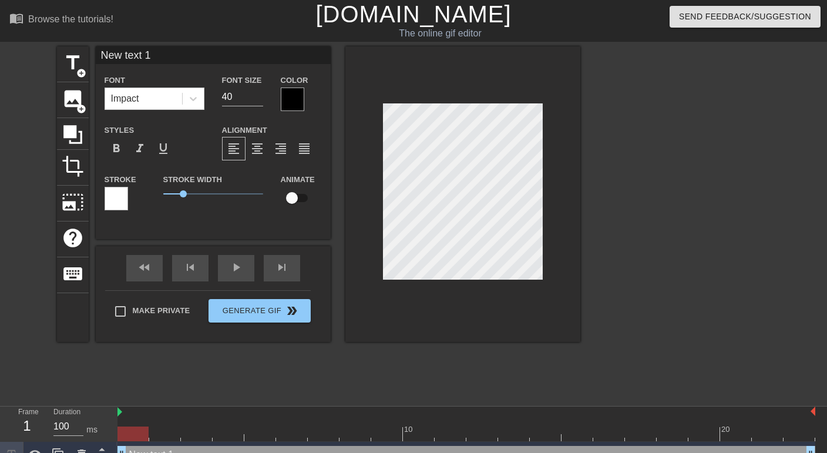
scroll to position [0, 2]
type input "H"
type textarea "H"
type input "Ha"
type textarea "Ha"
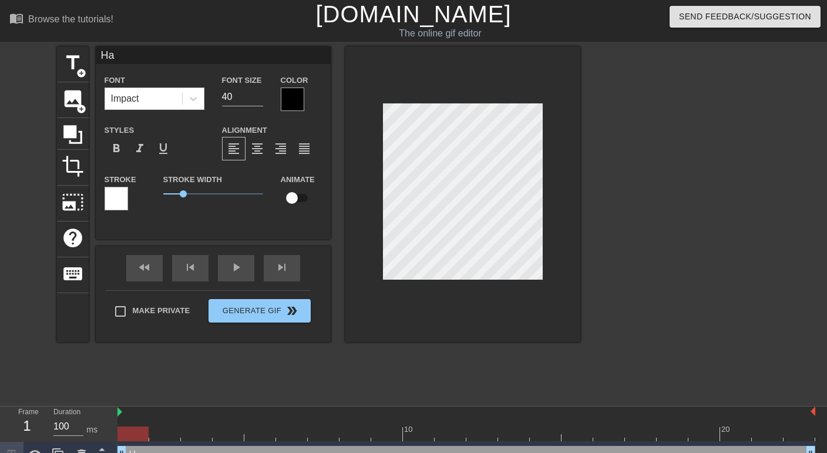
type input "Hap"
type textarea "Hap"
type input "Happ"
type textarea "Happ"
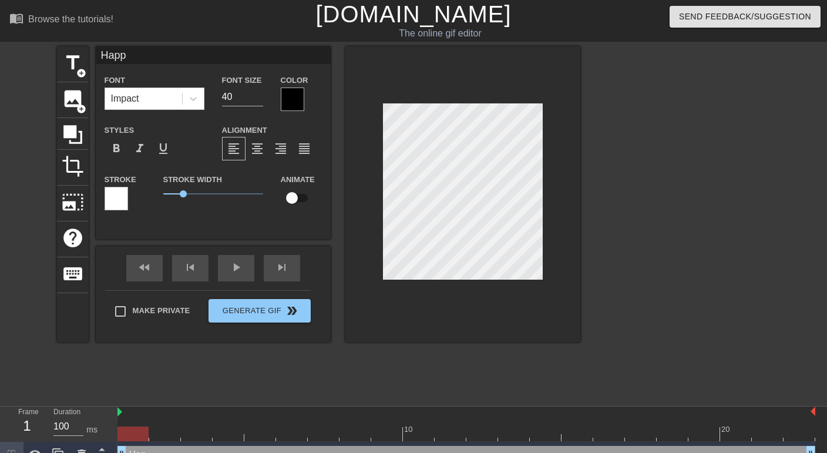
type input "Happy"
type textarea "Happy"
type input "Happy"
type textarea "Happy"
type input "Happy b"
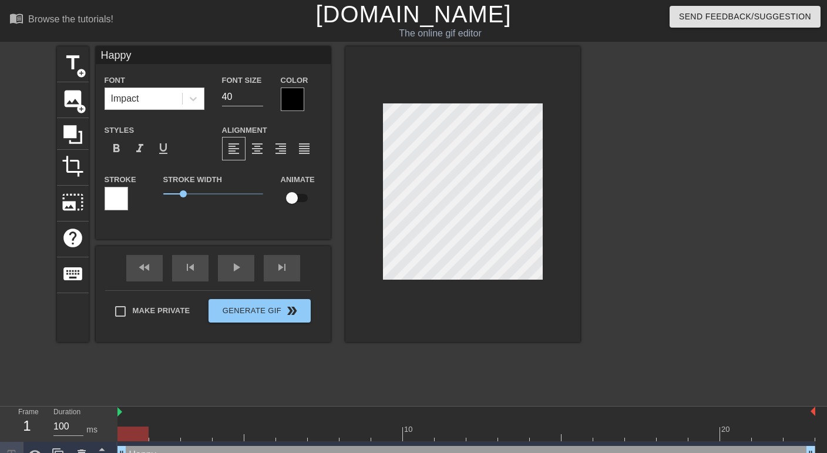
type textarea "Happy b"
type input "Happy bi"
type textarea "Happy bi"
type input "Happy bit"
type textarea "Happy bit"
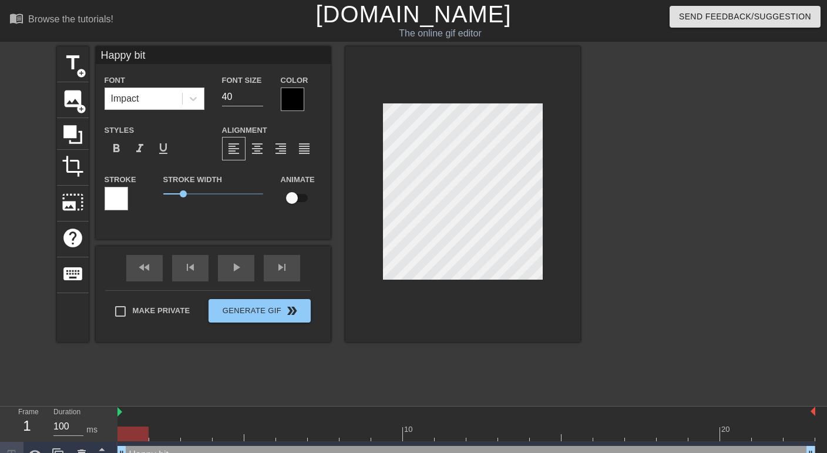
type input "Happy bi"
type textarea "Happy bi"
type input "Happy bir"
type textarea "Happy bir"
type input "Happy birt"
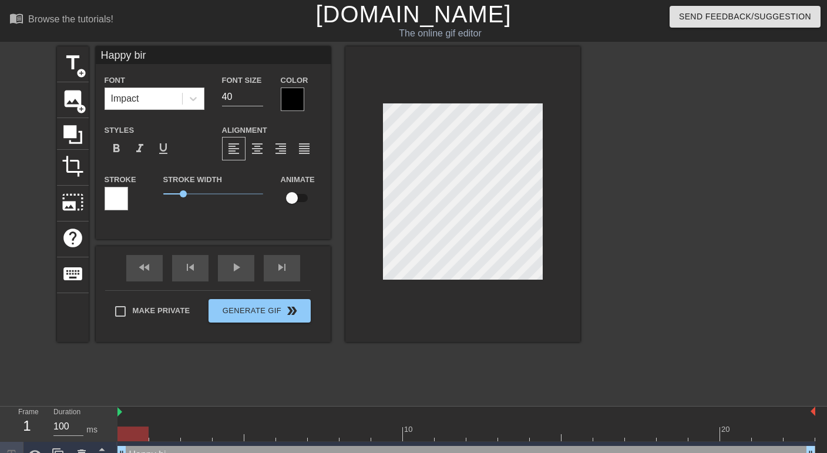
type textarea "Happy birt"
type input "Happy birth"
type textarea "Happy birth"
type input "Happy birthd"
type textarea "Happy birthd"
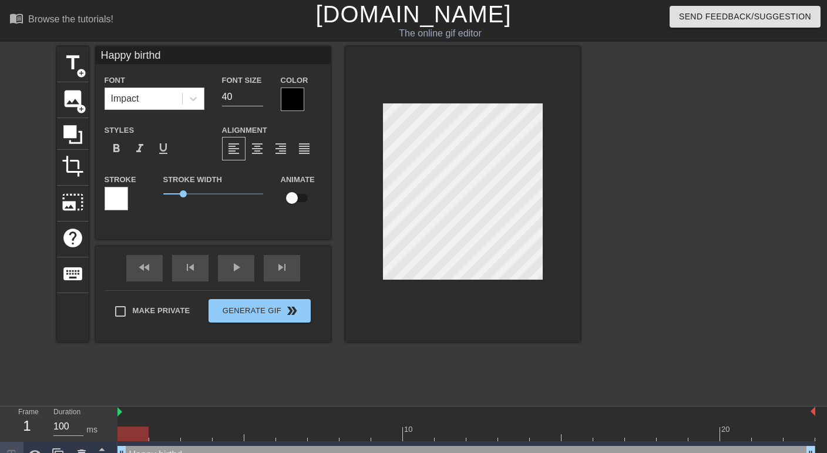
type input "Happy birth"
type textarea "Happy birth"
type input "Happy birt"
type textarea "Happy birt"
type input "Happy bir"
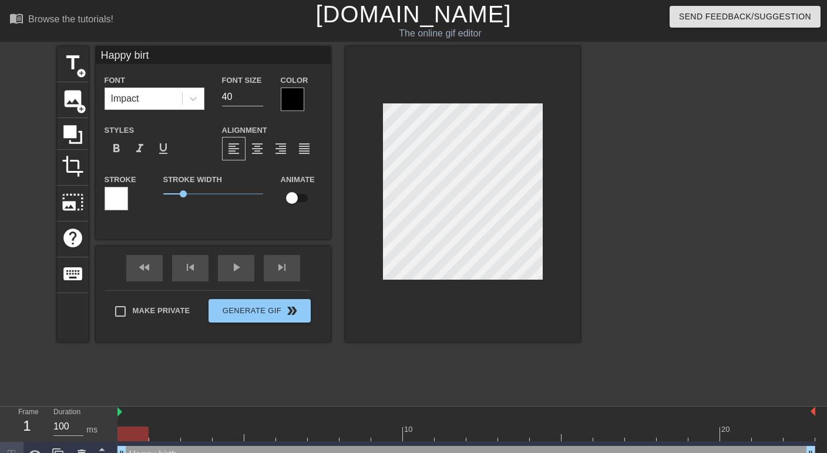
type textarea "Happy bir"
type input "Happy bi"
type textarea "Happy bi"
type input "Happy b"
type textarea "Happy b"
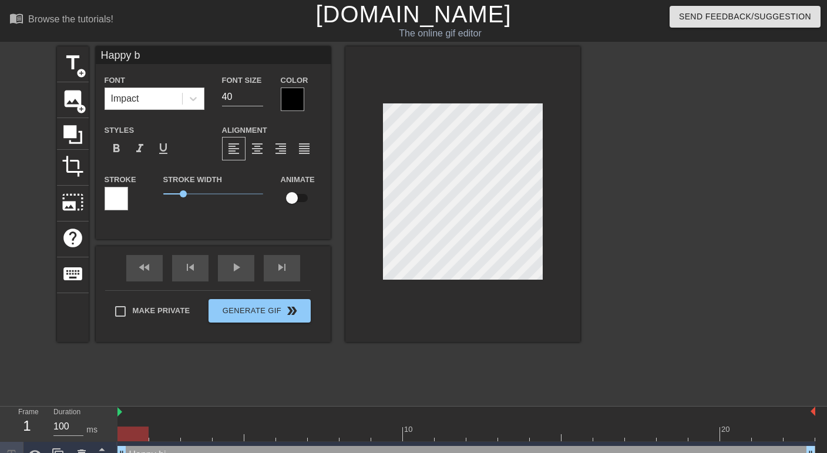
type input "Happy"
type textarea "Happy"
type input "Happy B"
type textarea "Happy B"
type input "Happy Bi"
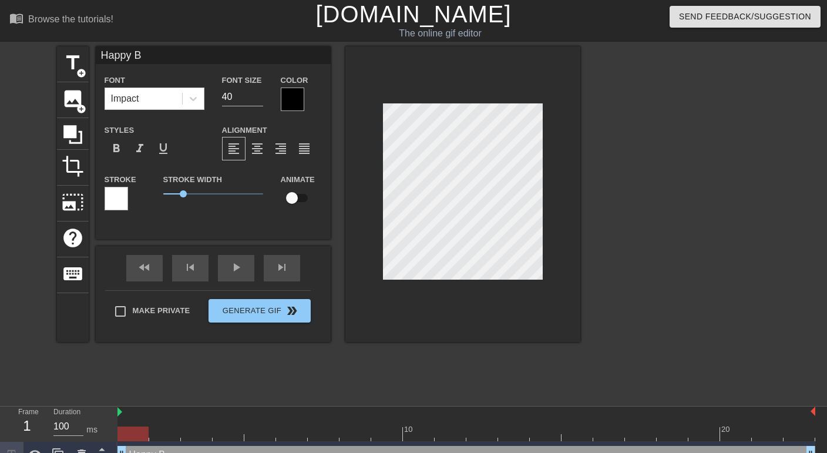
type textarea "Happy Bi"
type input "Happy Bir"
type textarea "Happy Bir"
type input "Happy Birt"
type textarea "Happy Birt"
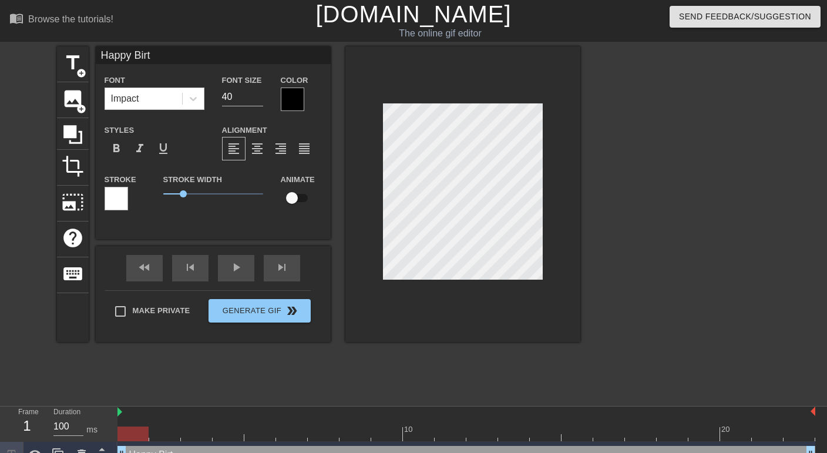
type input "Happy Birth"
type textarea "Happy Birth"
type input "Happy Birthd"
type textarea "Happy Birthd"
type input "Happy Birthda"
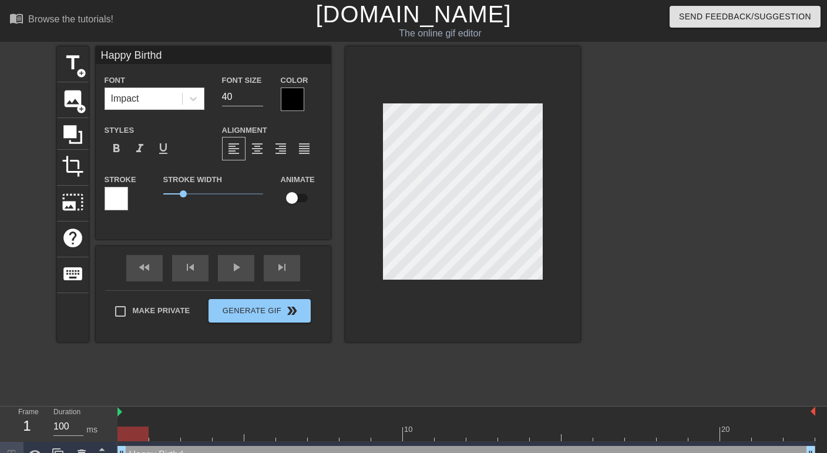
type textarea "Happy Birthda"
type input "Happy Birthday"
type textarea "Happy Birthday"
type input "Happy Birthday"
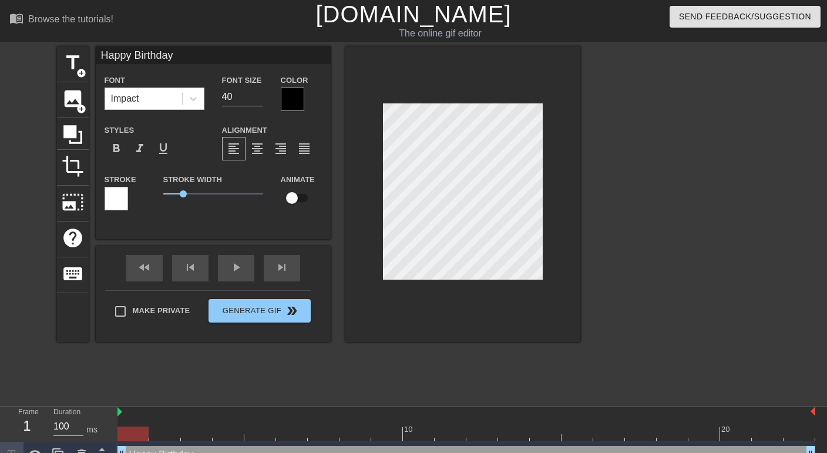
type textarea "Happy Birthday"
type input "Happy BirthdayG"
type textarea "Happy Birthday G"
type input "Happy BirthdayGr"
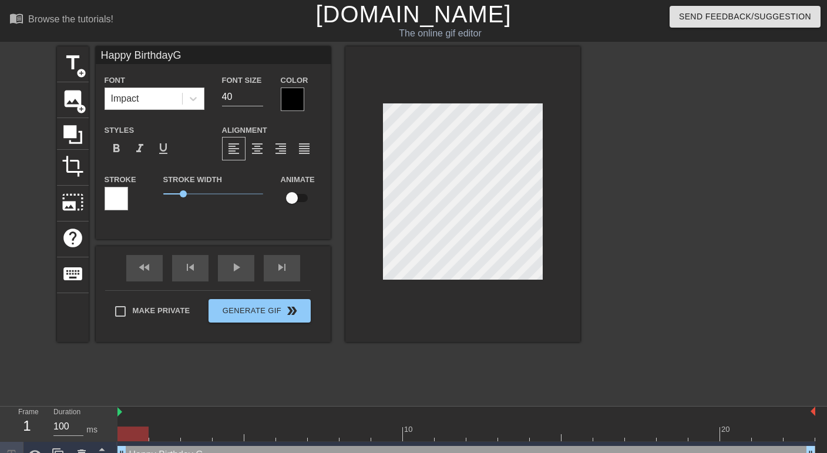
type textarea "Happy Birthday Gr"
type input "Happy BirthdayGro"
type textarea "Happy Birthday Gro"
type input "Happy BirthdayGrot"
type textarea "Happy Birthday Grot"
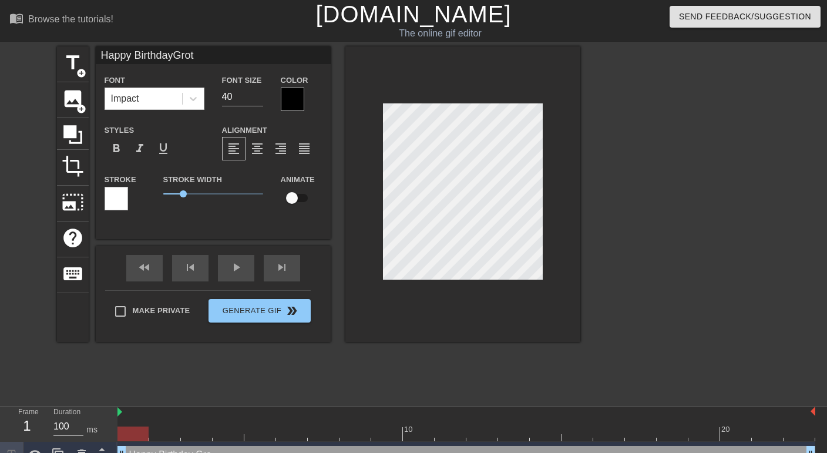
type input "Happy BirthdayGroth"
type textarea "Happy Birthday [PERSON_NAME]"
type input "Happy BirthdayGrothe"
type textarea "Happy Birthday [PERSON_NAME]"
type input "Happy BirthdayGrothen"
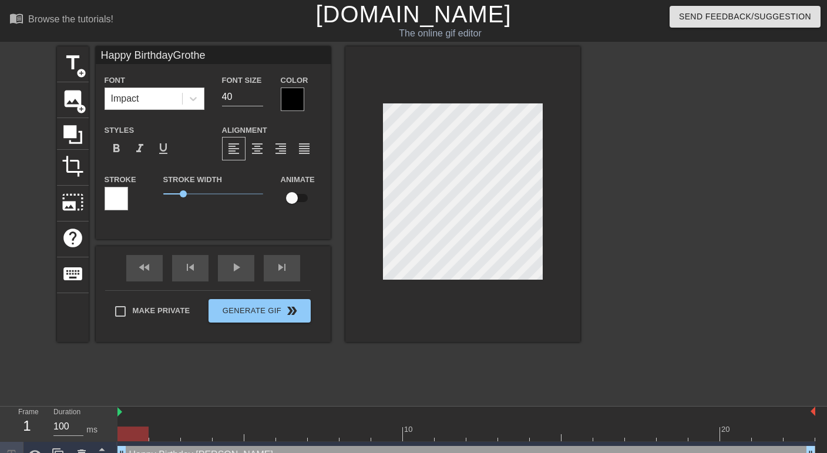
type textarea "Happy Birthday [PERSON_NAME]"
type input "Happy BirthdayGrothend"
type textarea "Happy Birthday Grothend"
type input "Happy BirthdayGrothendi"
type textarea "Happy Birthday Grothendi"
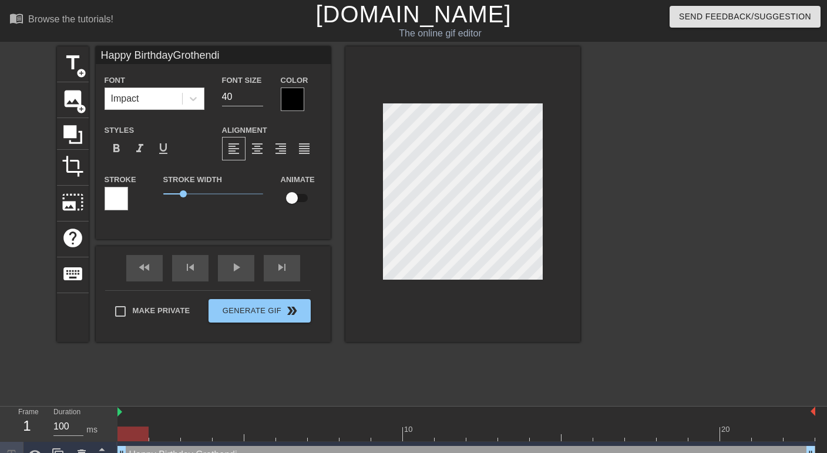
type input "Happy BirthdayGrothendie"
type textarea "Happy Birthday Grothendie"
type input "Happy BirthdayGrothendiec"
type textarea "Happy Birthday Grothendiec"
type input "Happy BirthdayGrothendieck"
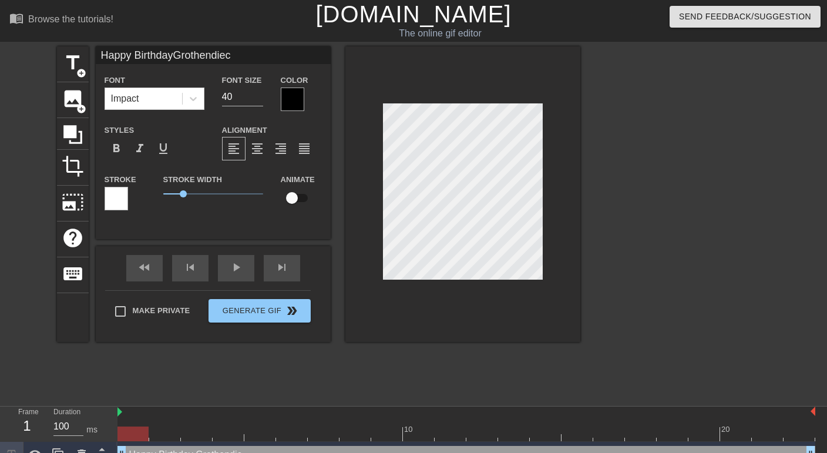
type textarea "Happy Birthday [PERSON_NAME]"
type input "Happy BirthdayGrothendieck!"
type textarea "Happy Birthday [PERSON_NAME]!"
click at [255, 152] on span "format_align_center" at bounding box center [257, 149] width 14 height 14
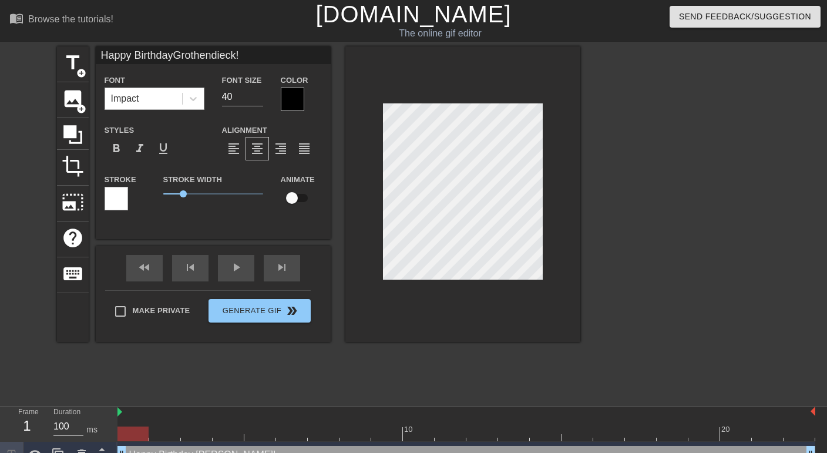
click at [158, 96] on div "Impact" at bounding box center [143, 98] width 77 height 21
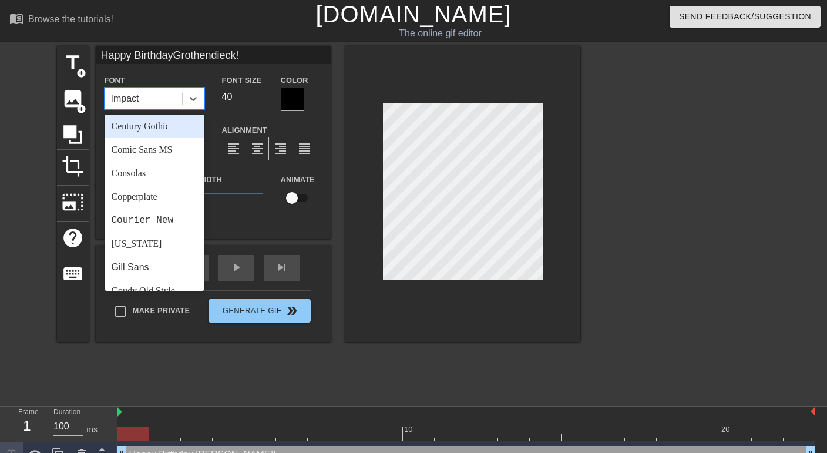
scroll to position [118, 0]
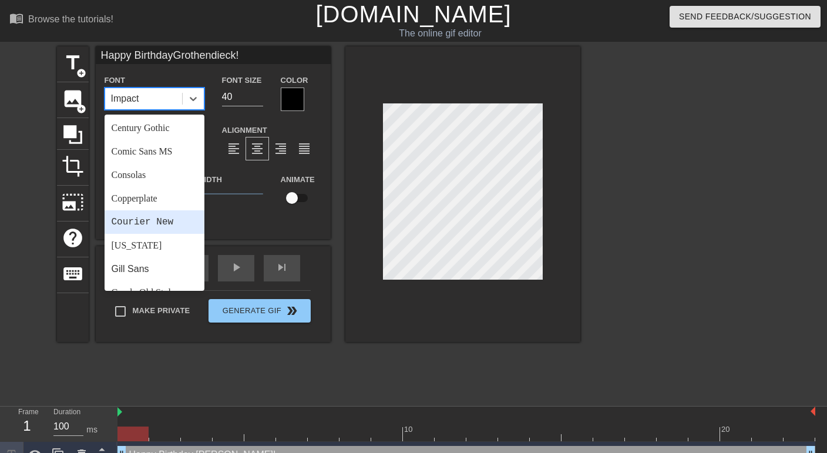
click at [153, 213] on div "Courier New" at bounding box center [155, 221] width 100 height 23
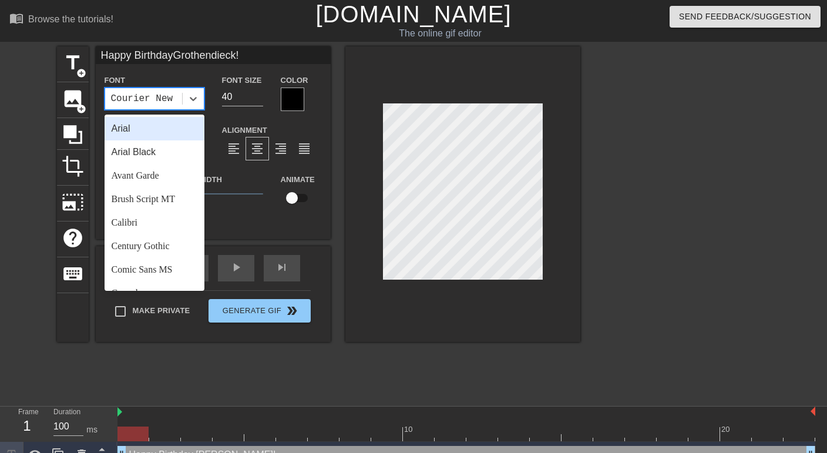
click at [130, 108] on div "Courier New" at bounding box center [143, 98] width 77 height 21
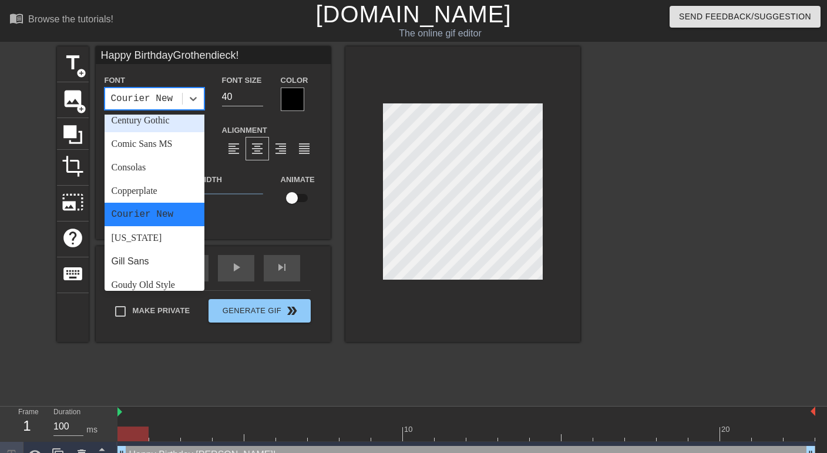
scroll to position [128, 0]
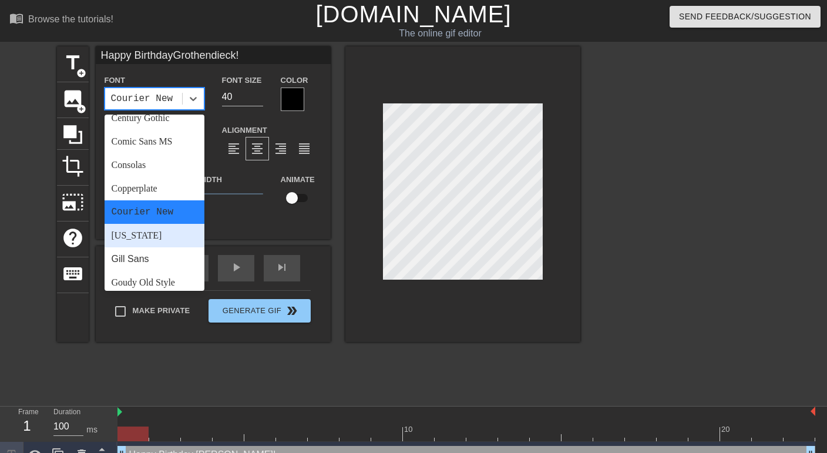
click at [140, 236] on div "[US_STATE]" at bounding box center [155, 235] width 100 height 23
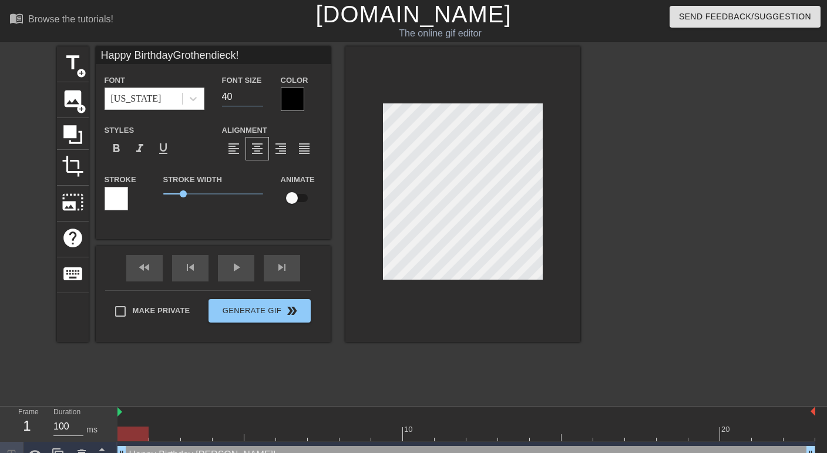
drag, startPoint x: 240, startPoint y: 96, endPoint x: 208, endPoint y: 89, distance: 32.5
click at [208, 89] on div "Font [US_STATE] Font Size 40 Color" at bounding box center [213, 92] width 235 height 38
type input "Happy BirthdayGrothendieck!"
type input "2"
type input "Happy BirthdayGrothendieck!"
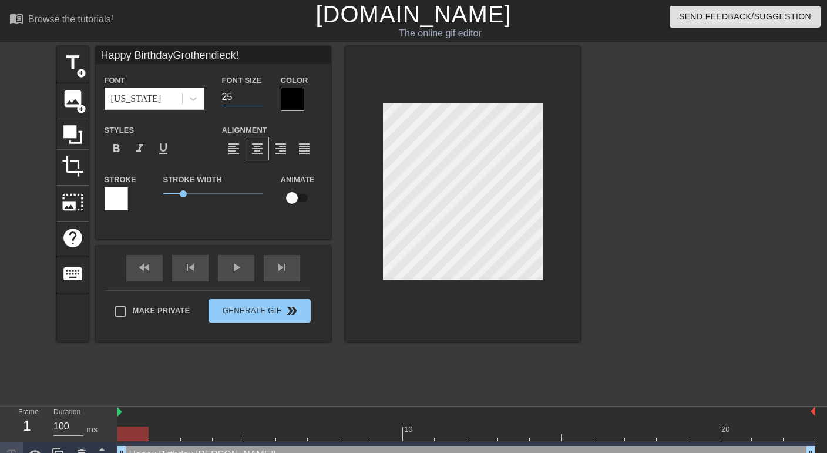
type input "25"
click at [153, 96] on div "[US_STATE]" at bounding box center [143, 98] width 77 height 21
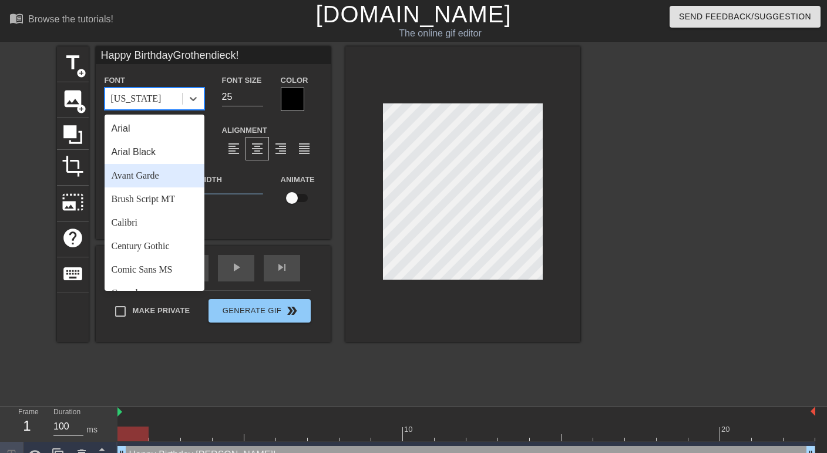
click at [156, 182] on div "Avant Garde" at bounding box center [155, 175] width 100 height 23
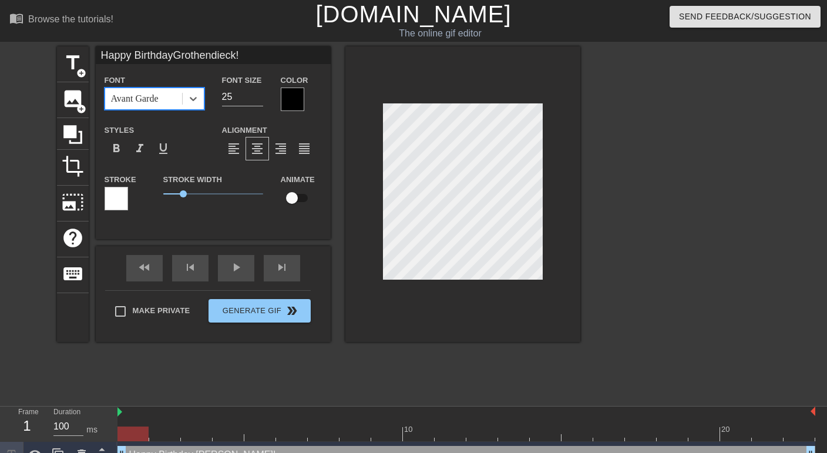
click at [170, 99] on div "Avant Garde" at bounding box center [143, 98] width 77 height 21
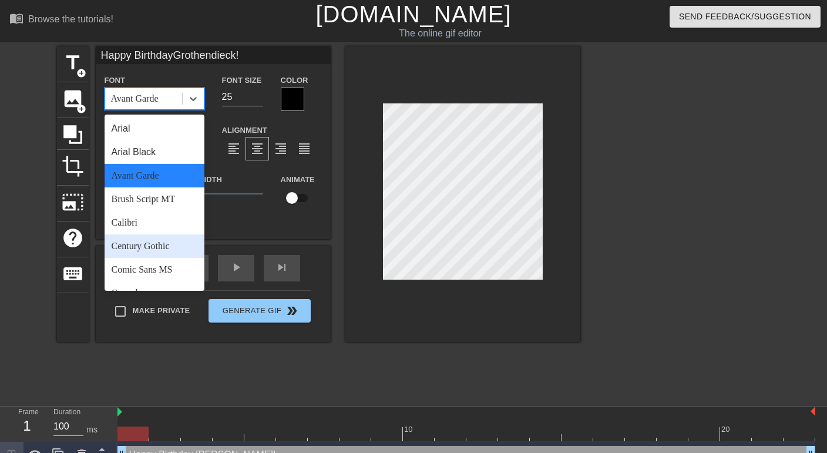
click at [165, 241] on div "Century Gothic" at bounding box center [155, 245] width 100 height 23
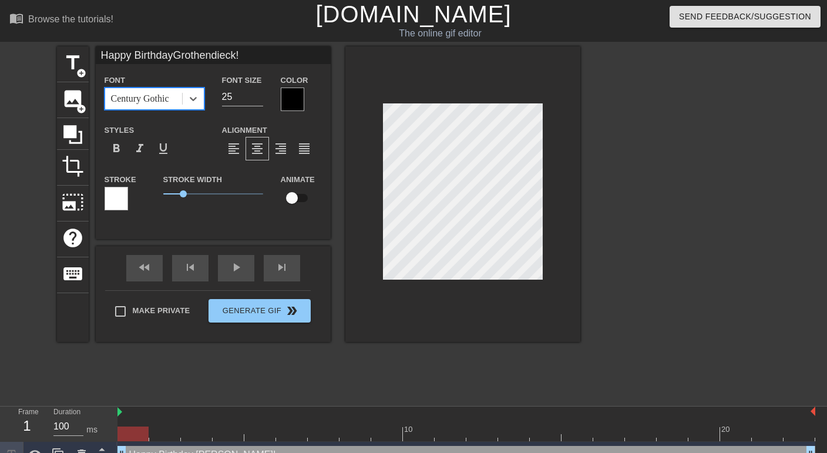
click at [169, 104] on div "Century Gothic" at bounding box center [140, 99] width 58 height 14
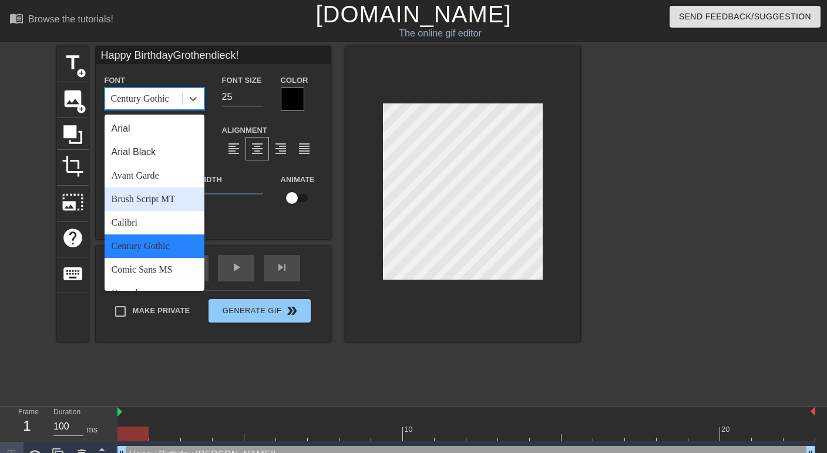
click at [147, 204] on div "Brush Script MT" at bounding box center [155, 198] width 100 height 23
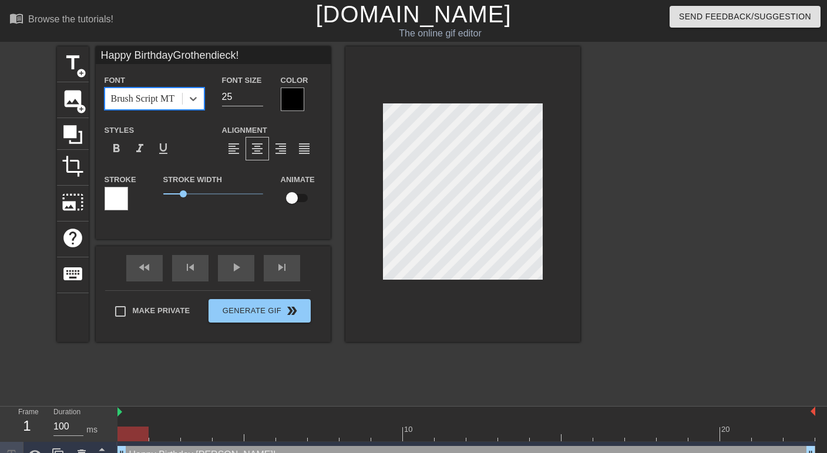
click at [163, 102] on div "Brush Script MT" at bounding box center [142, 99] width 63 height 14
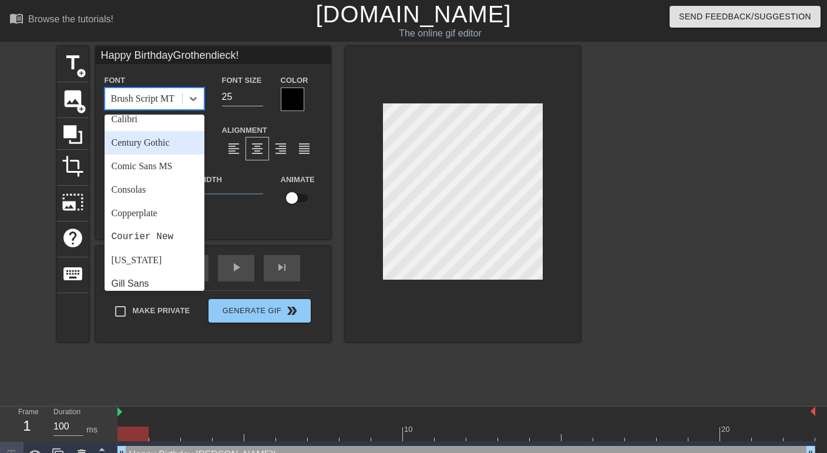
scroll to position [106, 0]
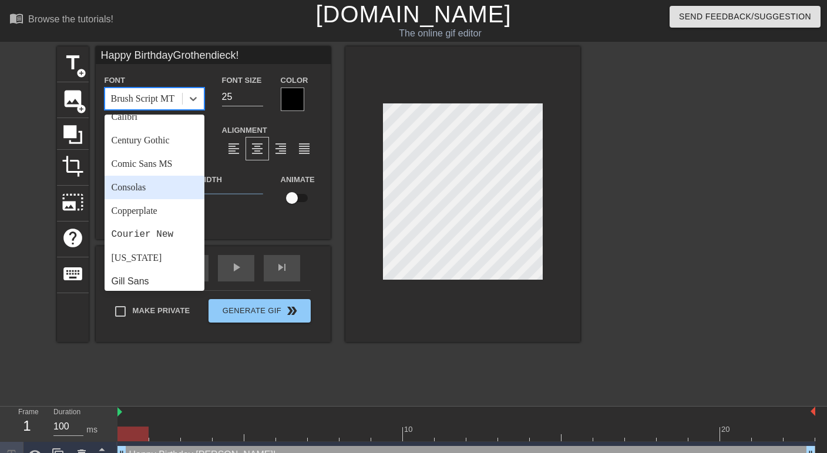
click at [143, 188] on div "Consolas" at bounding box center [155, 187] width 100 height 23
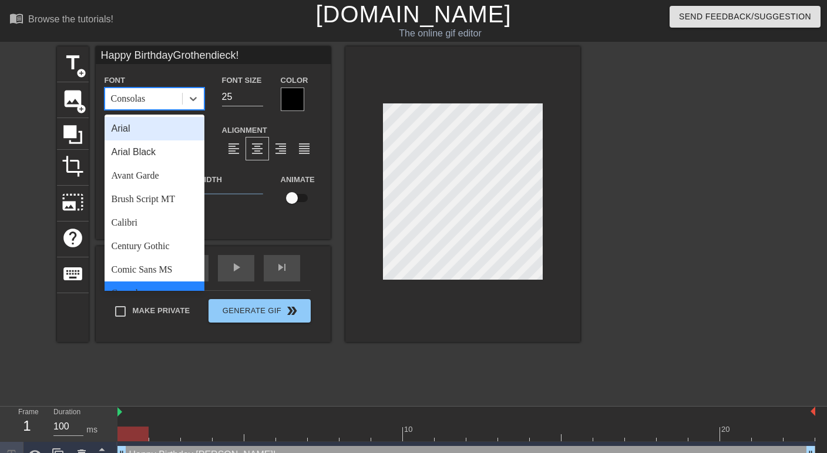
click at [164, 103] on div "Consolas" at bounding box center [143, 98] width 77 height 21
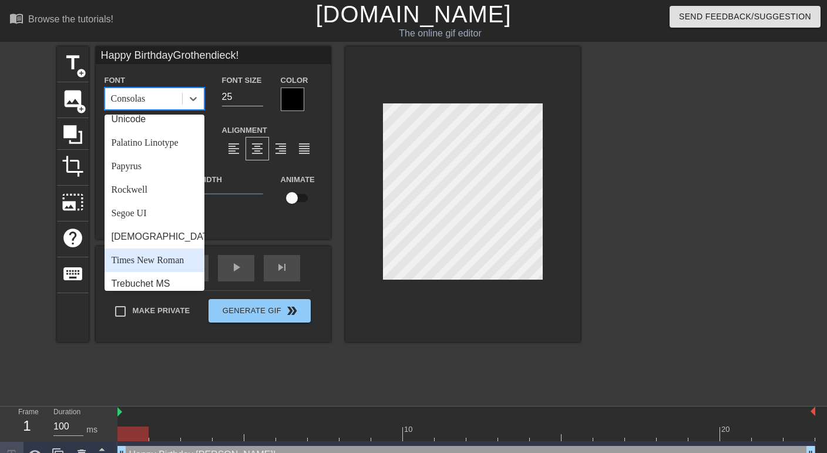
scroll to position [319, 0]
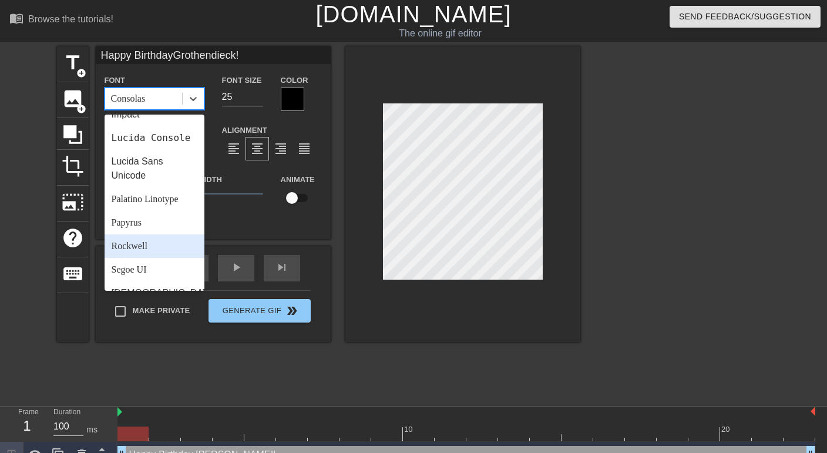
click at [134, 245] on div "Rockwell" at bounding box center [155, 245] width 100 height 23
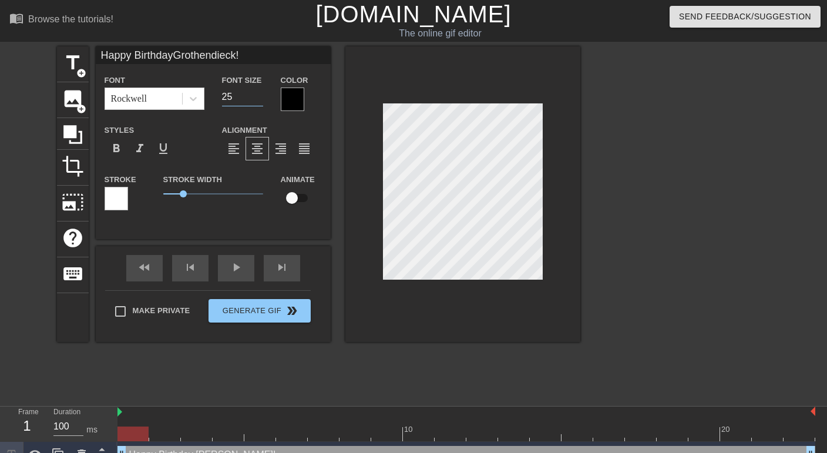
click at [240, 102] on input "25" at bounding box center [242, 96] width 41 height 19
click at [291, 100] on div at bounding box center [292, 98] width 23 height 23
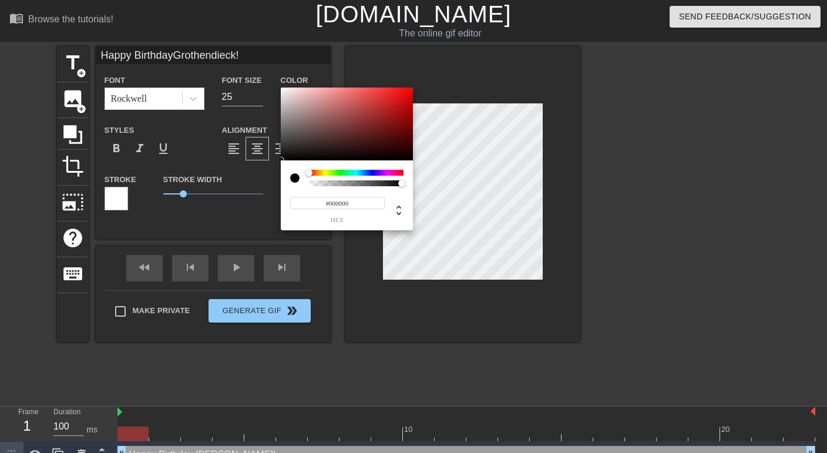
type input "Happy BirthdayGrothendieck!"
type input "#F5F0F0"
click at [283, 90] on div at bounding box center [347, 123] width 132 height 73
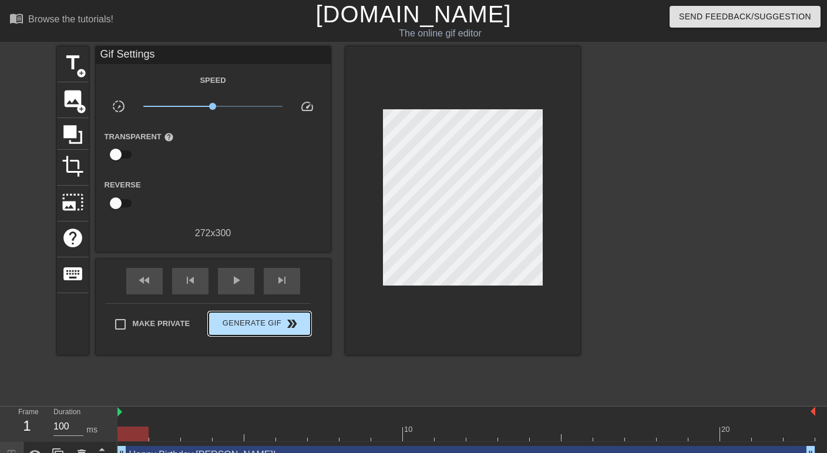
click at [248, 308] on div "Make Private Generate Gif double_arrow" at bounding box center [208, 326] width 206 height 46
click at [250, 325] on span "Generate Gif double_arrow" at bounding box center [259, 324] width 92 height 14
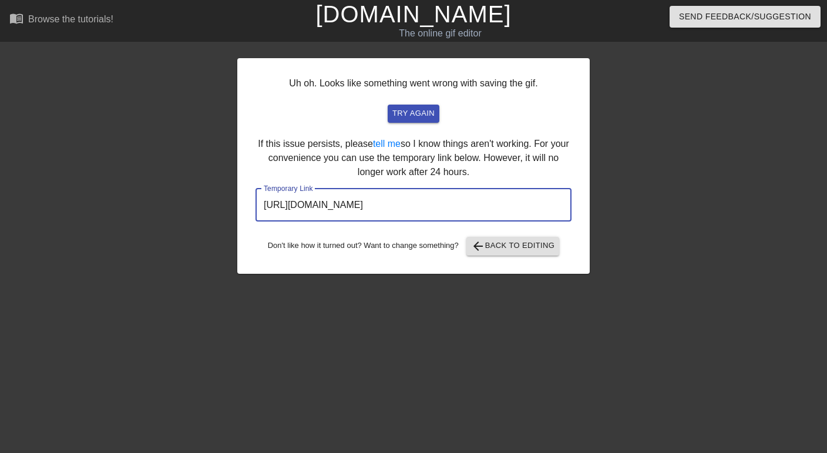
drag, startPoint x: 539, startPoint y: 207, endPoint x: 230, endPoint y: 196, distance: 309.1
click at [230, 196] on div "Uh oh. Looks like something went wrong with saving the gif. try again If this i…" at bounding box center [413, 222] width 827 height 352
